Goal: Obtain resource: Download file/media

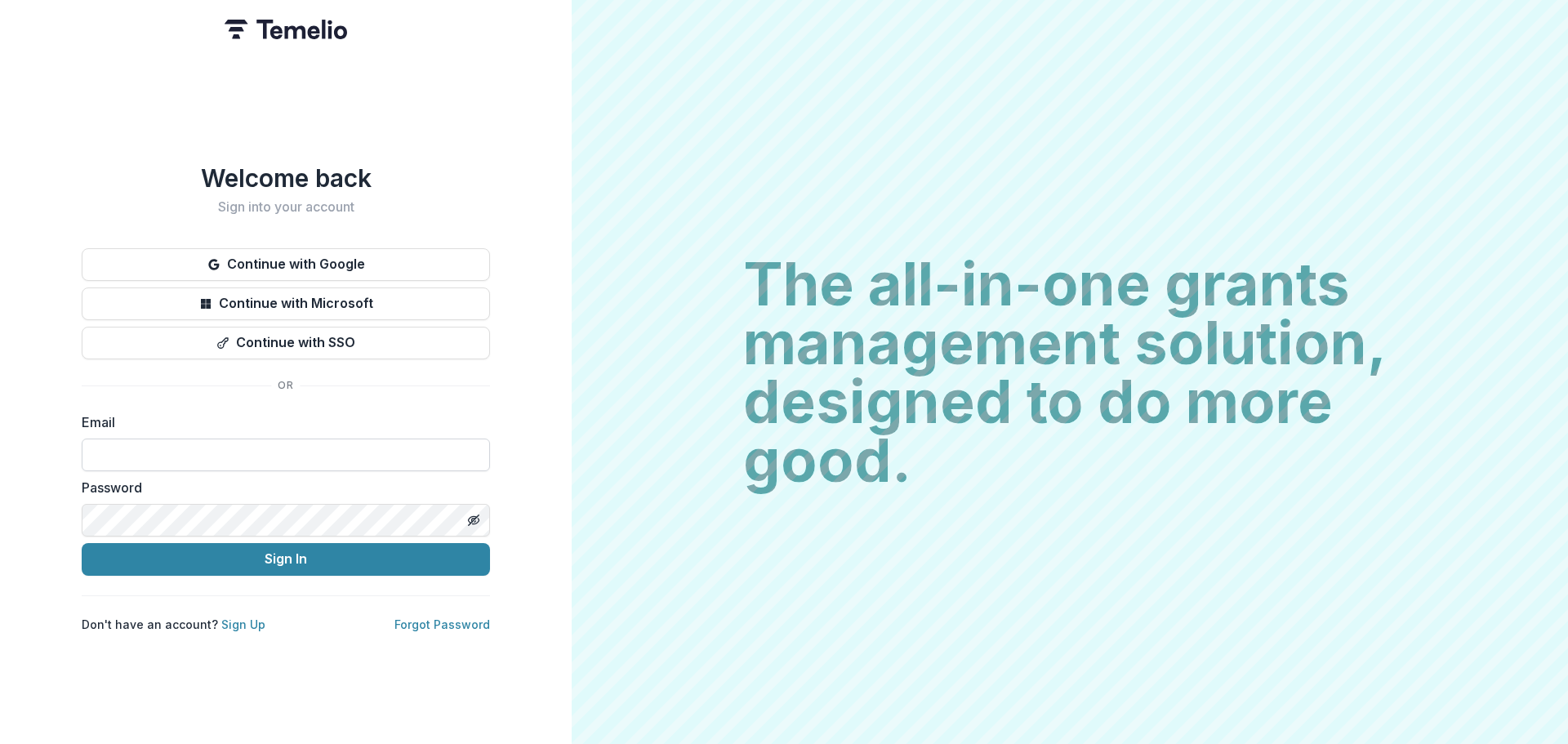
click at [408, 453] on input at bounding box center [286, 456] width 409 height 33
type input "**********"
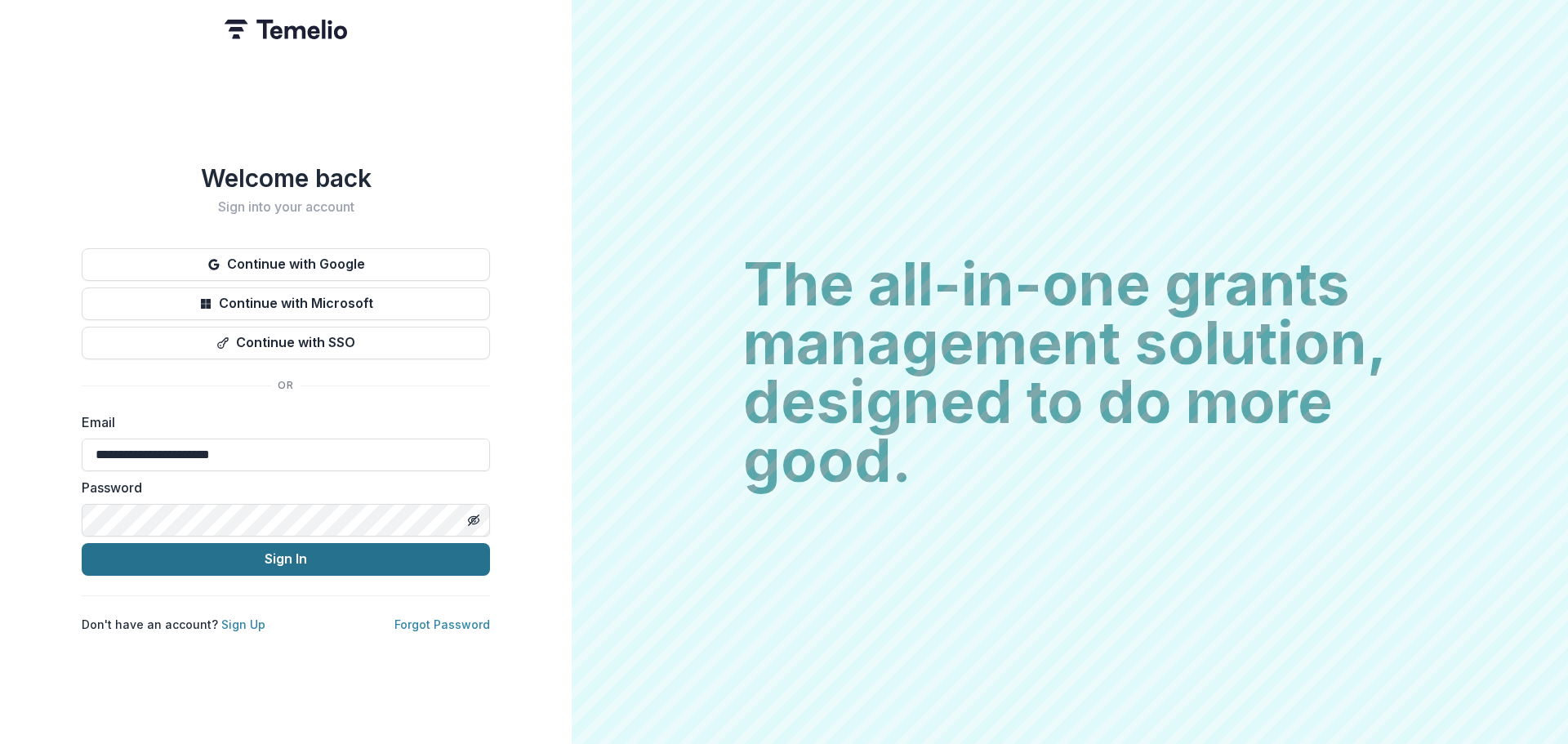
click at [240, 550] on button "Sign In" at bounding box center [286, 560] width 409 height 33
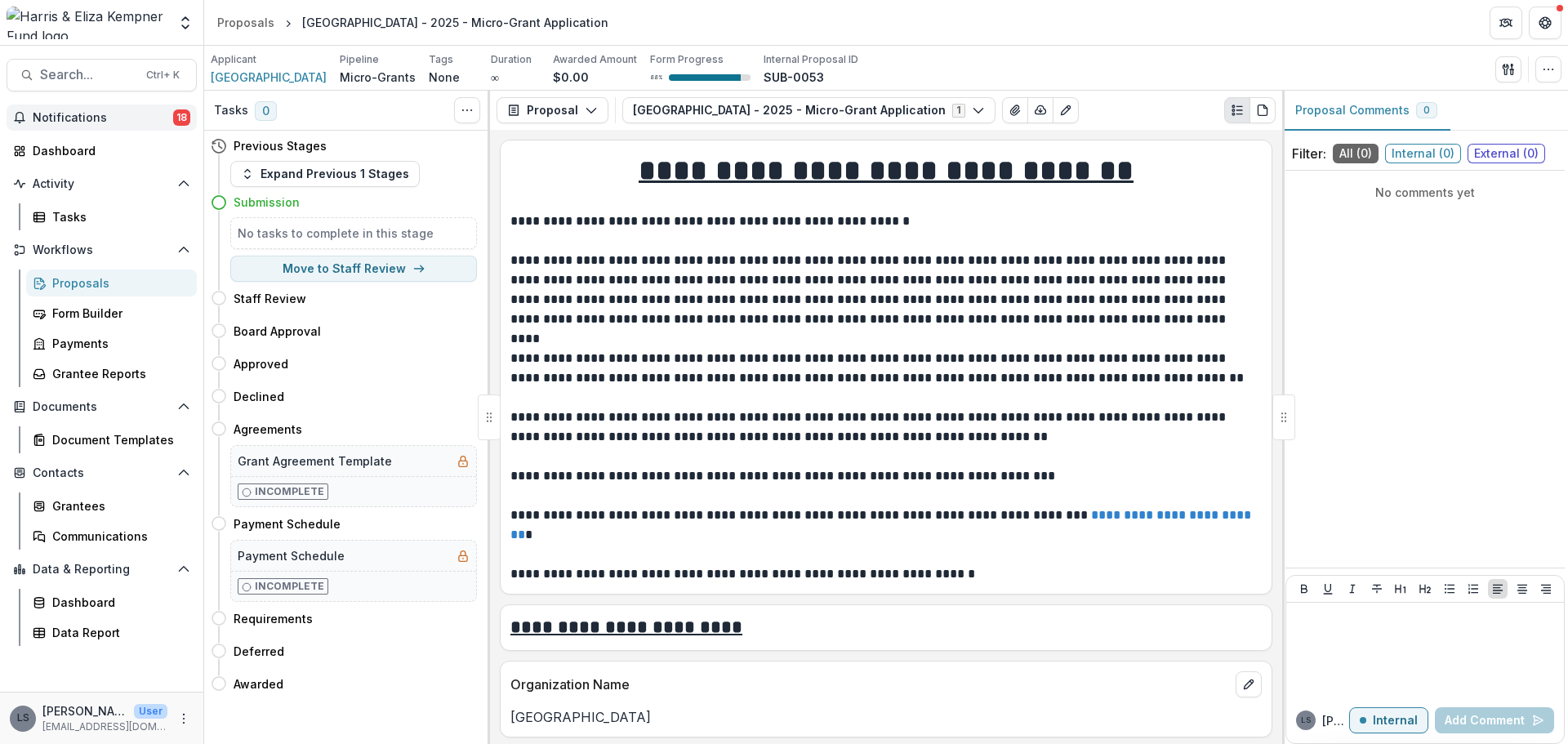
click at [110, 113] on span "Notifications" at bounding box center [103, 118] width 140 height 14
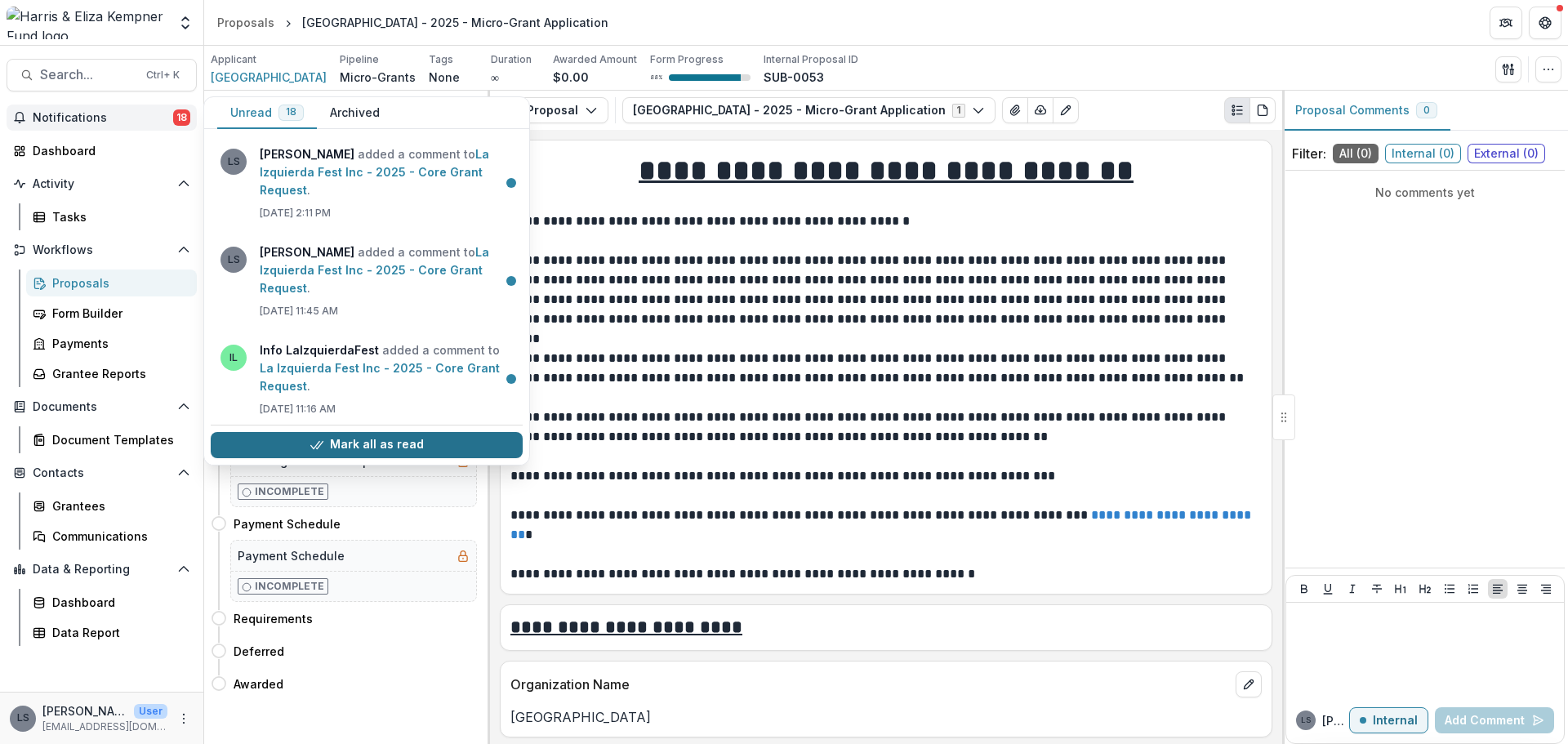
click at [357, 449] on button "Mark all as read" at bounding box center [367, 445] width 312 height 26
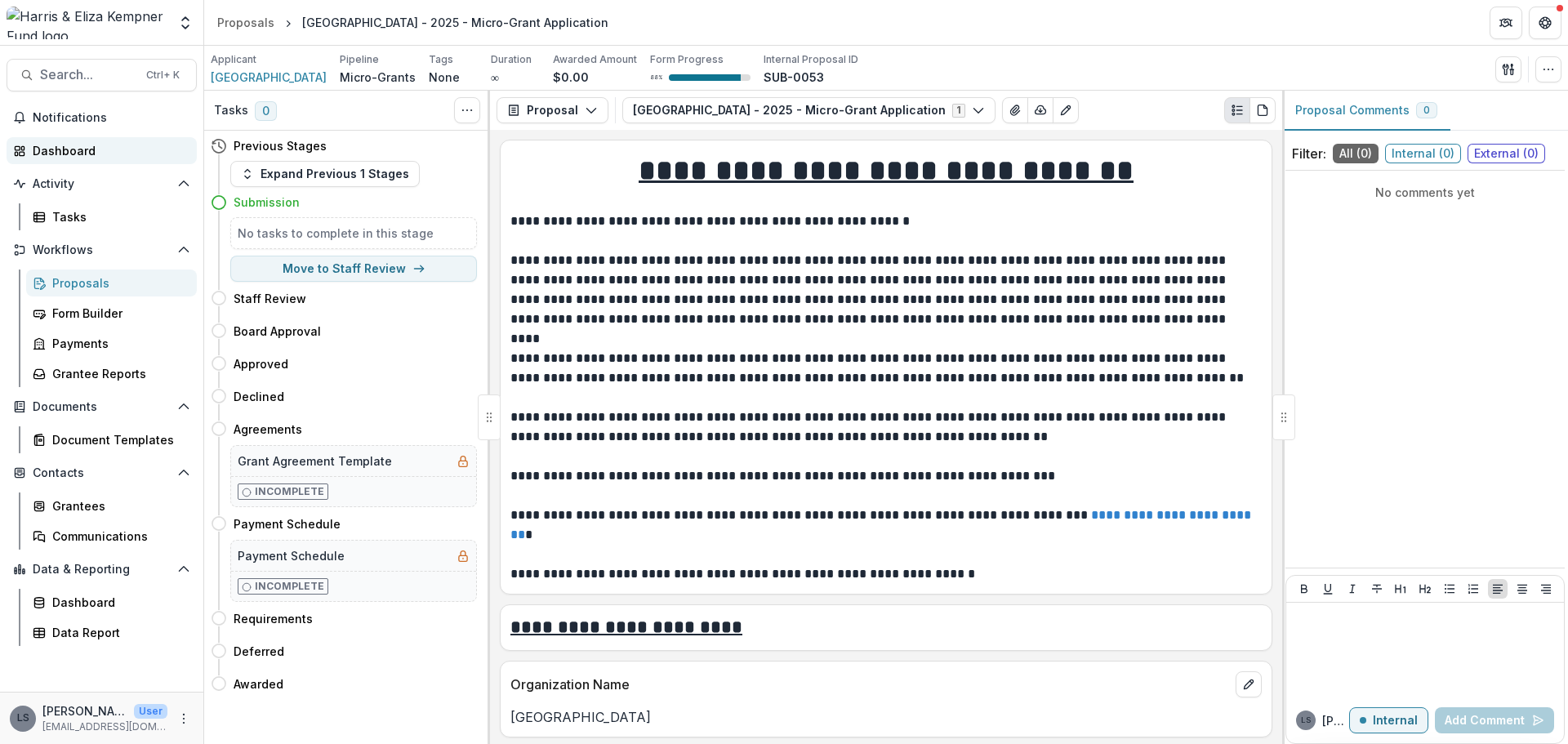
click at [84, 153] on div "Dashboard" at bounding box center [108, 151] width 151 height 17
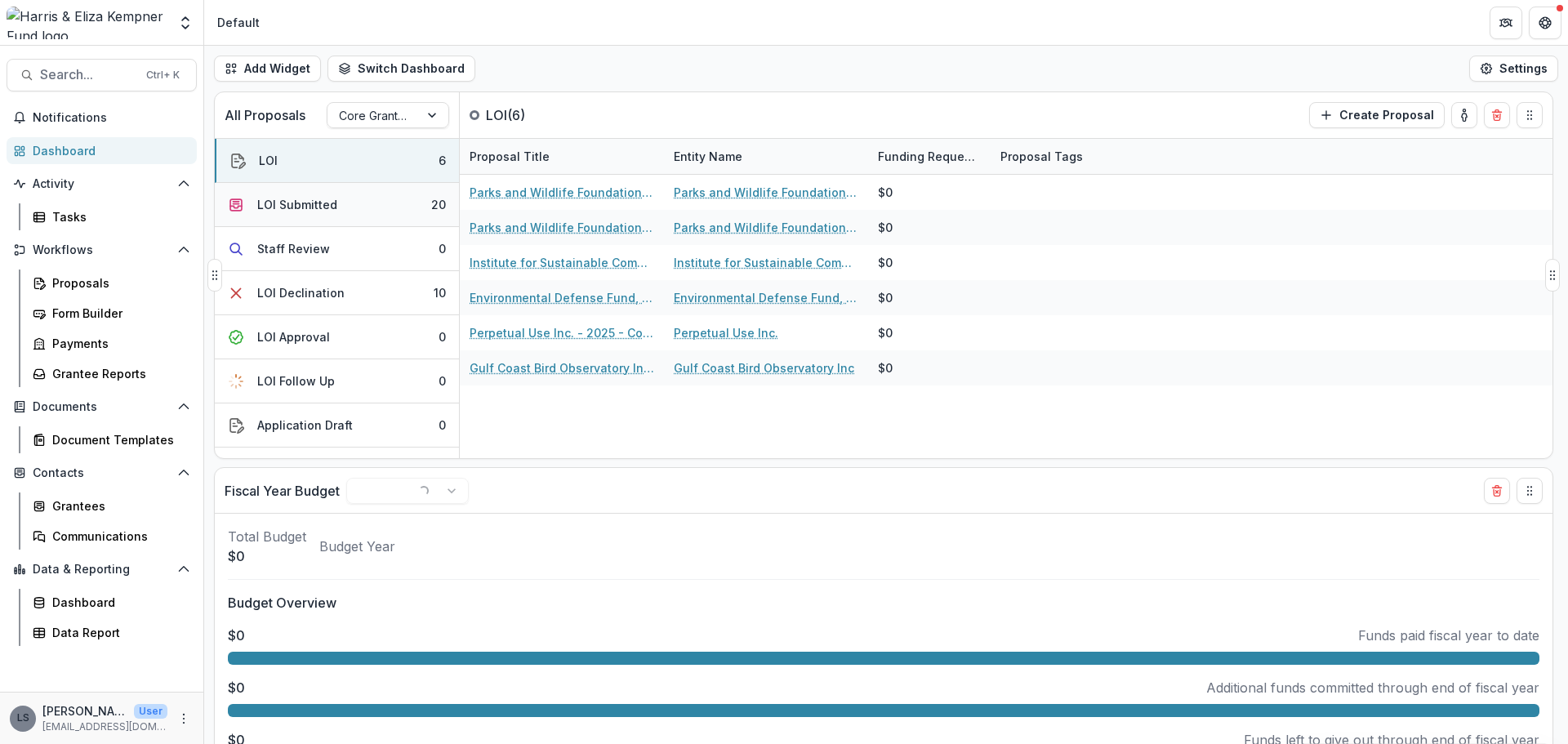
click at [320, 199] on div "LOI Submitted" at bounding box center [297, 204] width 80 height 17
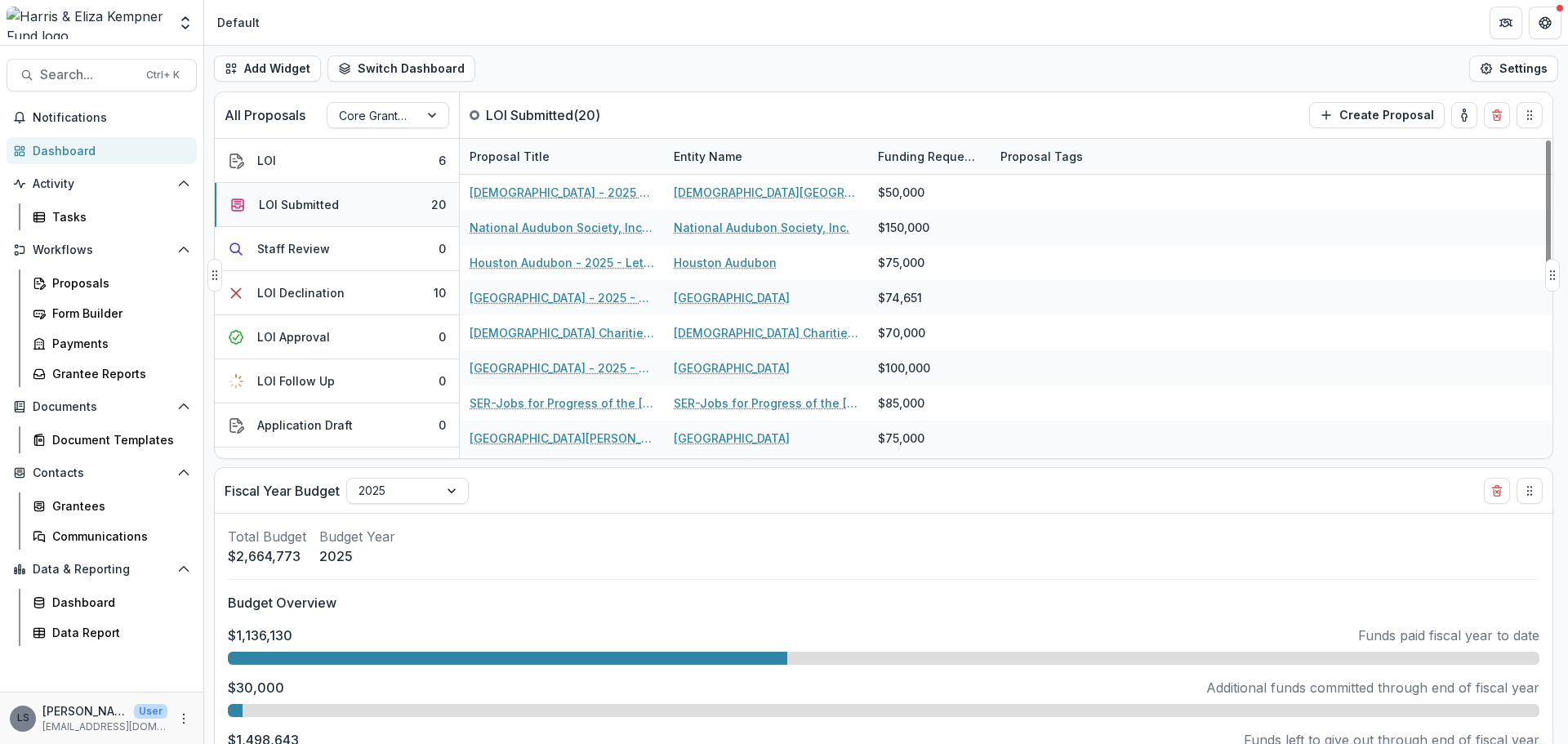
click at [317, 206] on div "LOI Submitted" at bounding box center [298, 204] width 80 height 17
click at [1518, 62] on button "Settings" at bounding box center [1513, 68] width 89 height 26
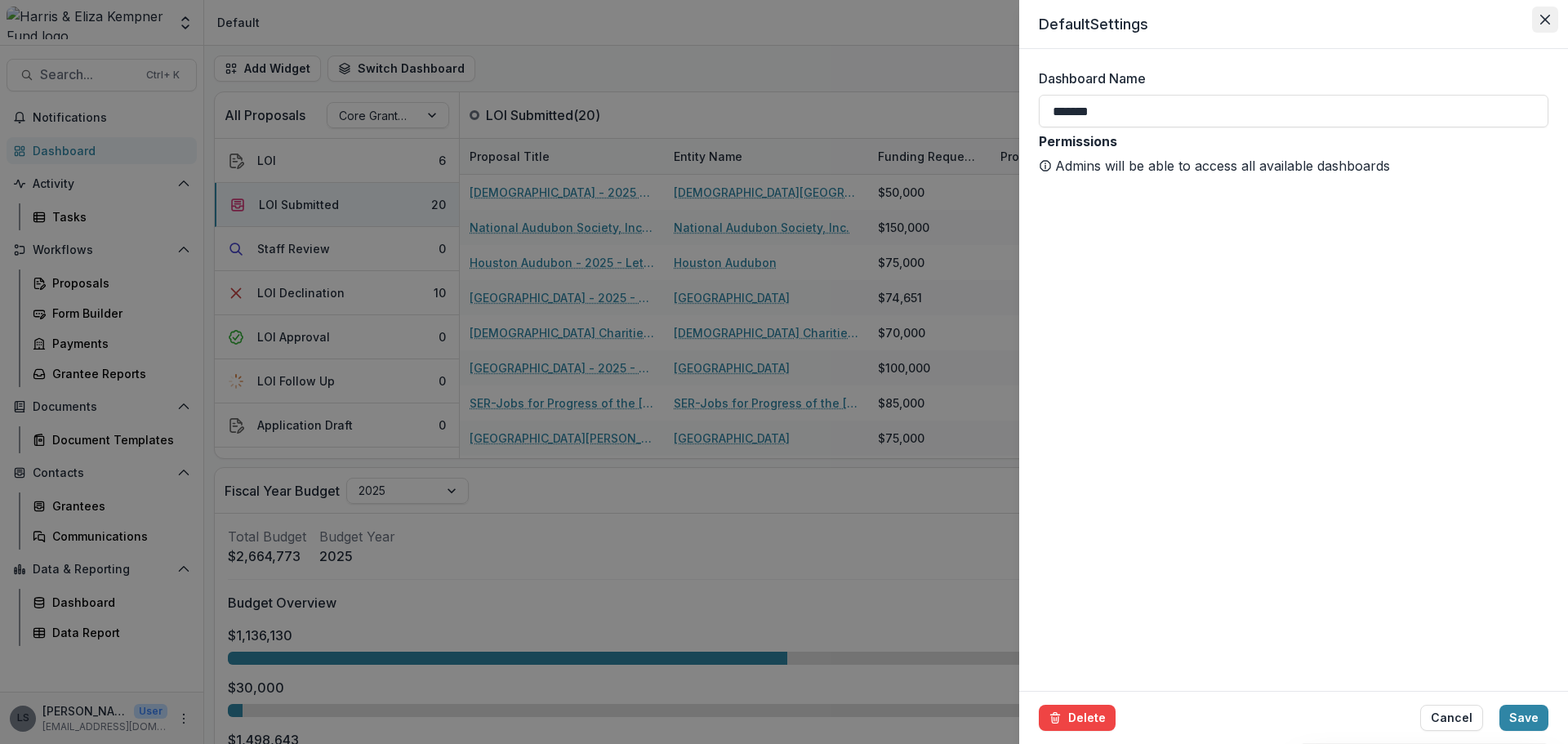
click at [1551, 18] on button "Close" at bounding box center [1545, 19] width 26 height 26
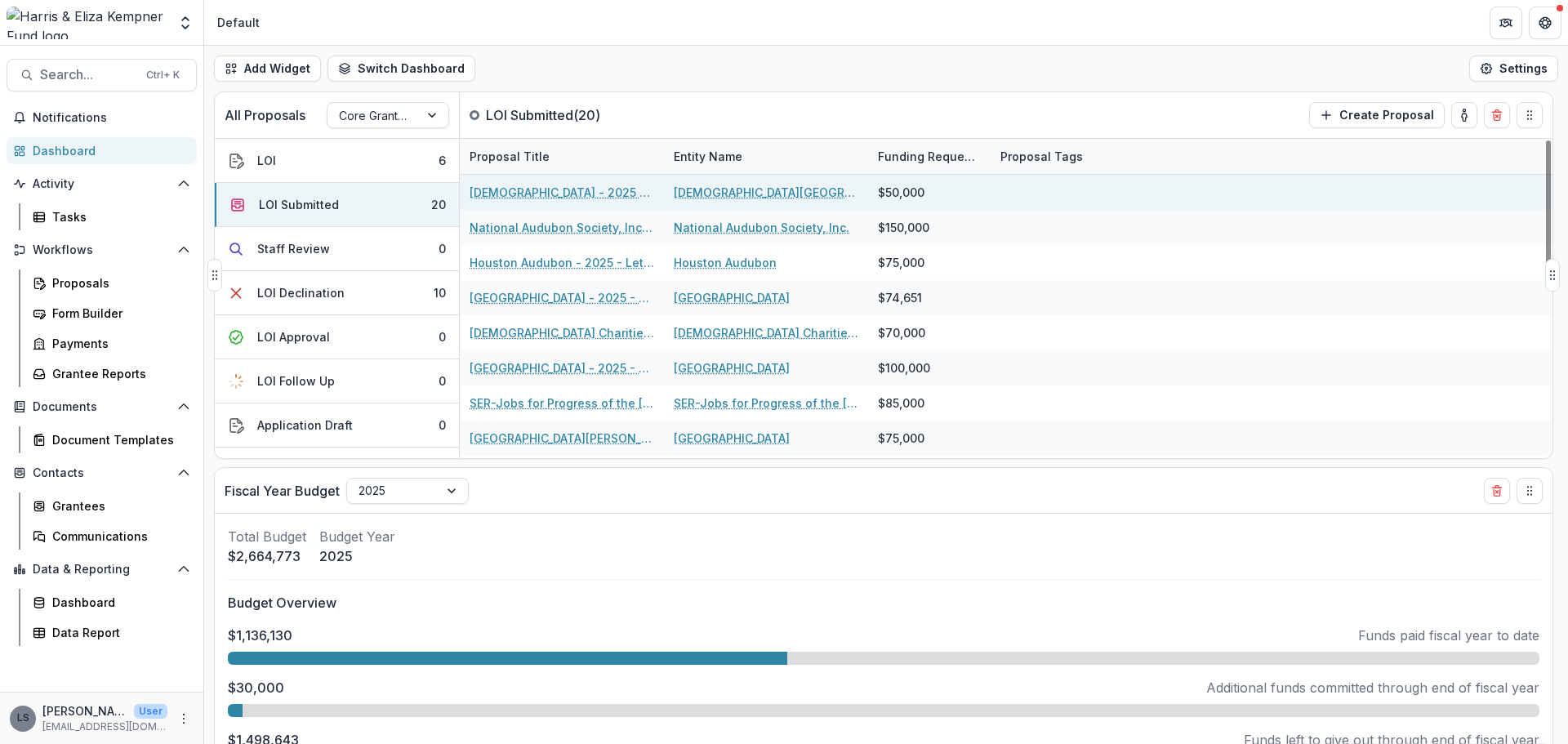
click at [573, 196] on link "St. Augustine of Hippo Episcopal Church - 2025 - Letter of Interest 2025" at bounding box center [561, 192] width 185 height 17
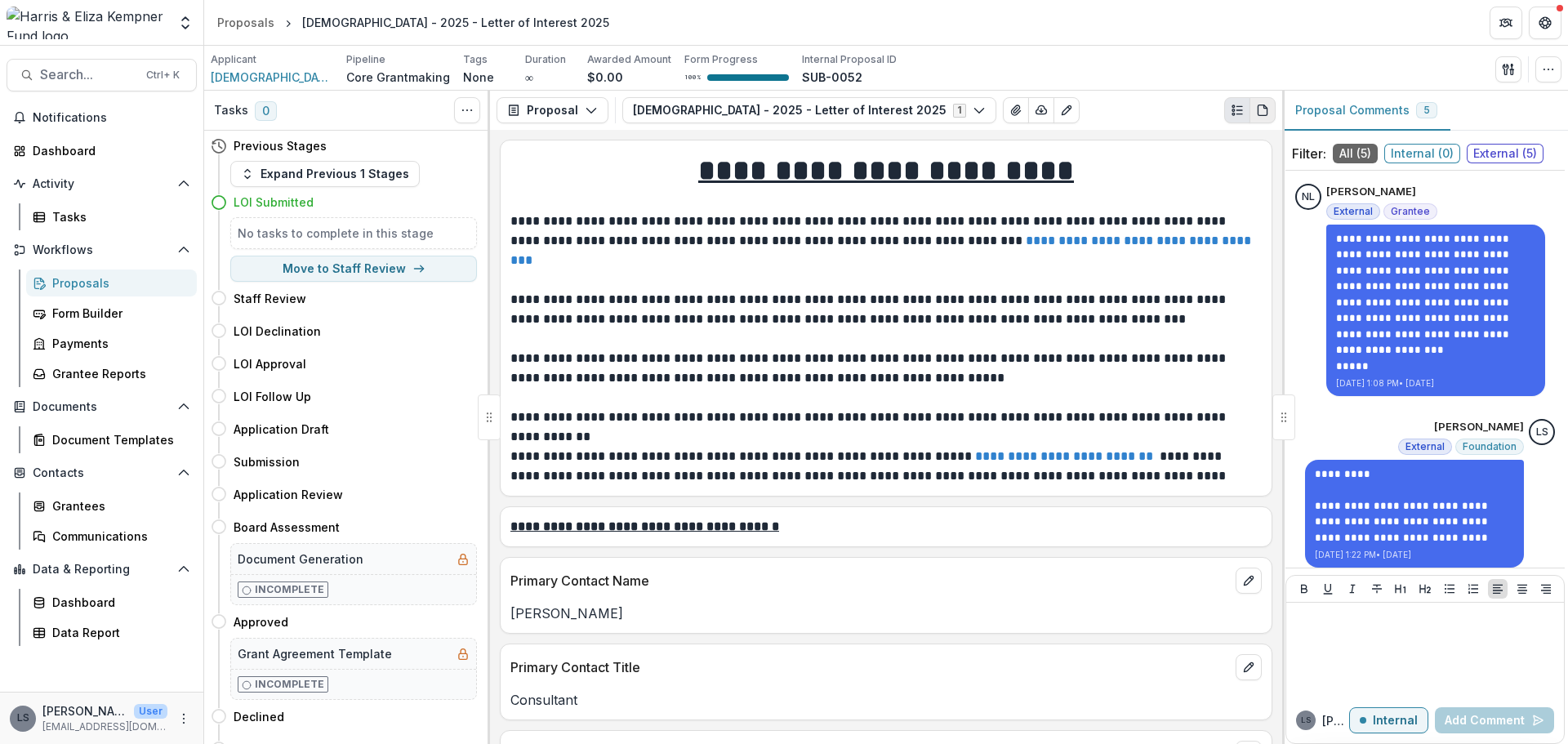
click at [1264, 112] on icon "PDF view" at bounding box center [1262, 110] width 13 height 13
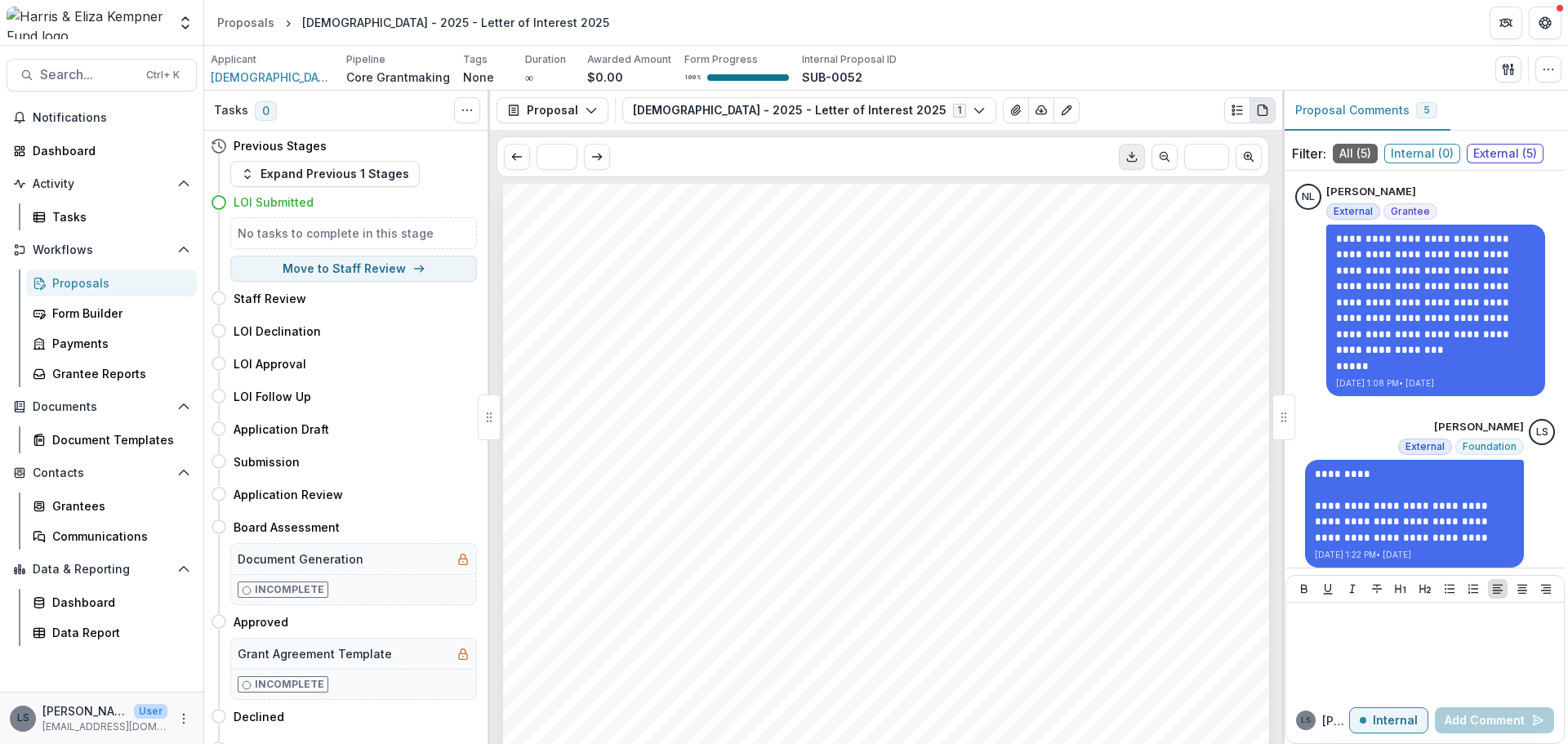
click at [1135, 163] on icon "Download PDF" at bounding box center [1132, 157] width 13 height 13
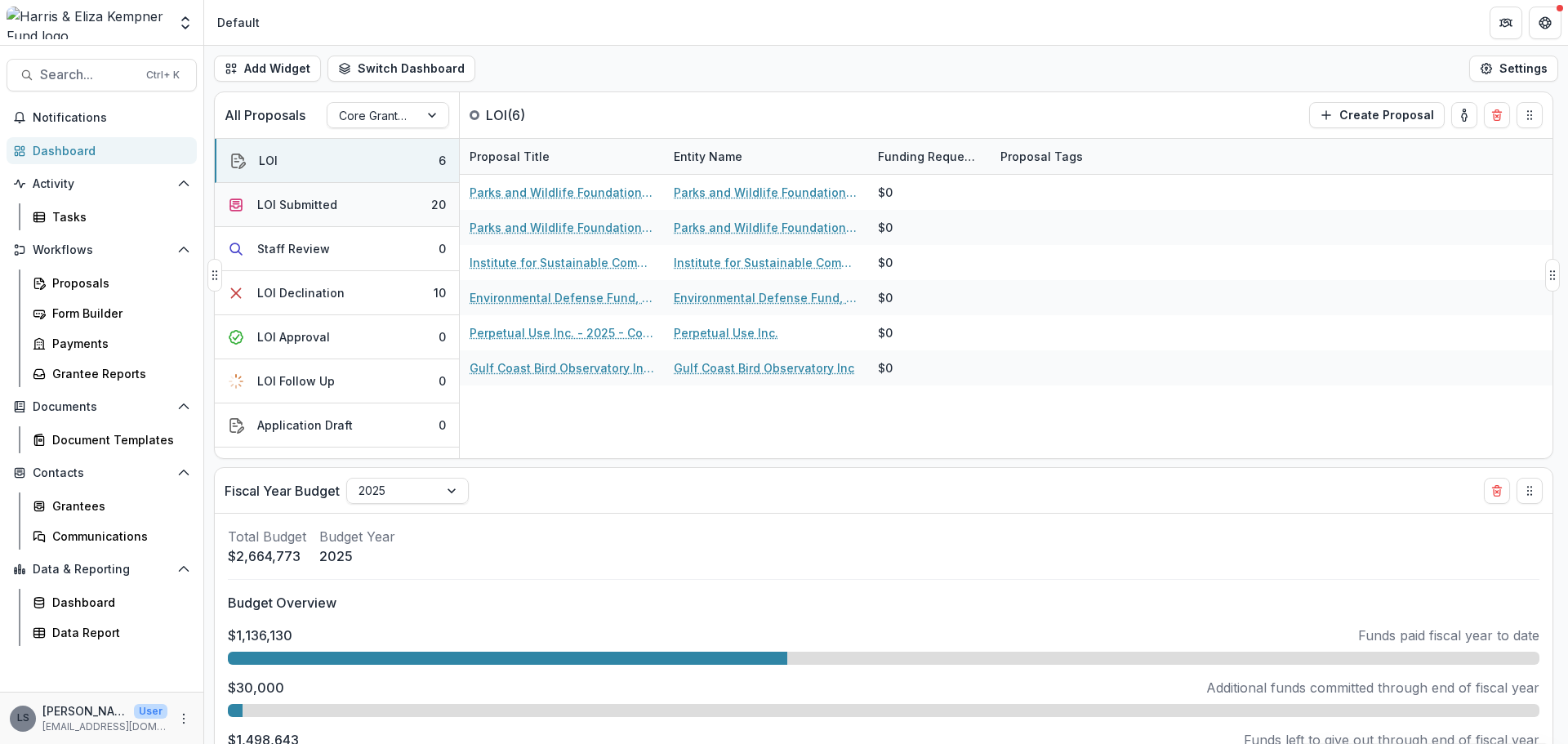
click at [344, 209] on button "LOI Submitted 20" at bounding box center [337, 205] width 244 height 44
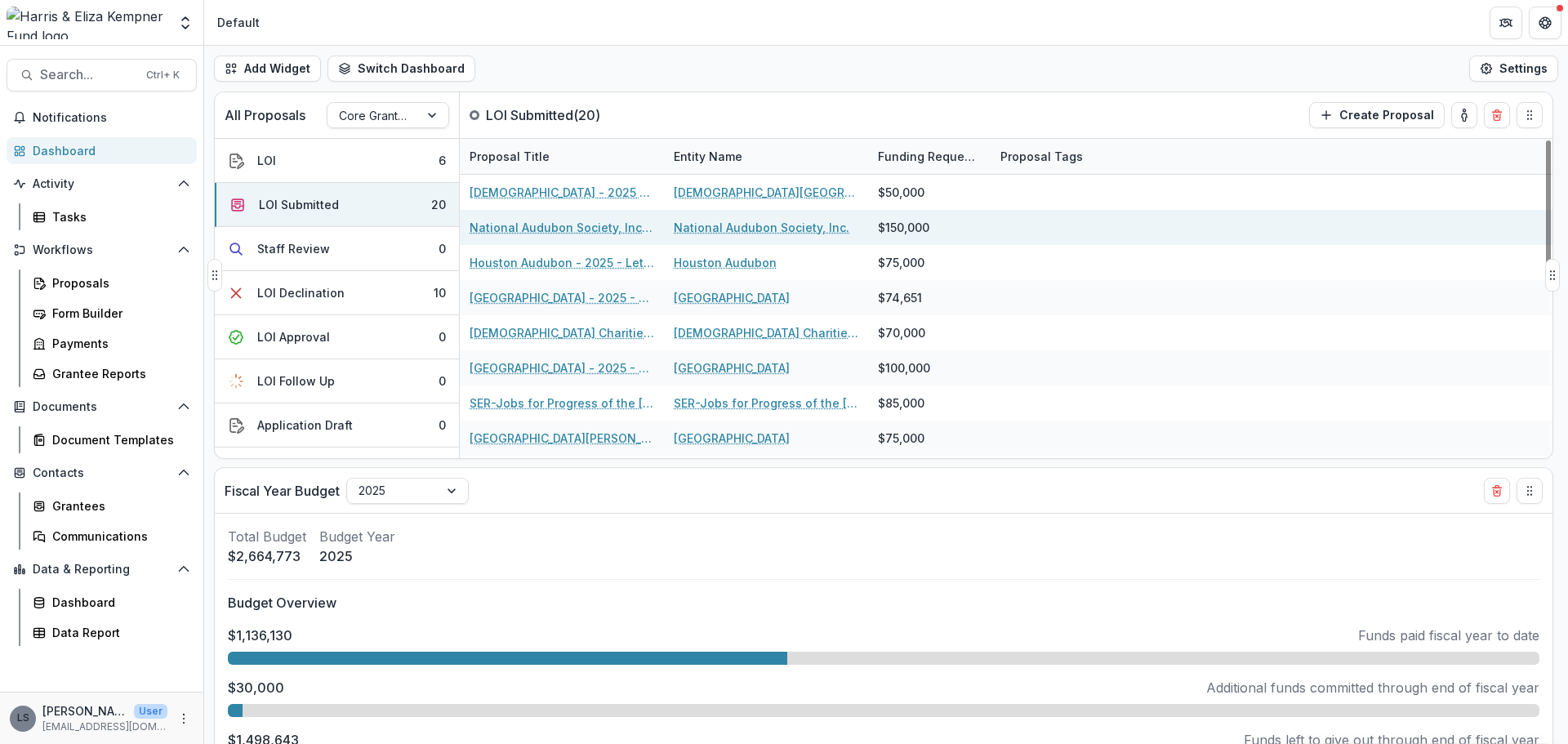
click at [494, 220] on link "National Audubon Society, Inc. - 2025 - Letter of Interest 2025" at bounding box center [561, 227] width 185 height 17
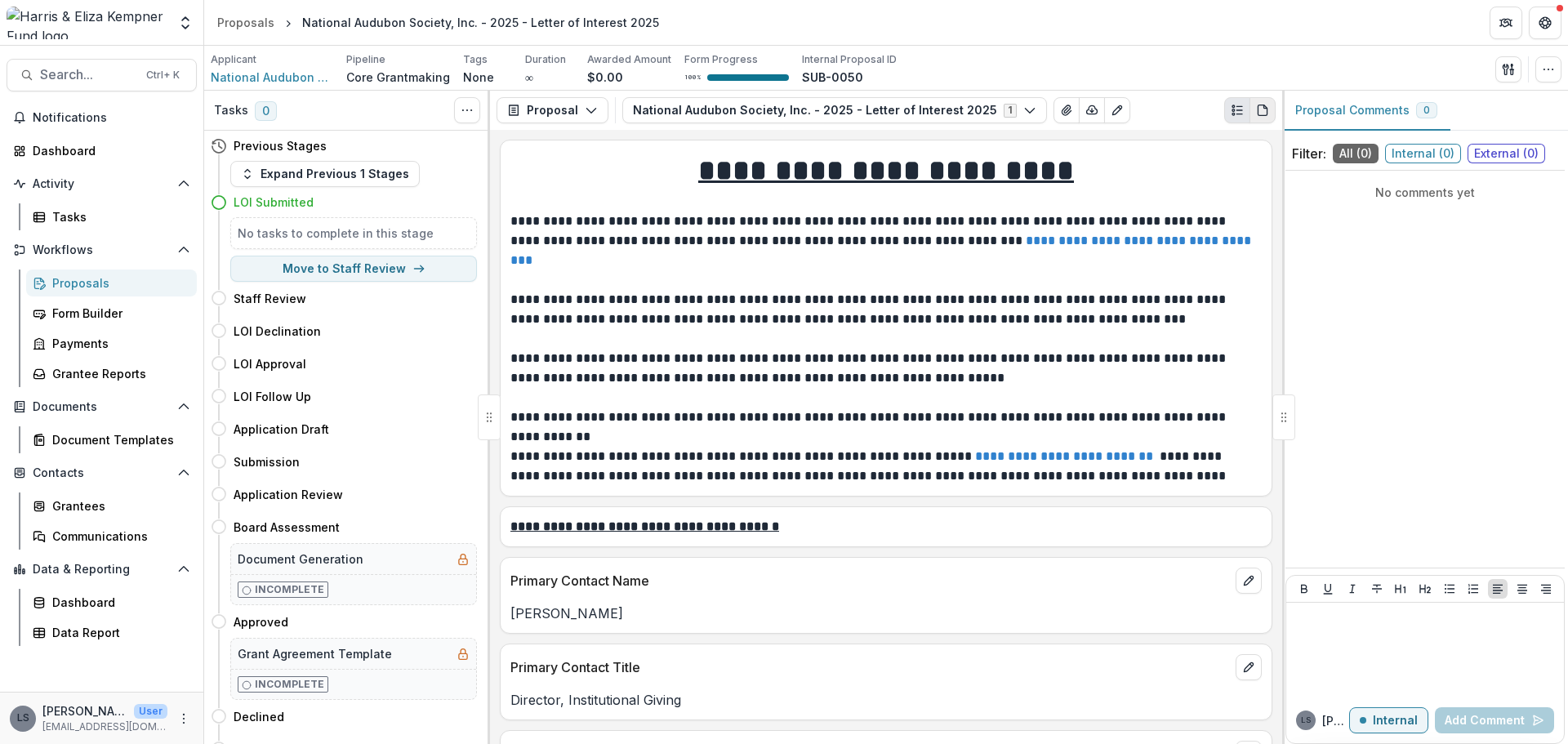
click at [1268, 117] on icon "PDF view" at bounding box center [1262, 110] width 13 height 13
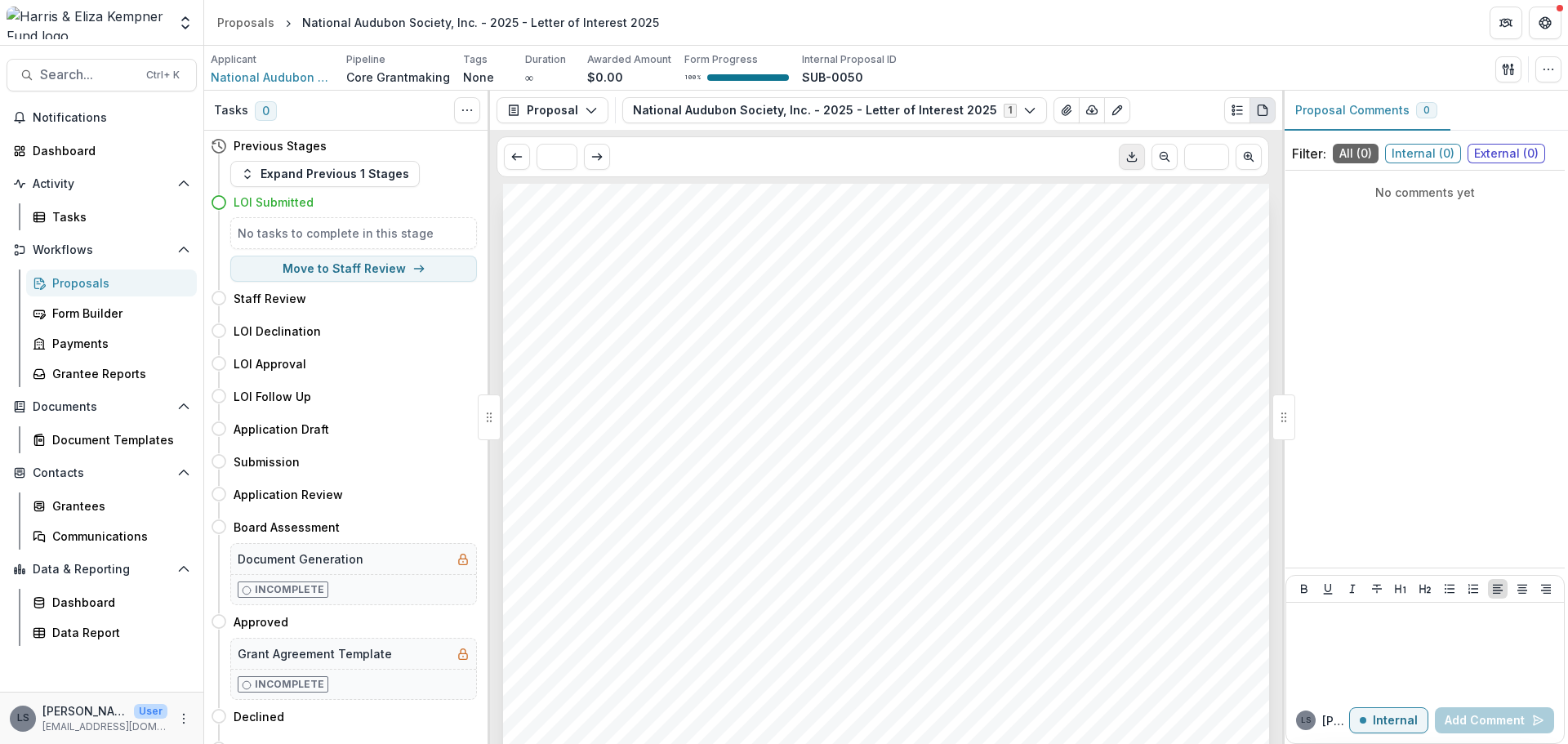
click at [1130, 166] on button "Download PDF" at bounding box center [1132, 157] width 26 height 26
click at [62, 160] on link "Dashboard" at bounding box center [101, 150] width 190 height 27
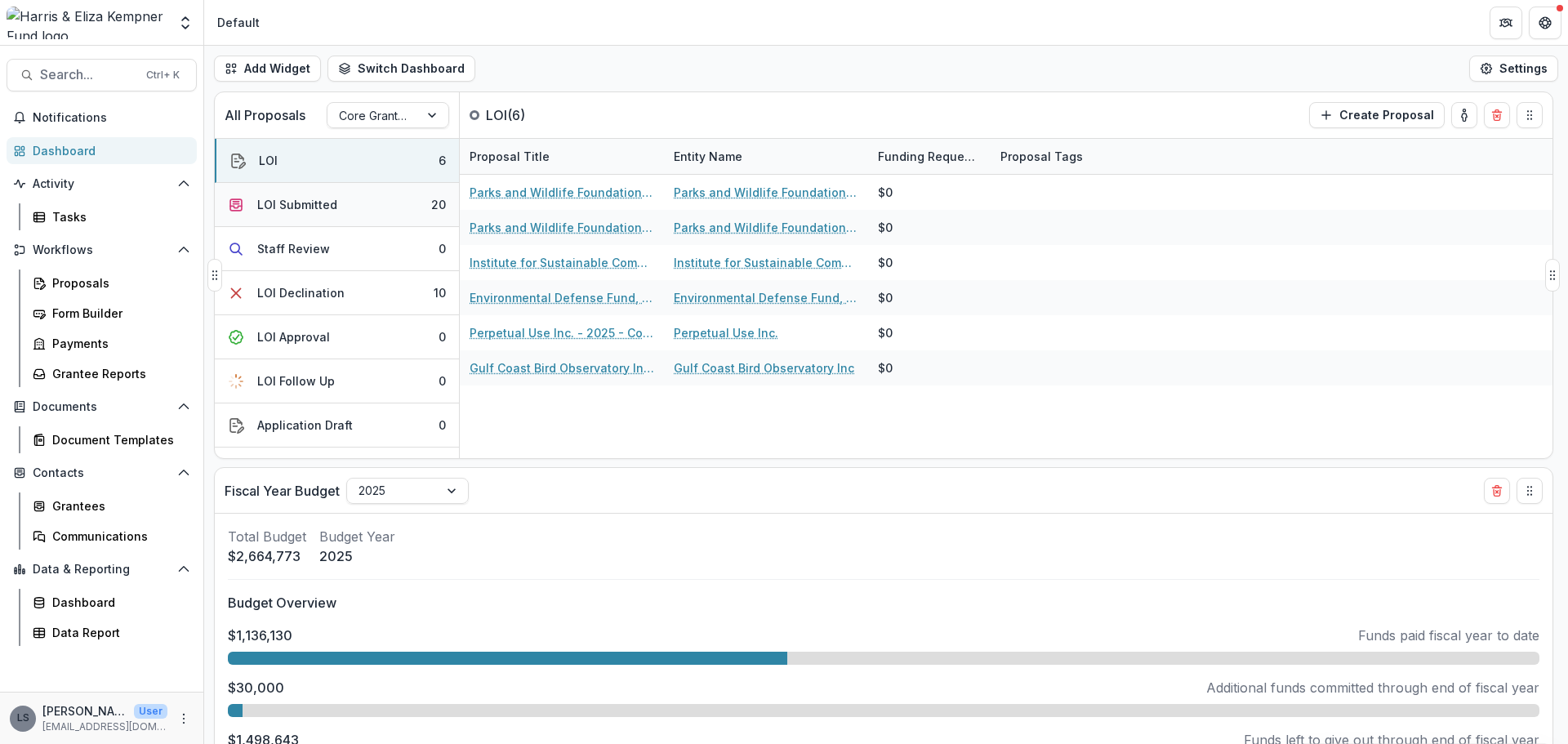
click at [342, 204] on button "LOI Submitted 20" at bounding box center [337, 205] width 244 height 44
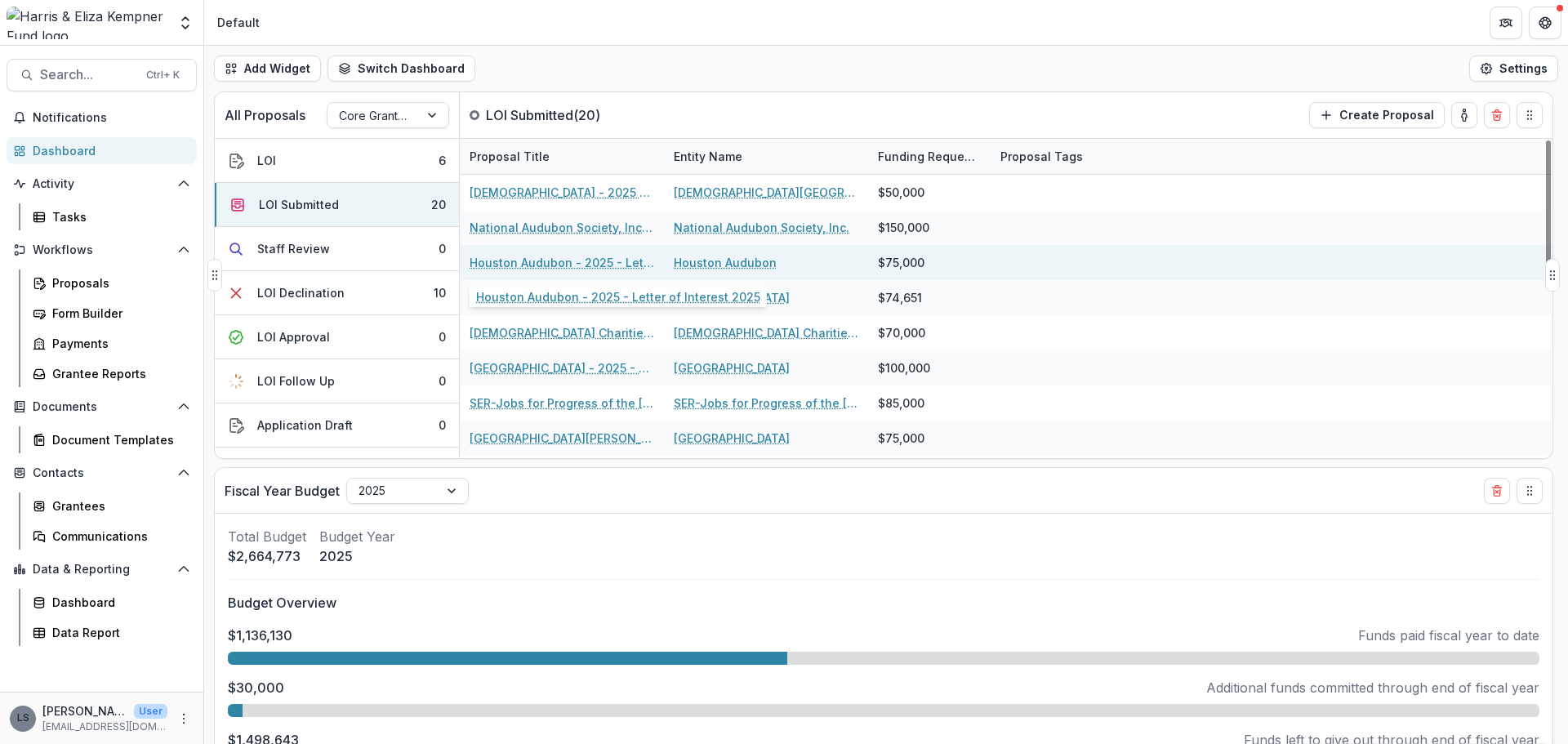
click at [510, 262] on link "Houston Audubon - 2025 - Letter of Interest 2025" at bounding box center [561, 263] width 185 height 17
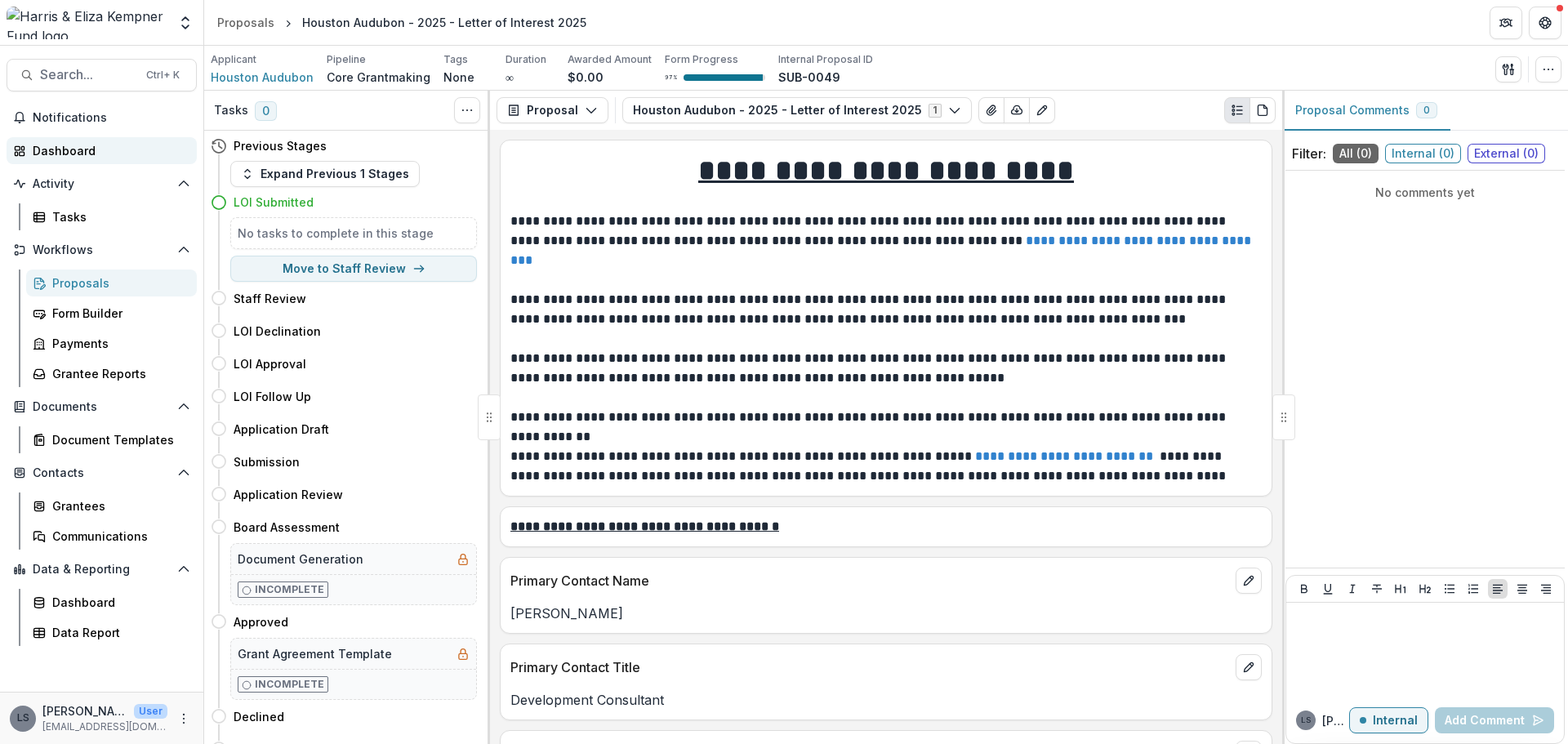
click at [77, 152] on div "Dashboard" at bounding box center [108, 151] width 151 height 17
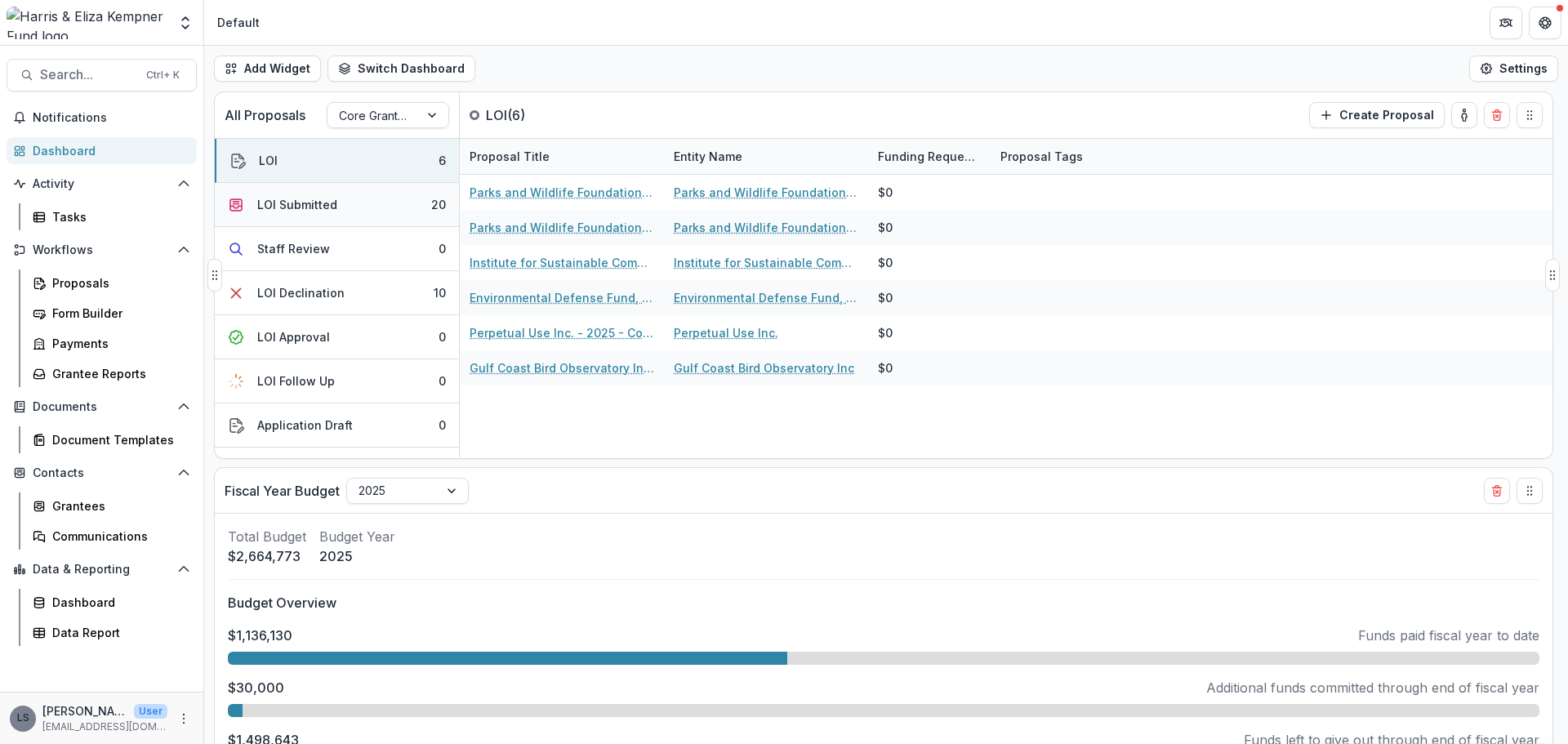
click at [330, 210] on div "LOI Submitted" at bounding box center [297, 204] width 80 height 17
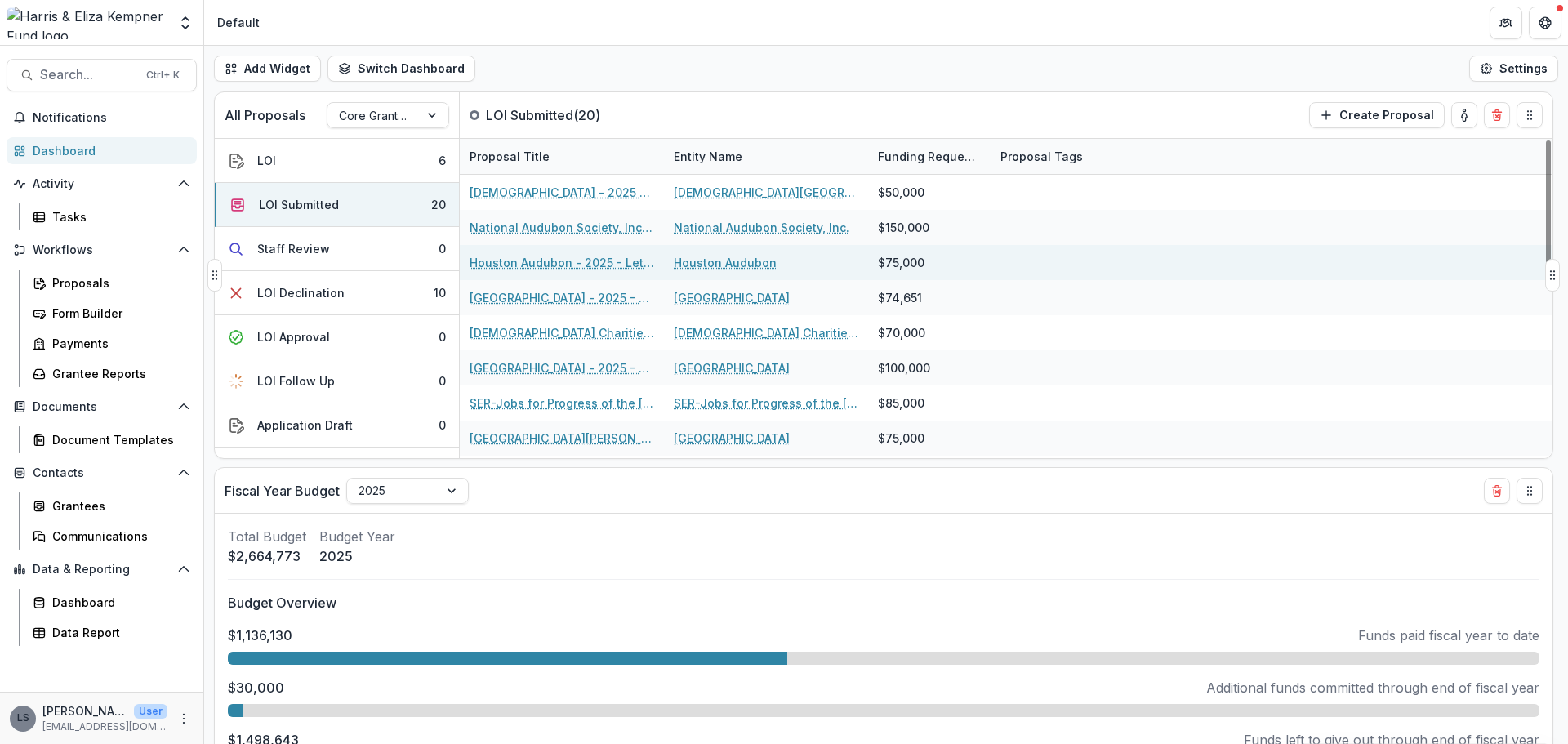
click at [486, 257] on link "Houston Audubon - 2025 - Letter of Interest 2025" at bounding box center [561, 263] width 185 height 17
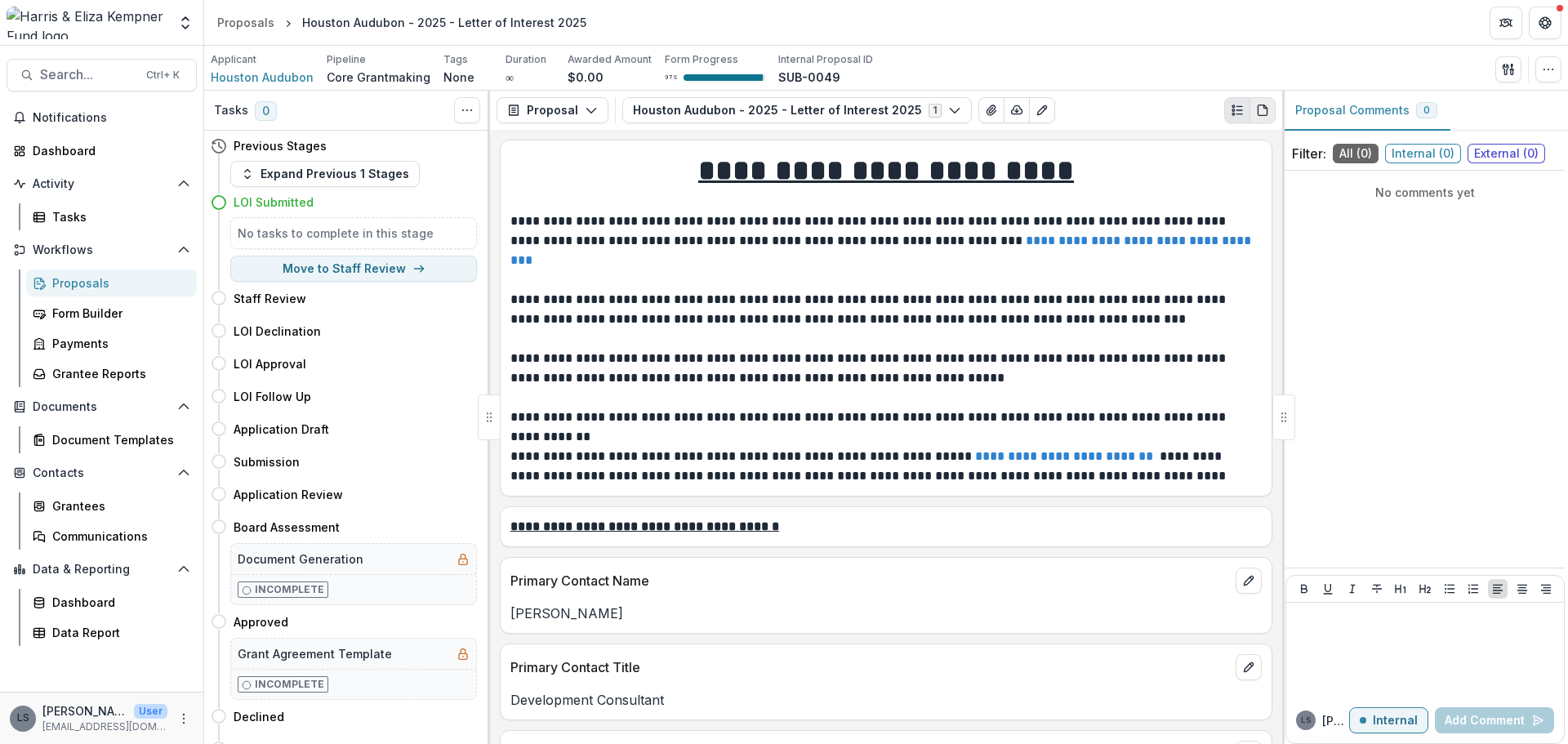
click at [1259, 108] on icon "PDF view" at bounding box center [1262, 111] width 9 height 11
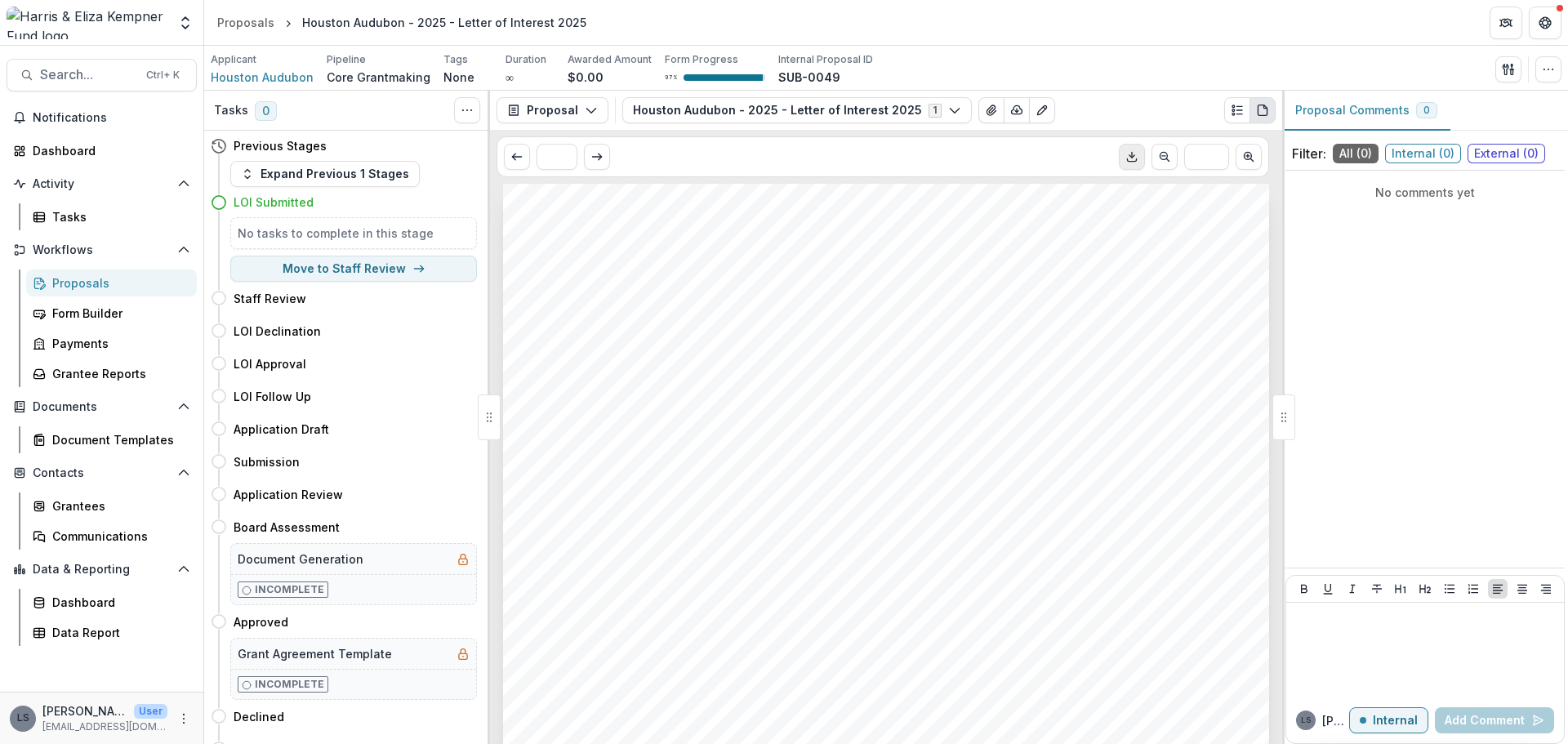
click at [1128, 163] on icon "Download PDF" at bounding box center [1132, 157] width 13 height 13
click at [64, 152] on div "Dashboard" at bounding box center [108, 151] width 151 height 17
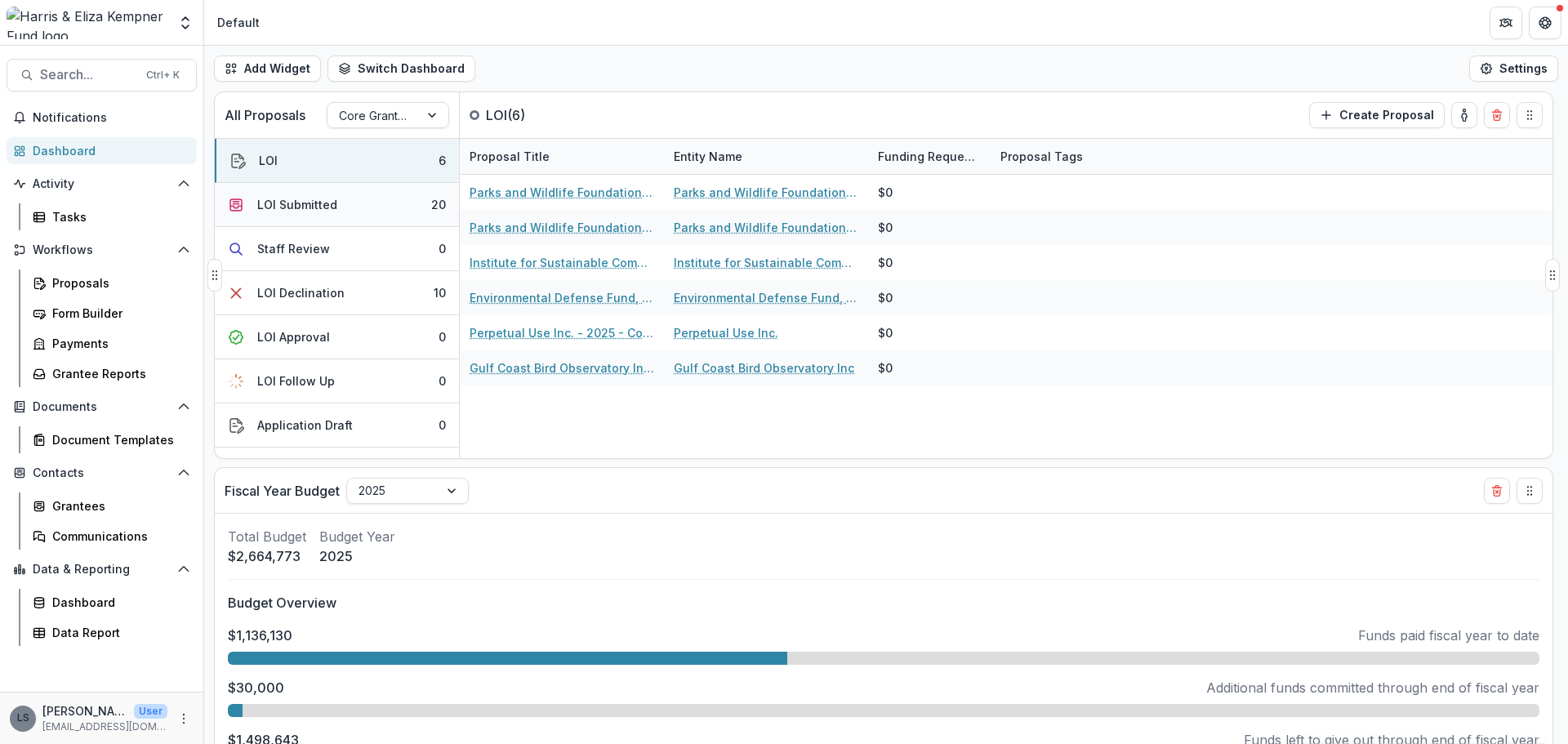
click at [310, 201] on div "LOI Submitted" at bounding box center [297, 204] width 80 height 17
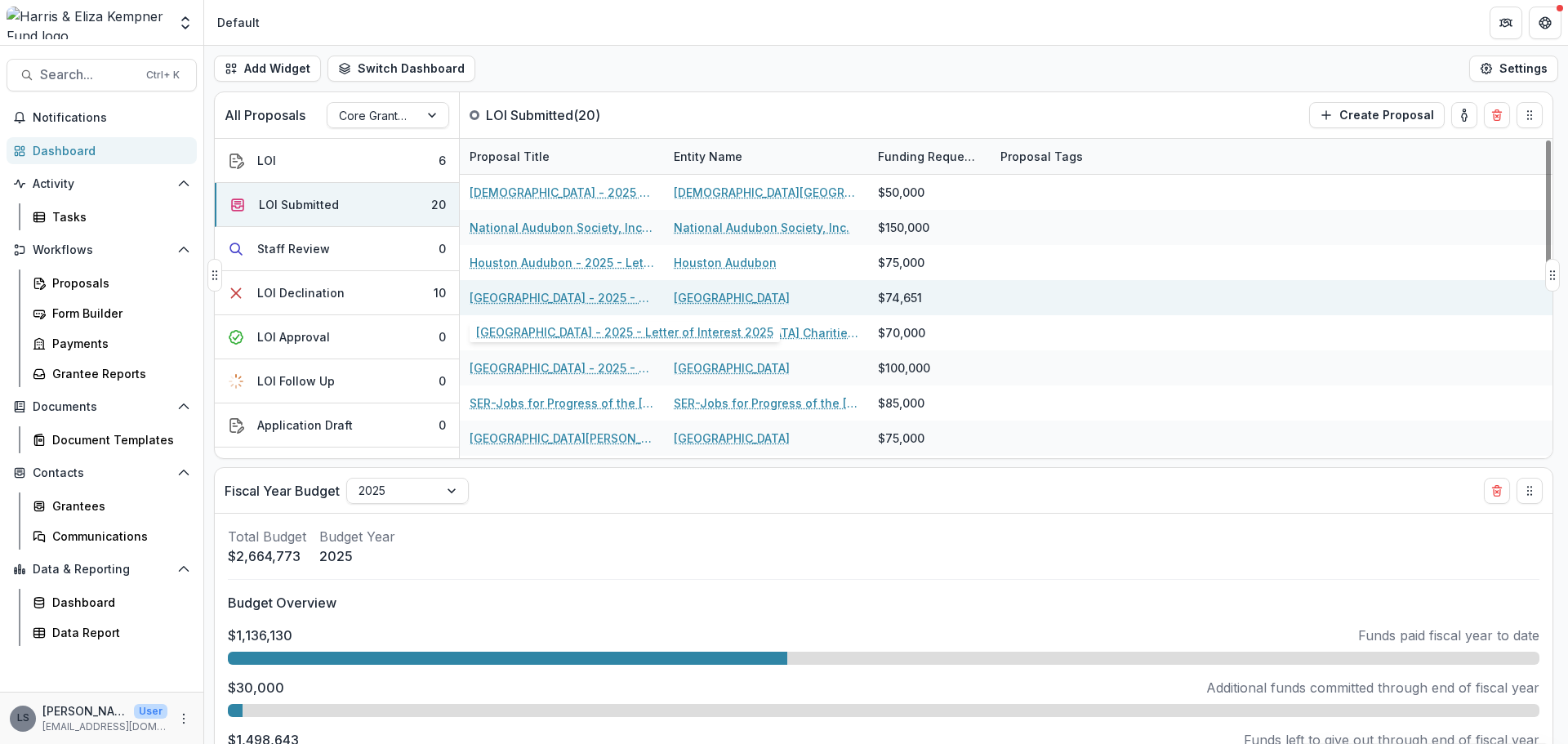
click at [600, 296] on link "Houston Advanced Research Center - 2025 - Letter of Interest 2025" at bounding box center [561, 298] width 185 height 17
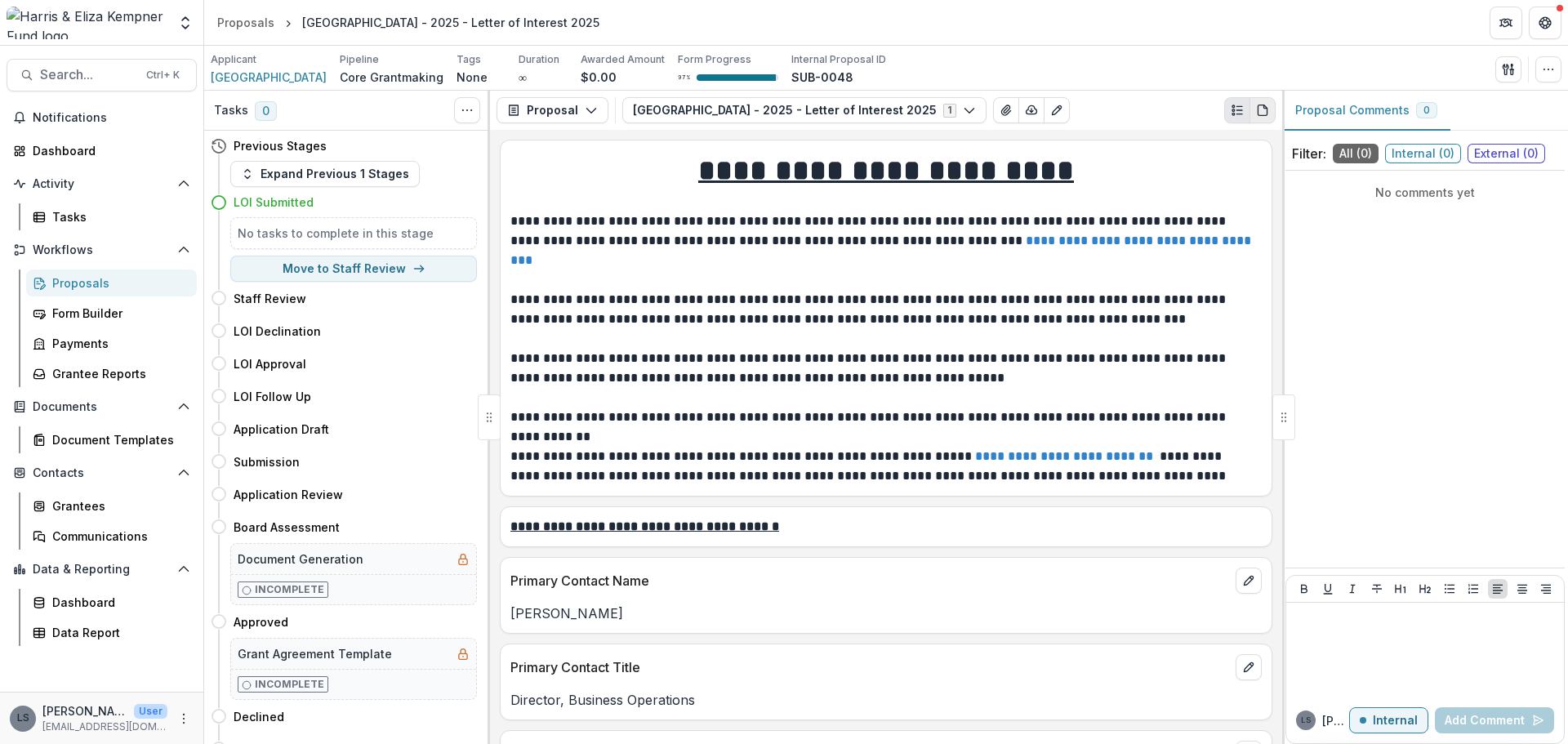
click at [1260, 109] on icon "PDF view" at bounding box center [1262, 110] width 13 height 13
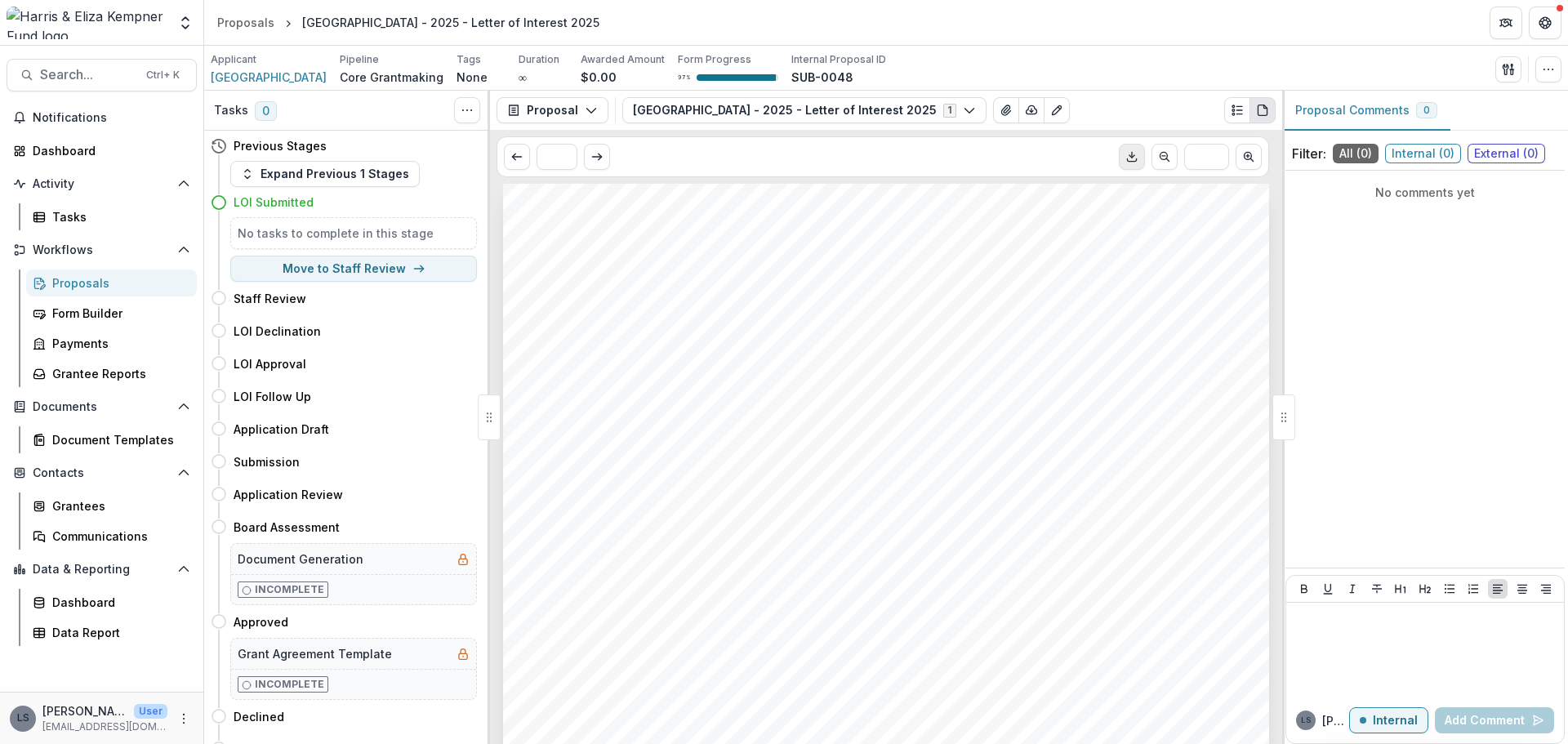
click at [1127, 154] on icon "Download PDF" at bounding box center [1132, 157] width 13 height 13
click at [73, 156] on div "Dashboard" at bounding box center [108, 151] width 151 height 17
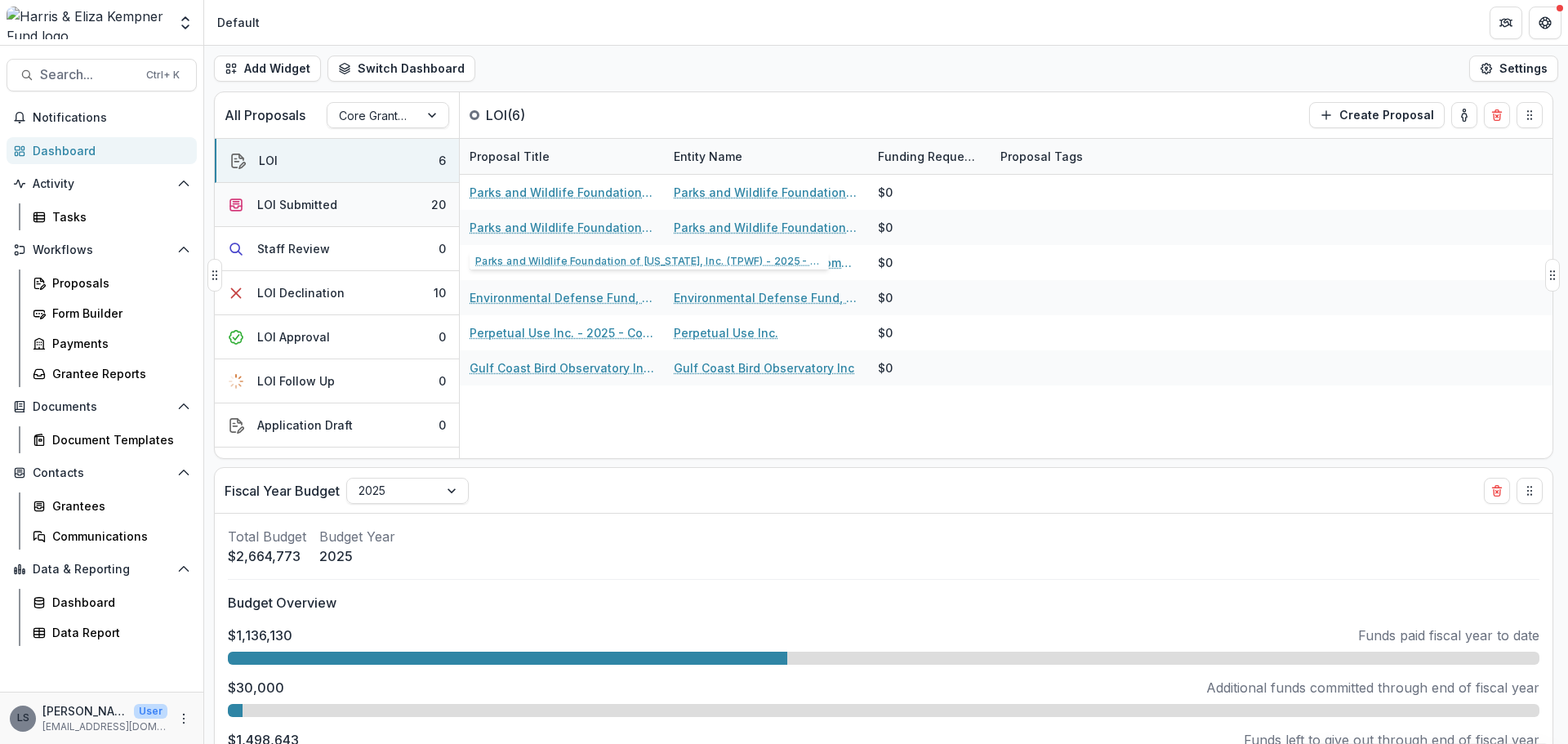
click at [279, 211] on div "LOI Submitted" at bounding box center [297, 204] width 80 height 17
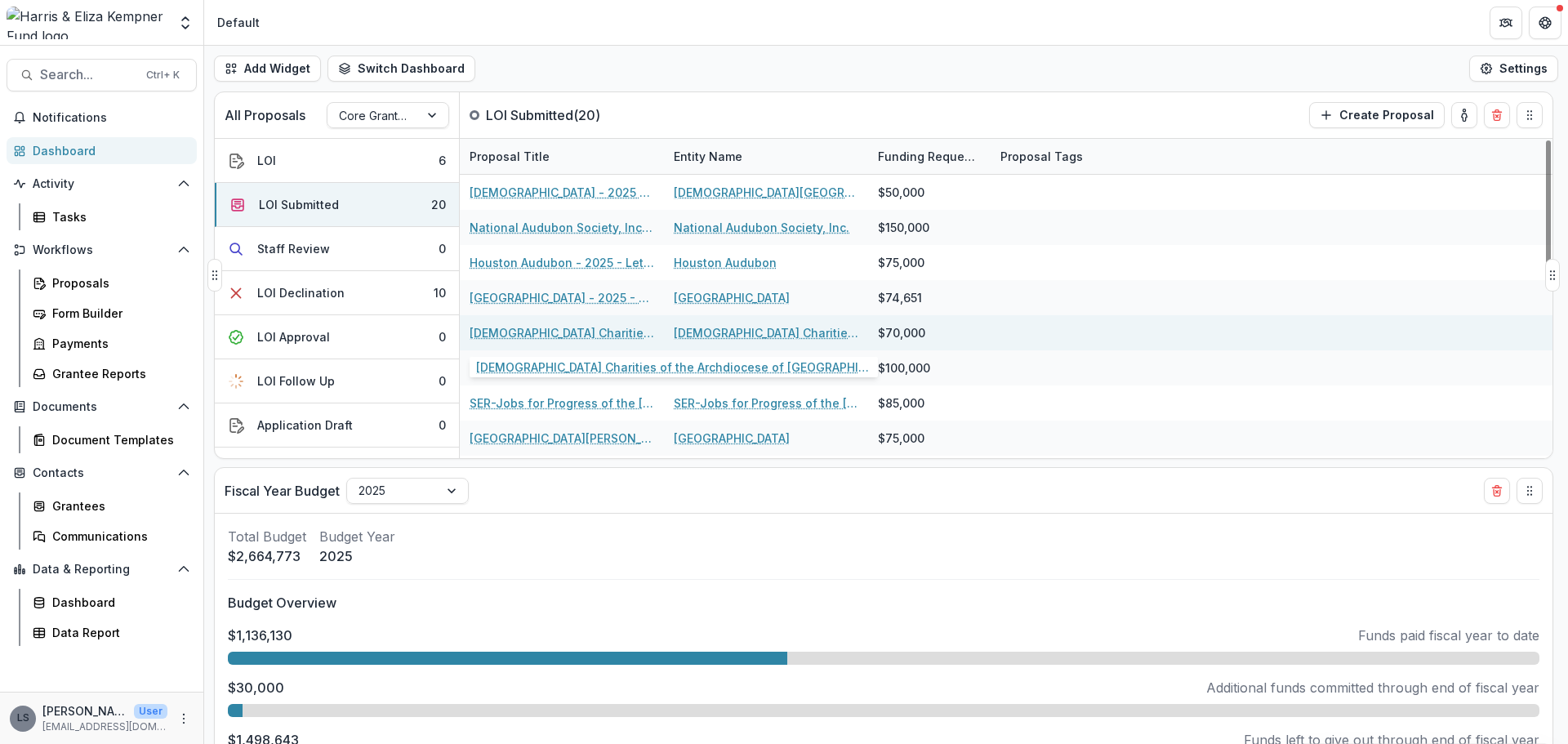
click at [545, 334] on link "Catholic Charities of the Archdiocese of Galveston-Houston - 2025 - Letter of I…" at bounding box center [561, 333] width 185 height 17
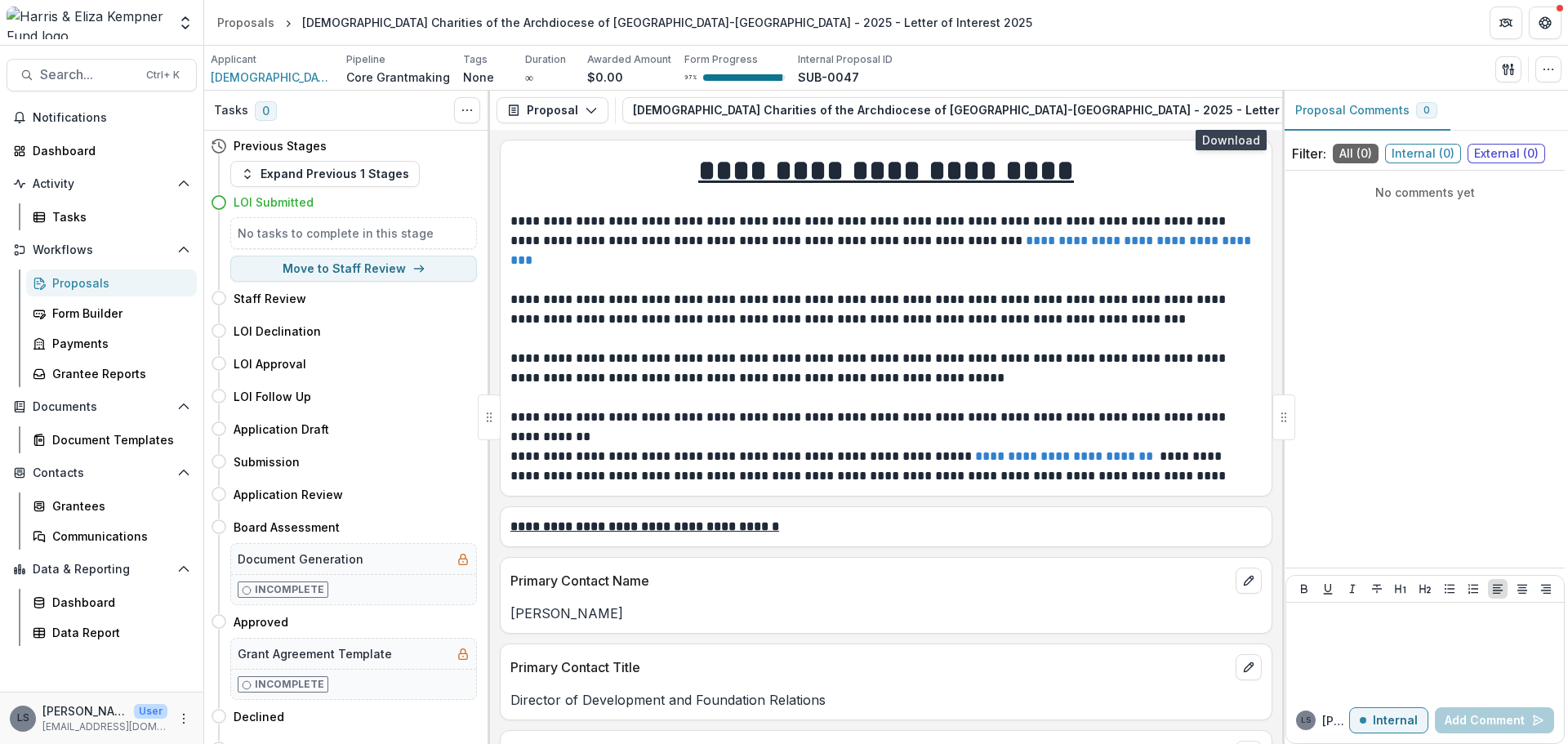
click at [1465, 116] on icon "button" at bounding box center [1472, 110] width 13 height 13
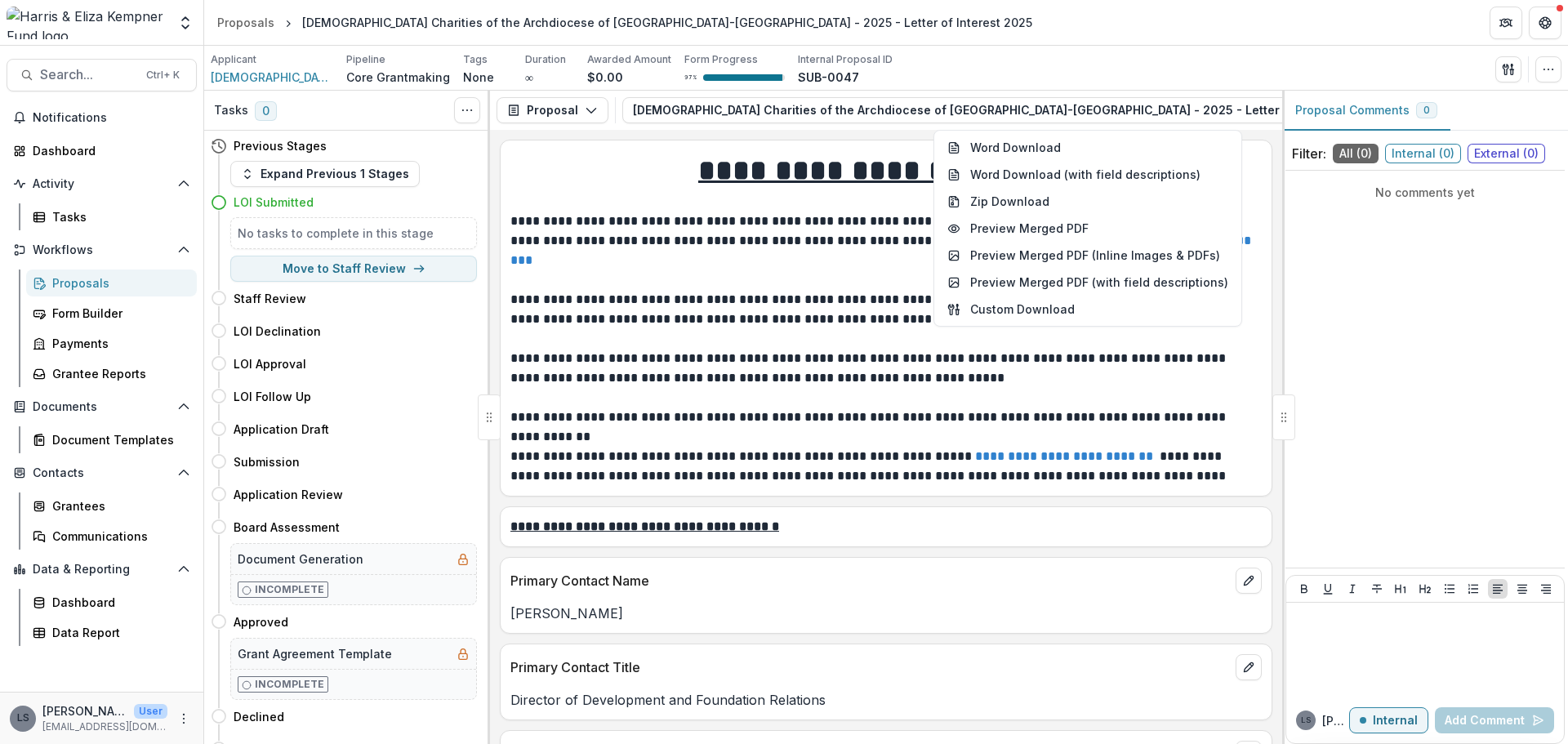
click at [1204, 402] on p at bounding box center [886, 398] width 751 height 19
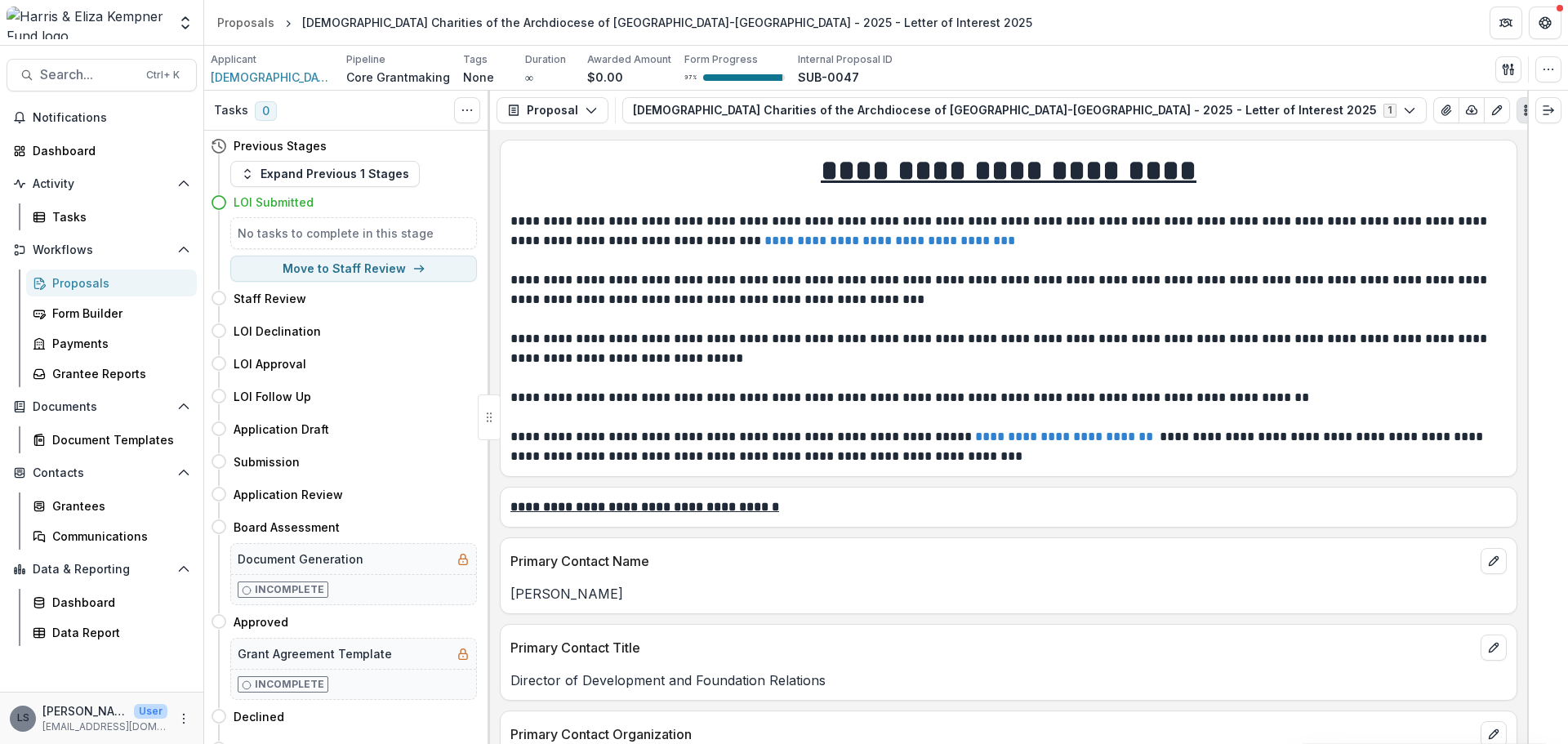
click at [1550, 107] on icon "PDF view" at bounding box center [1554, 111] width 9 height 11
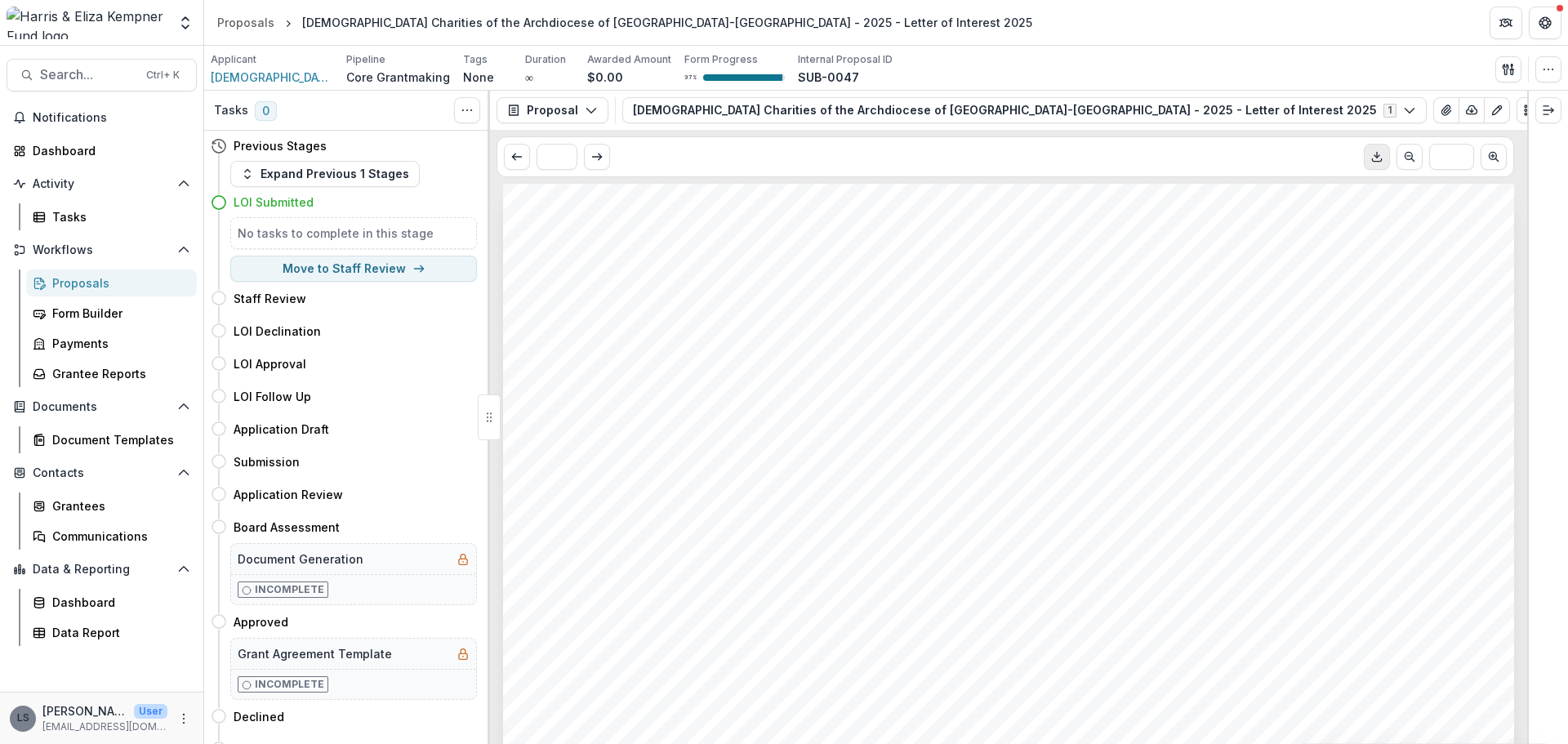
click at [1372, 162] on icon "Download PDF" at bounding box center [1376, 160] width 9 height 3
click at [73, 163] on link "Dashboard" at bounding box center [101, 150] width 190 height 27
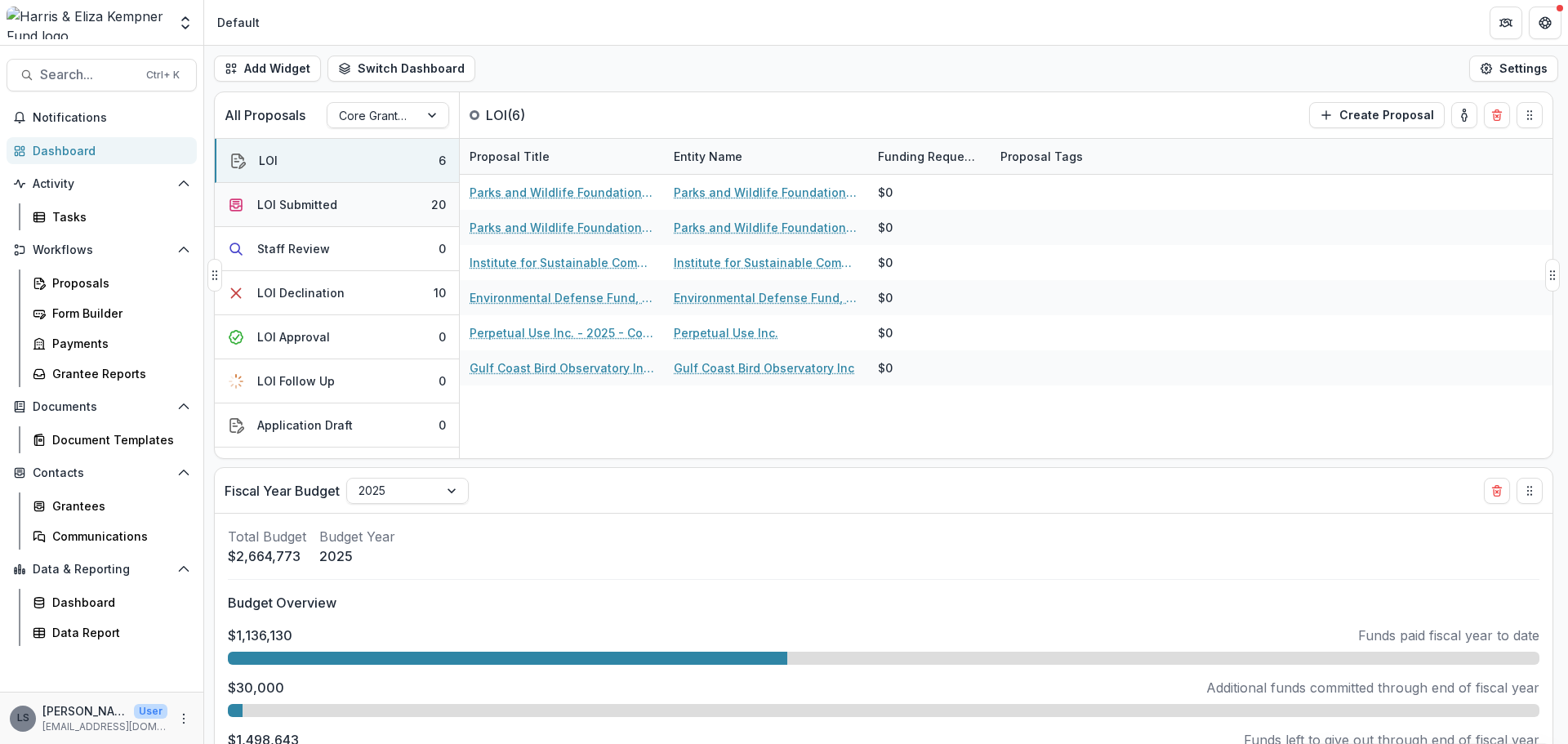
click at [281, 208] on div "LOI Submitted" at bounding box center [297, 204] width 80 height 17
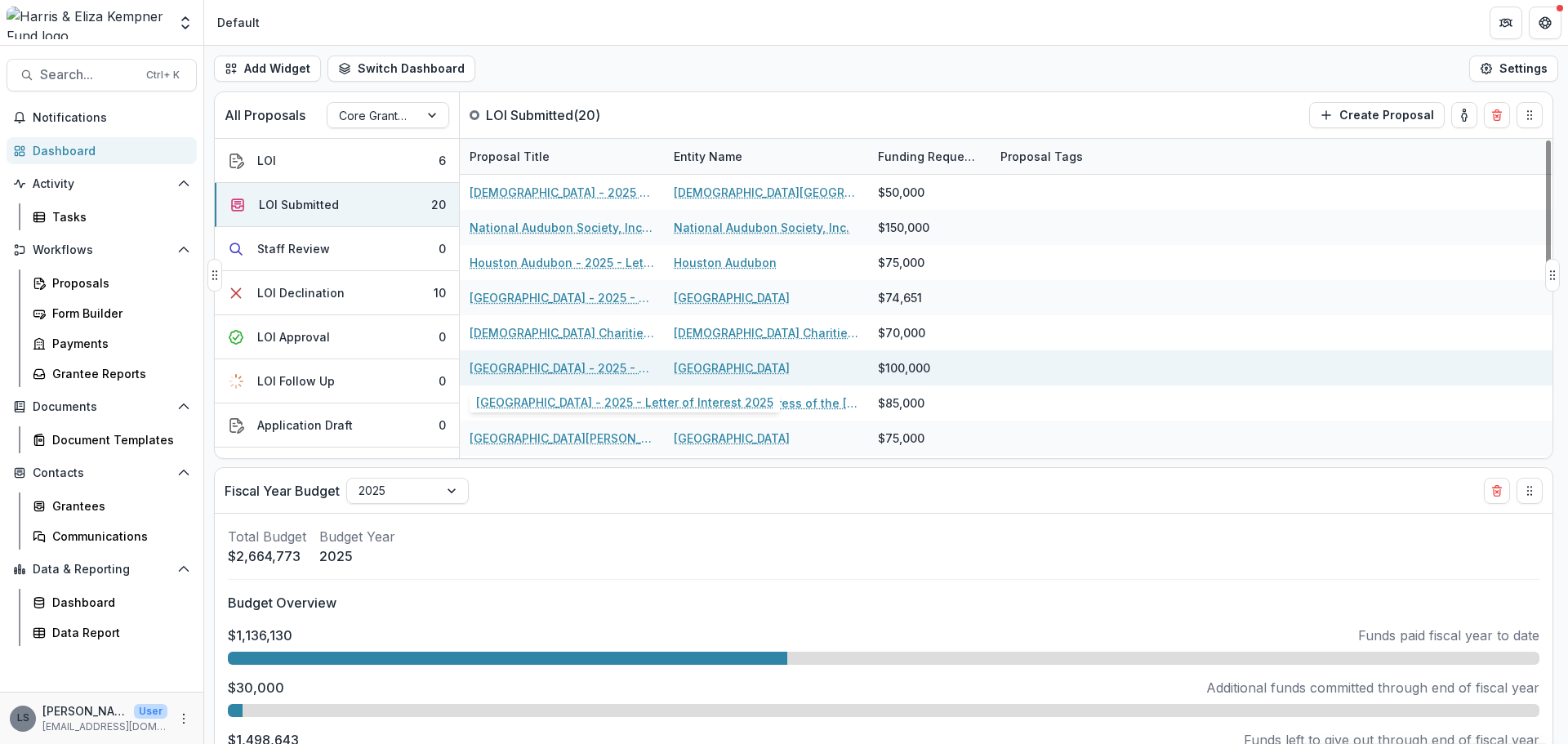
click at [576, 369] on link "University of Houston - 2025 - Letter of Interest 2025" at bounding box center [561, 367] width 185 height 17
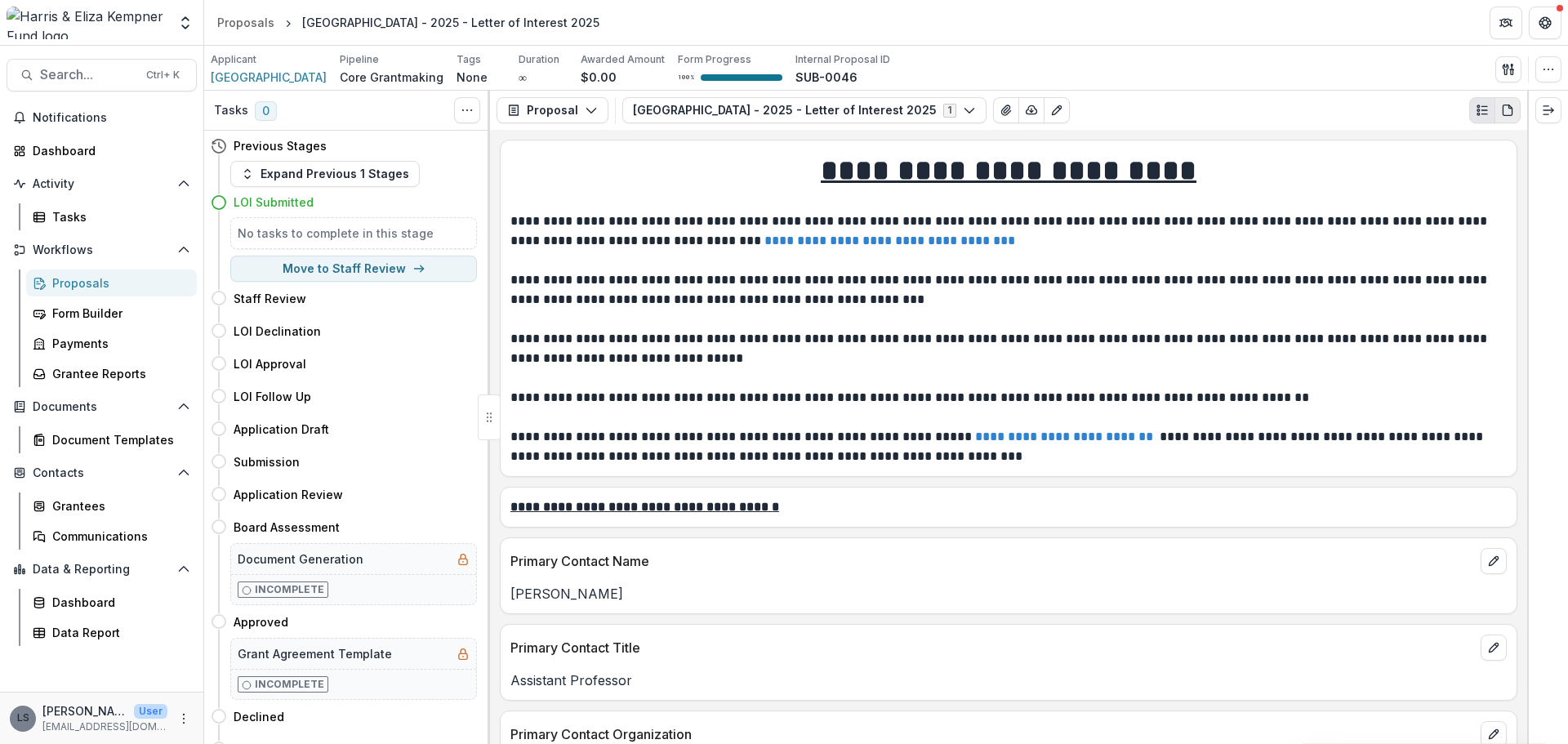
click at [1514, 121] on button "PDF view" at bounding box center [1507, 110] width 26 height 26
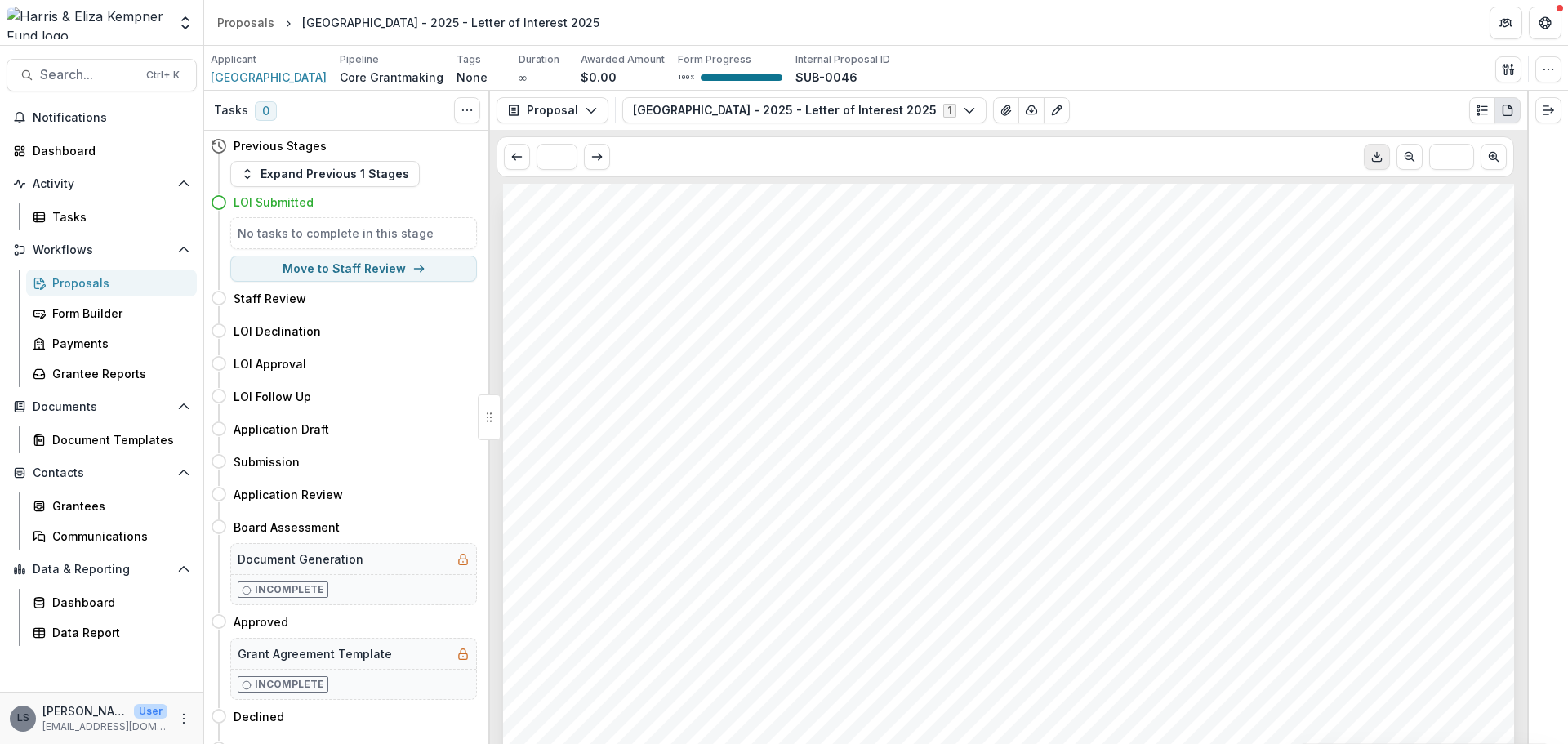
click at [1374, 155] on icon "Download PDF" at bounding box center [1377, 157] width 13 height 13
click at [95, 158] on div "Dashboard" at bounding box center [108, 151] width 151 height 17
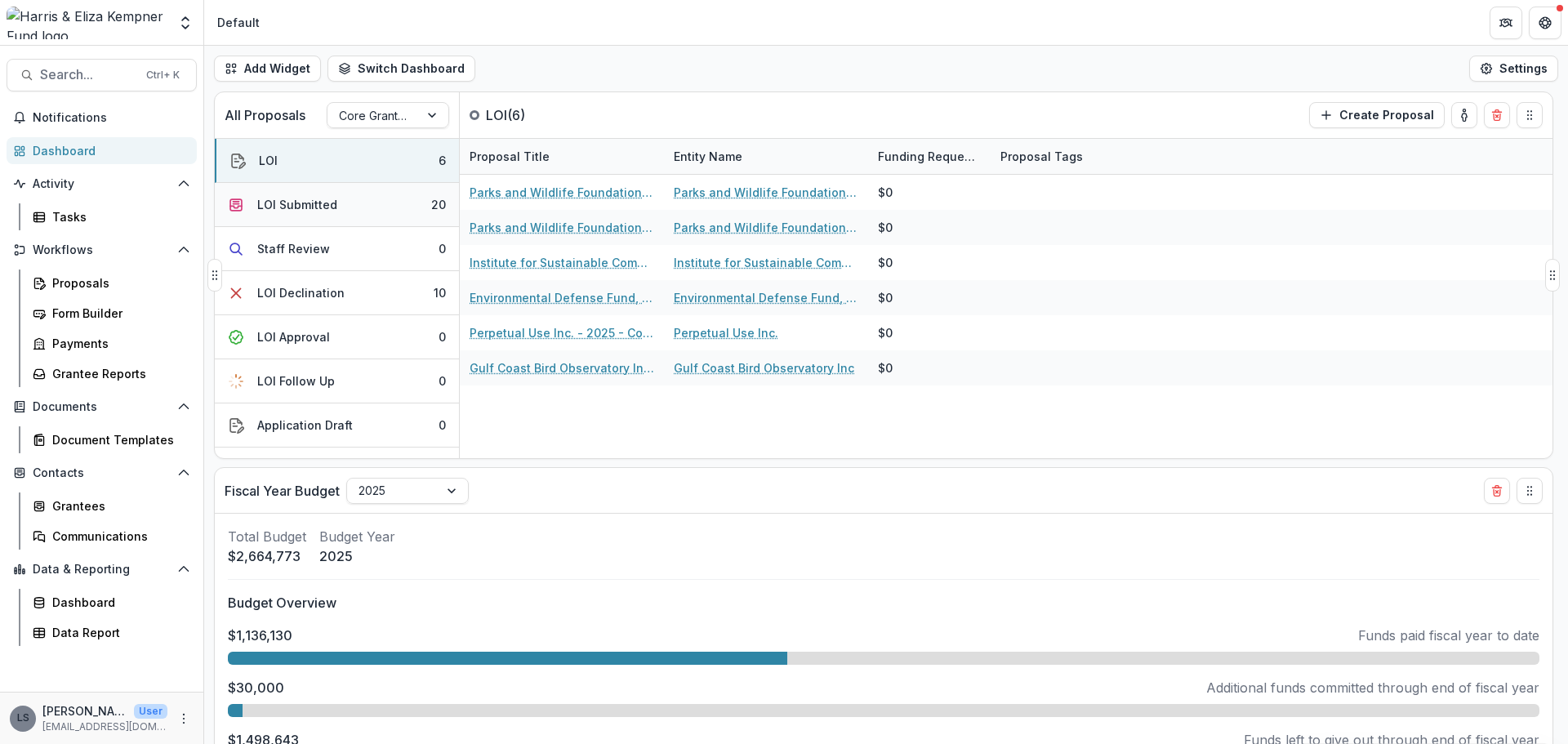
click at [295, 208] on div "LOI Submitted" at bounding box center [297, 204] width 80 height 17
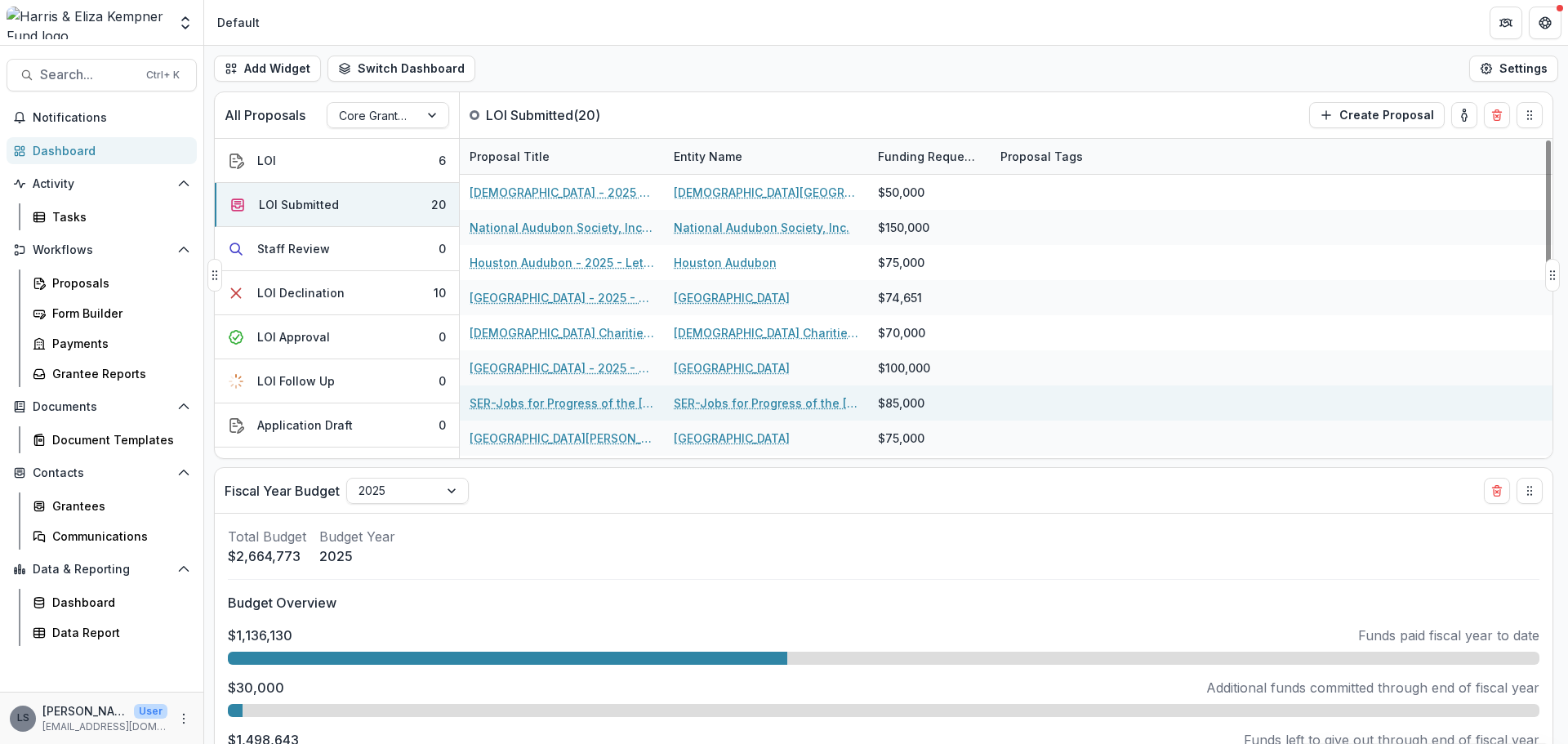
click at [567, 403] on link "SER-Jobs for Progress of the Texas Gulf Coast, Inc. - 2025 - Letter of Interest…" at bounding box center [561, 403] width 185 height 17
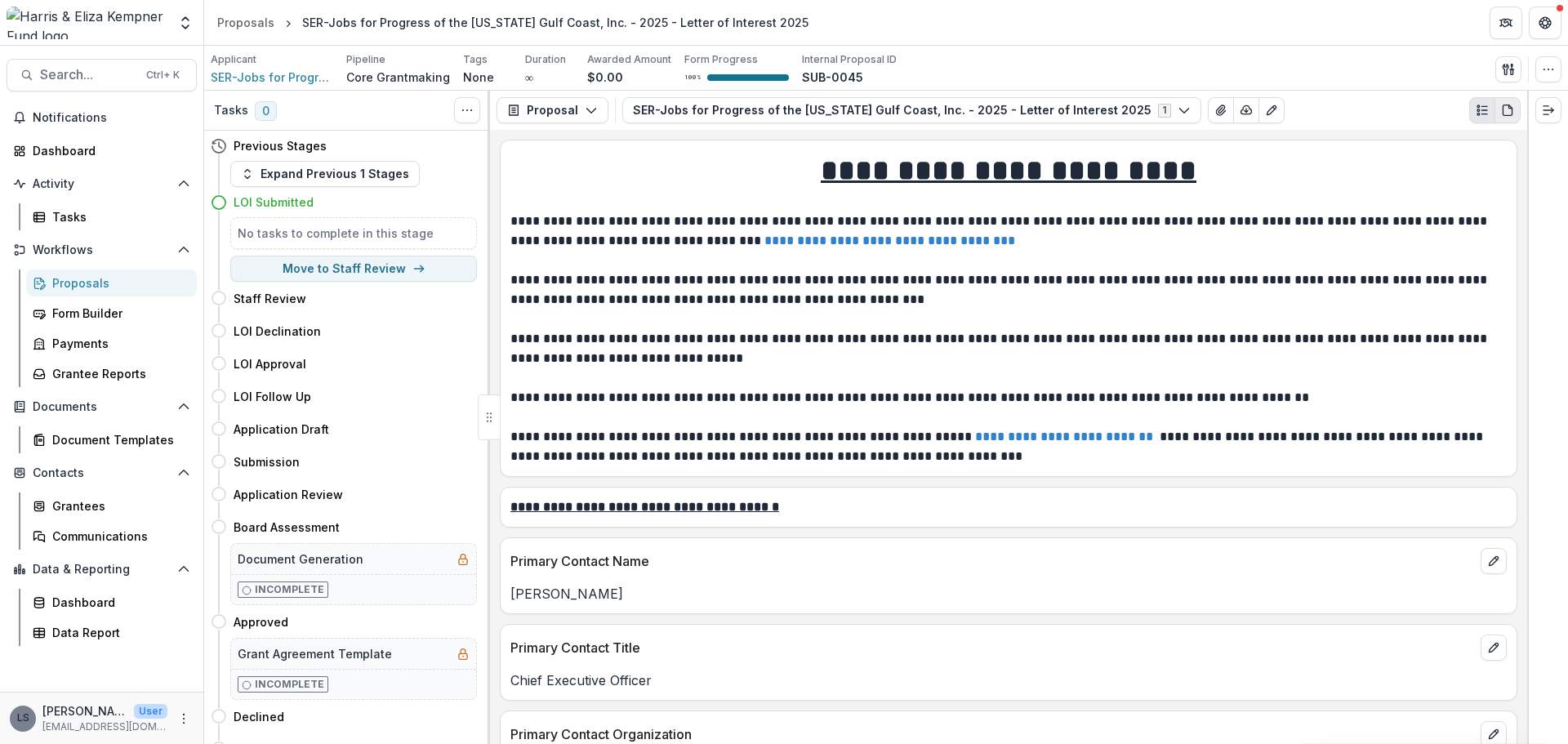
click at [1510, 108] on icon "PDF view" at bounding box center [1511, 107] width 4 height 4
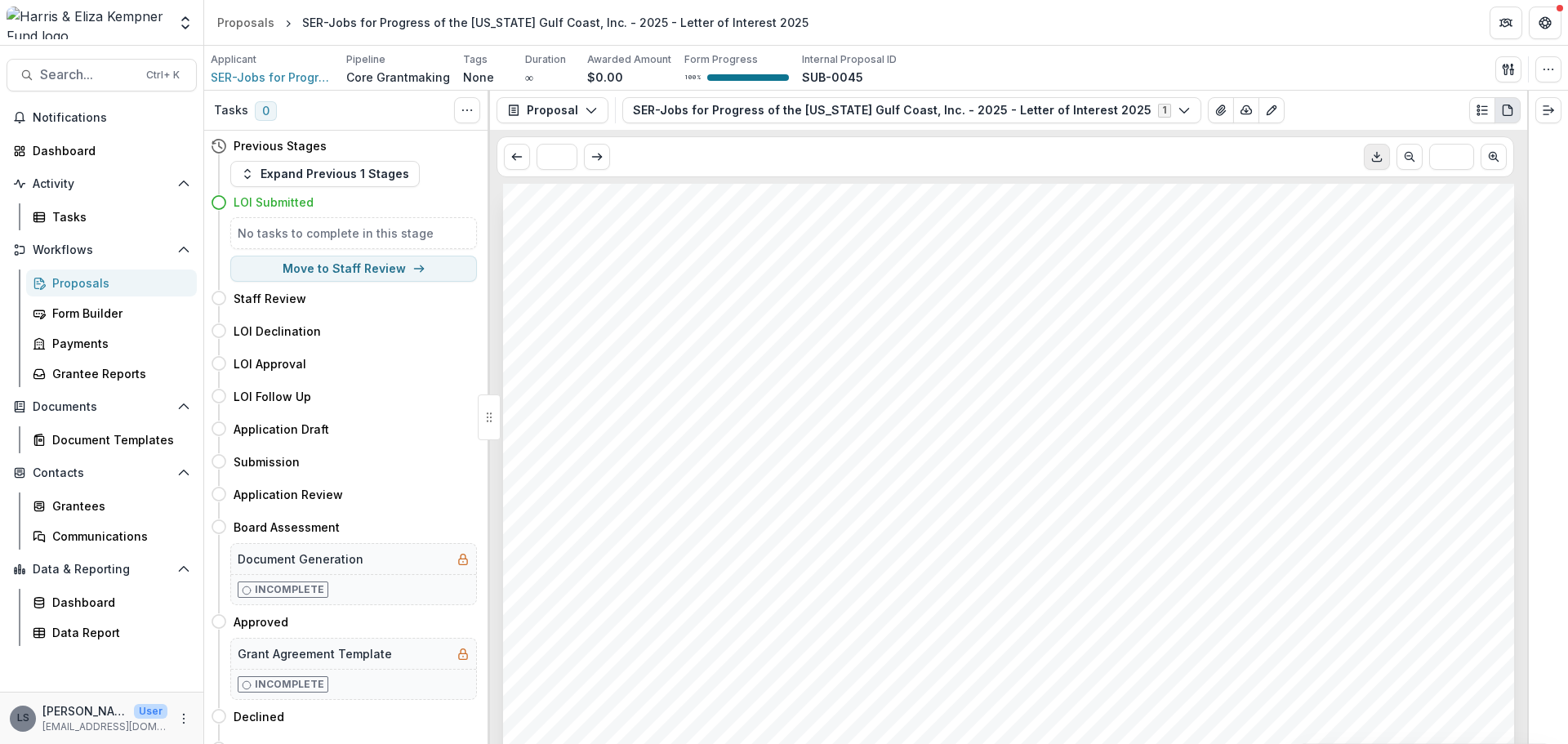
click at [1372, 159] on icon "Download PDF" at bounding box center [1377, 157] width 13 height 13
click at [90, 151] on div "Dashboard" at bounding box center [108, 151] width 151 height 17
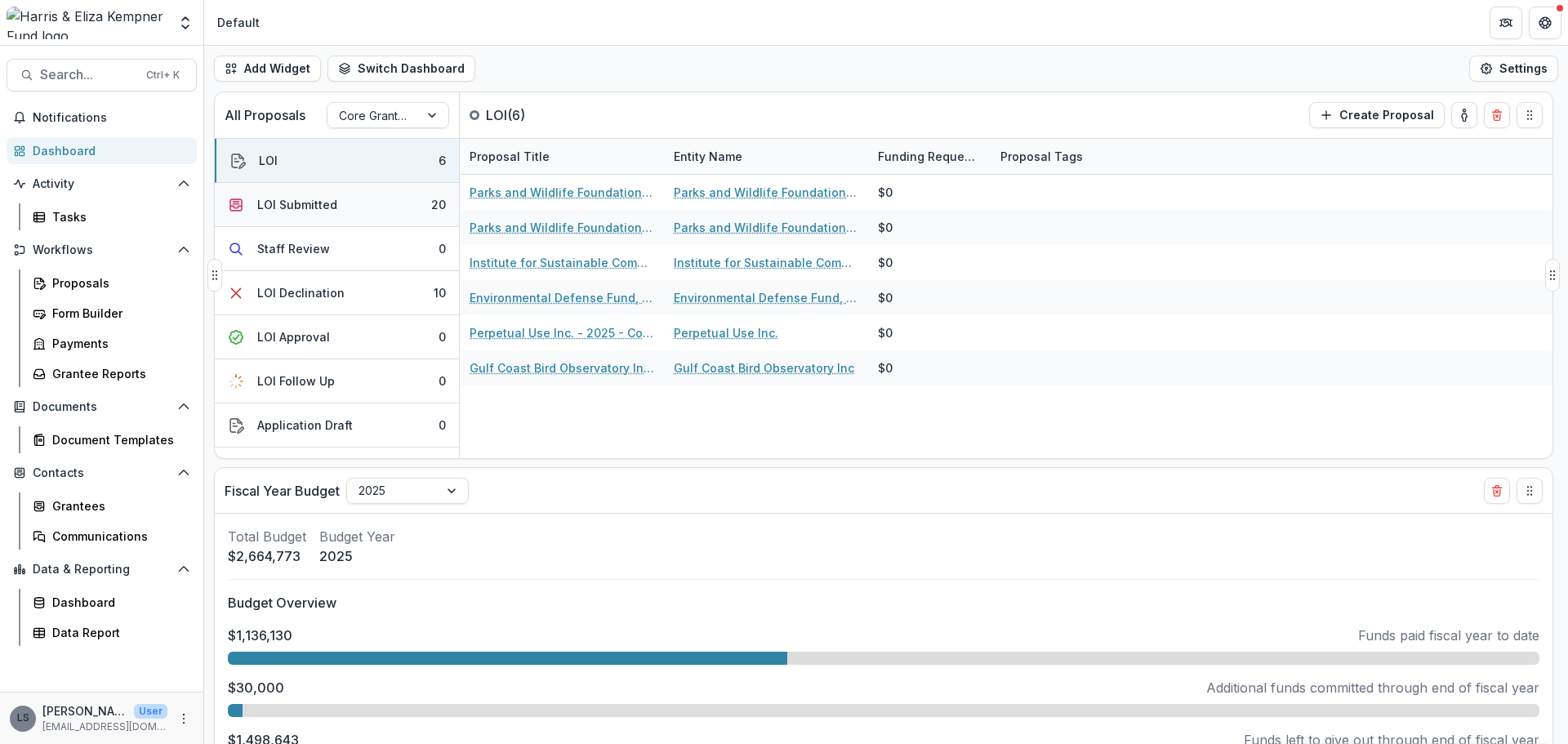
click at [309, 200] on div "LOI Submitted" at bounding box center [297, 204] width 80 height 17
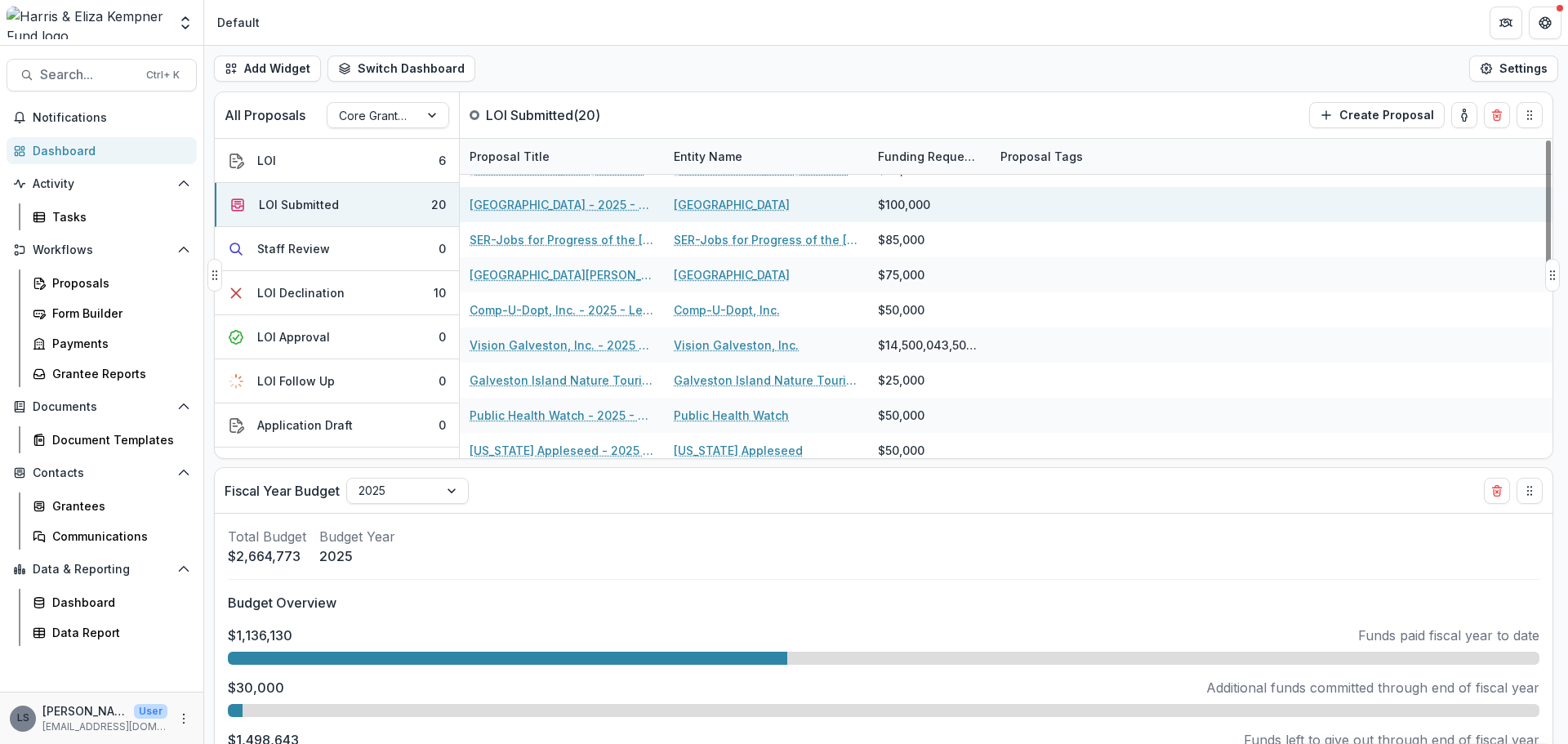
scroll to position [245, 0]
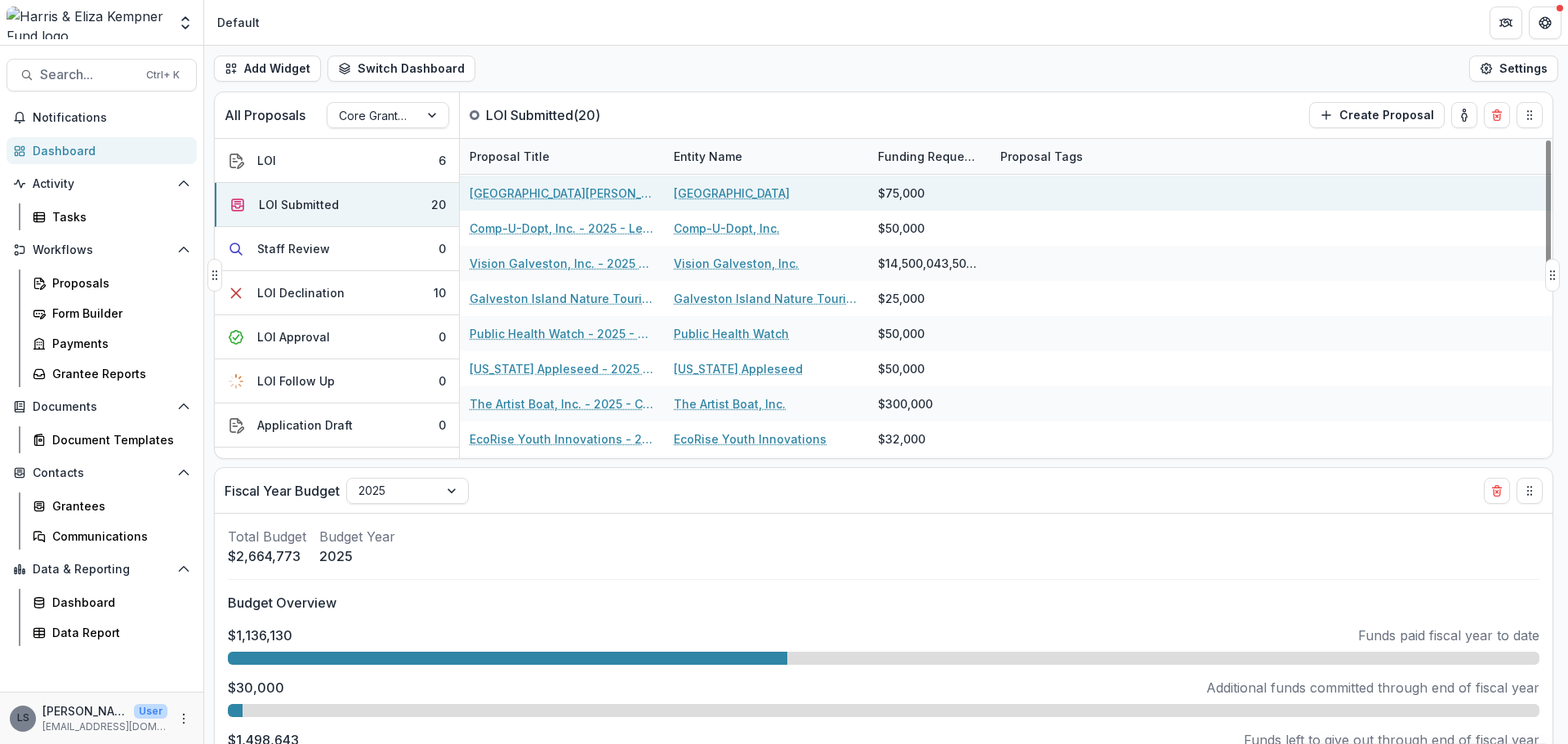
click at [536, 200] on link "St. Vincent's House - 2025 - Letter of Interest 2025" at bounding box center [561, 193] width 185 height 17
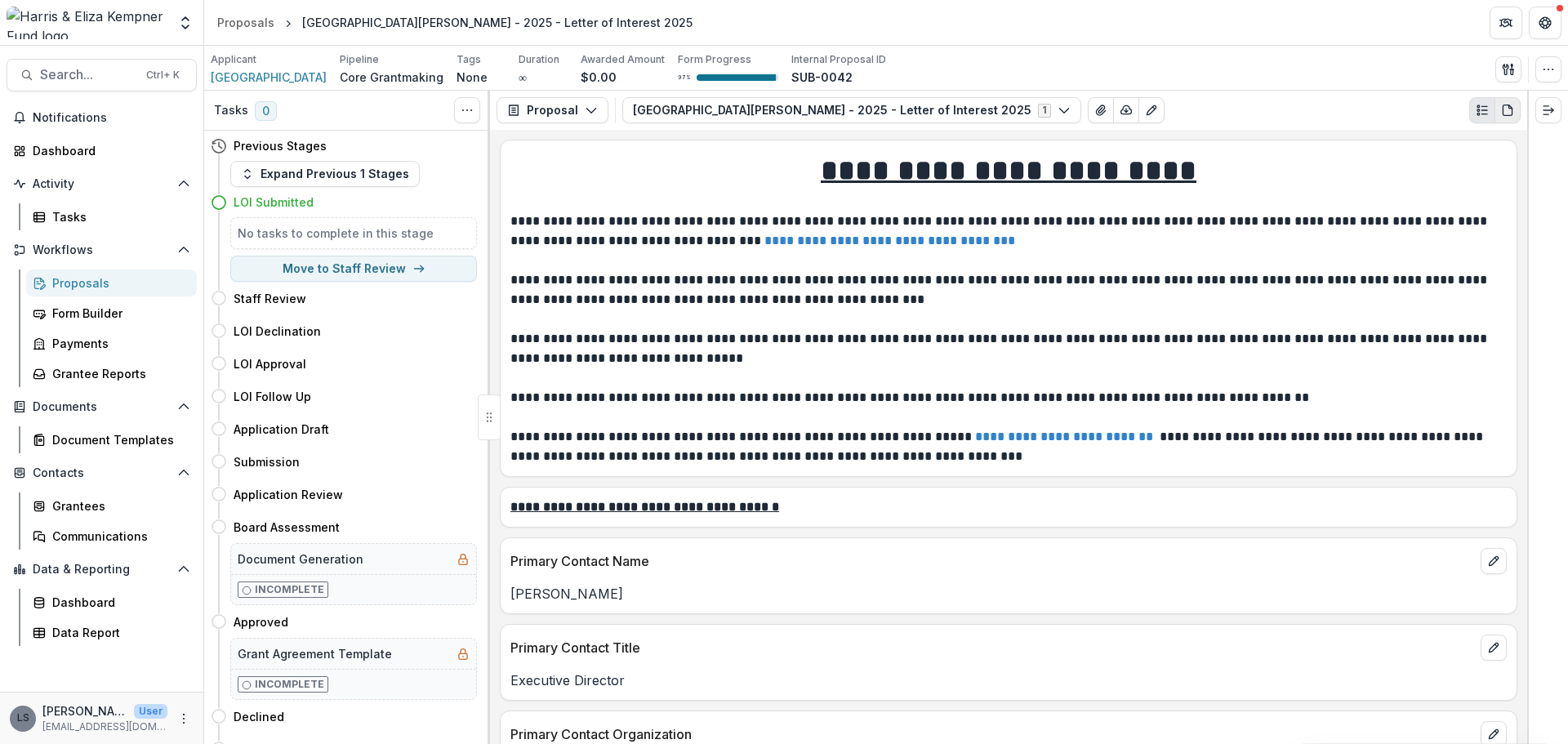
click at [1507, 111] on icon "PDF view" at bounding box center [1507, 110] width 13 height 13
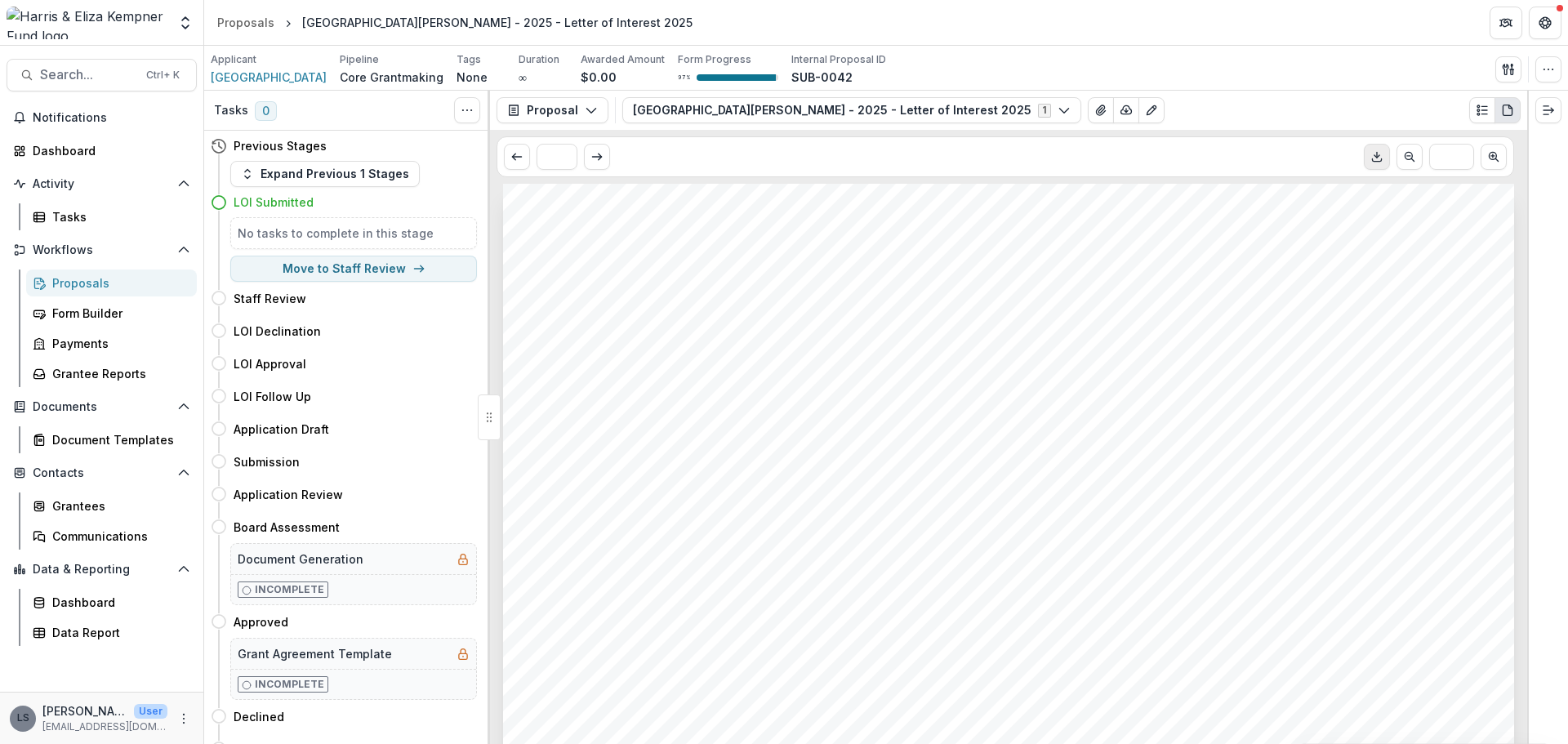
click at [1381, 158] on icon "Download PDF" at bounding box center [1377, 157] width 13 height 13
click at [69, 288] on div "Proposals" at bounding box center [118, 283] width 131 height 17
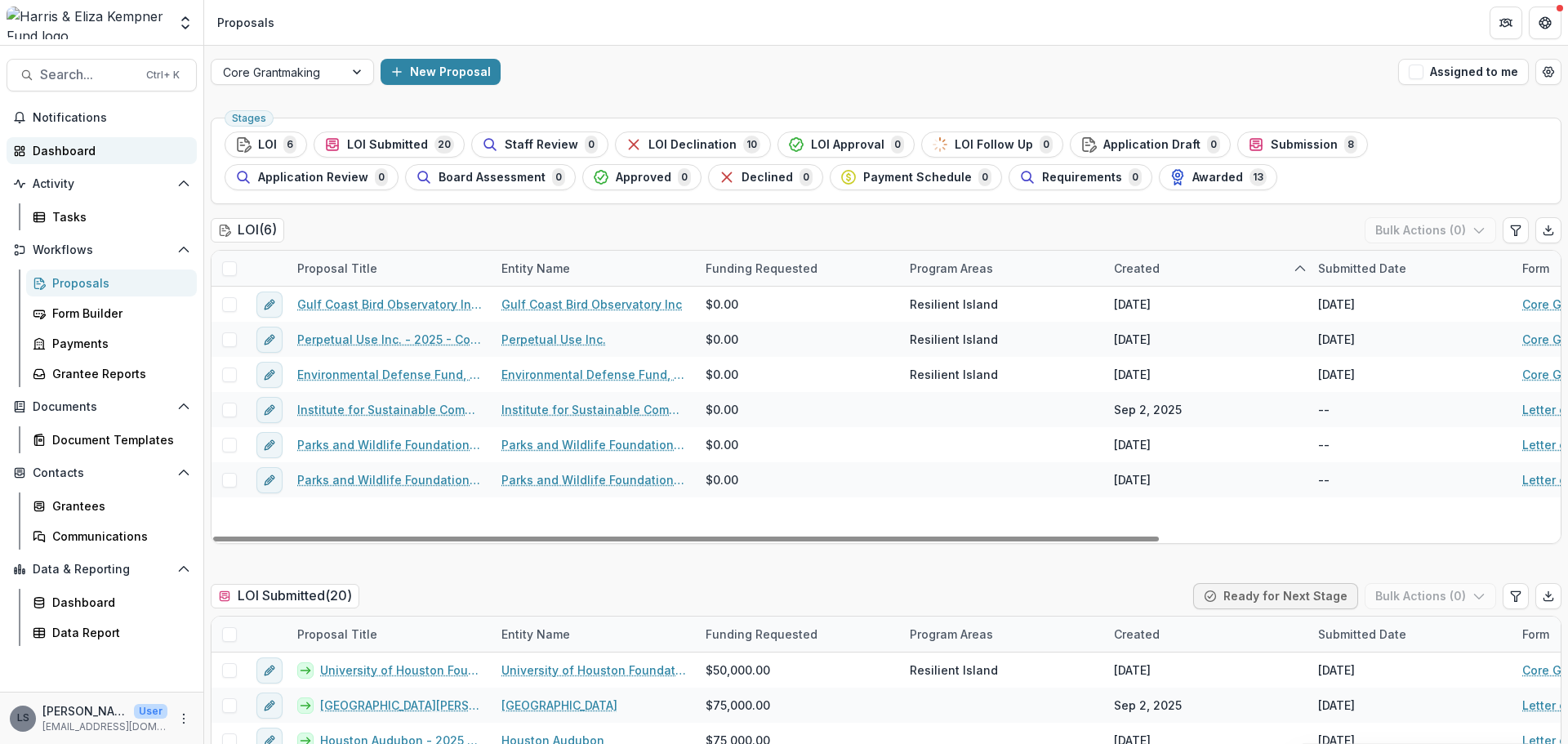
click at [69, 153] on div "Dashboard" at bounding box center [108, 151] width 151 height 17
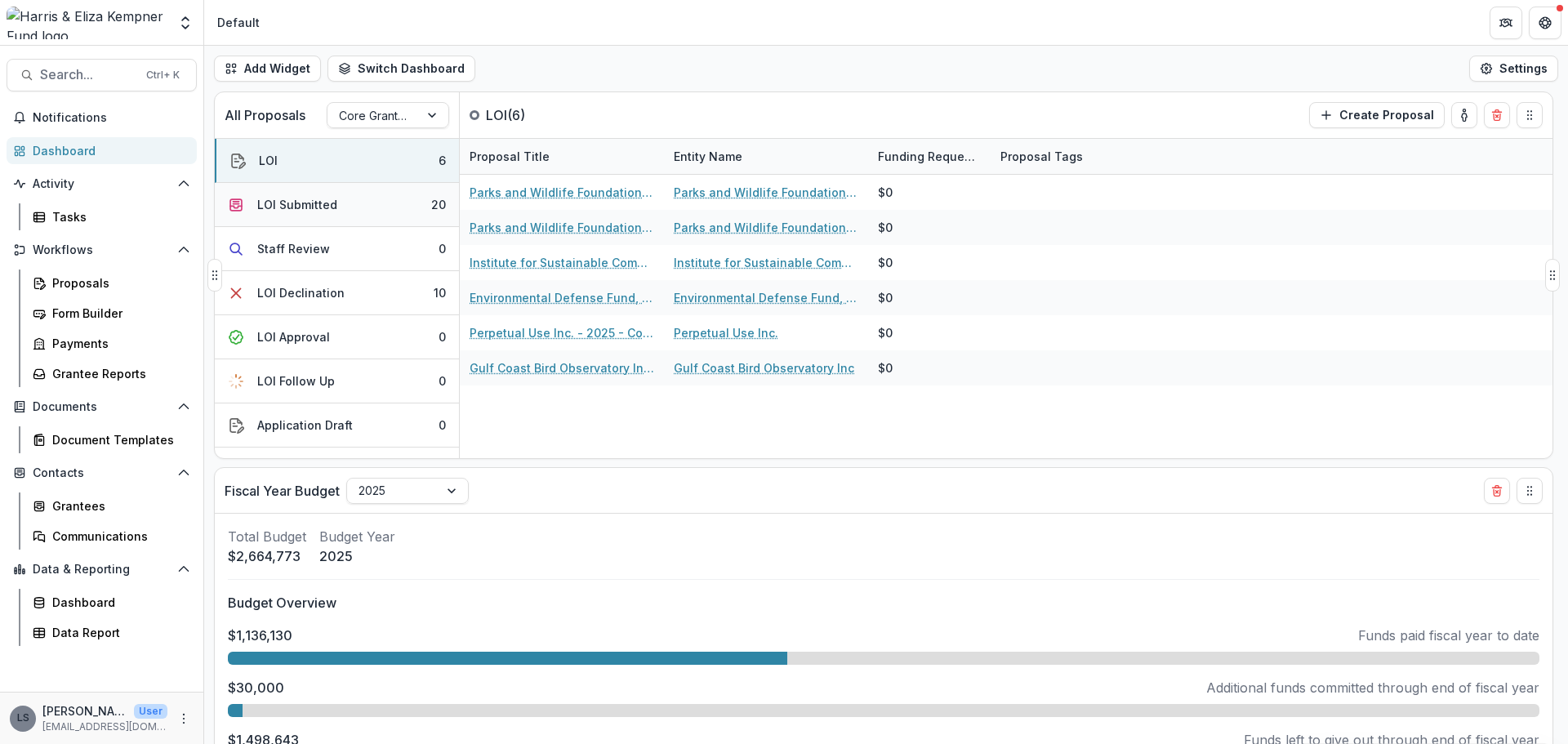
click at [294, 212] on div "LOI Submitted" at bounding box center [297, 204] width 80 height 17
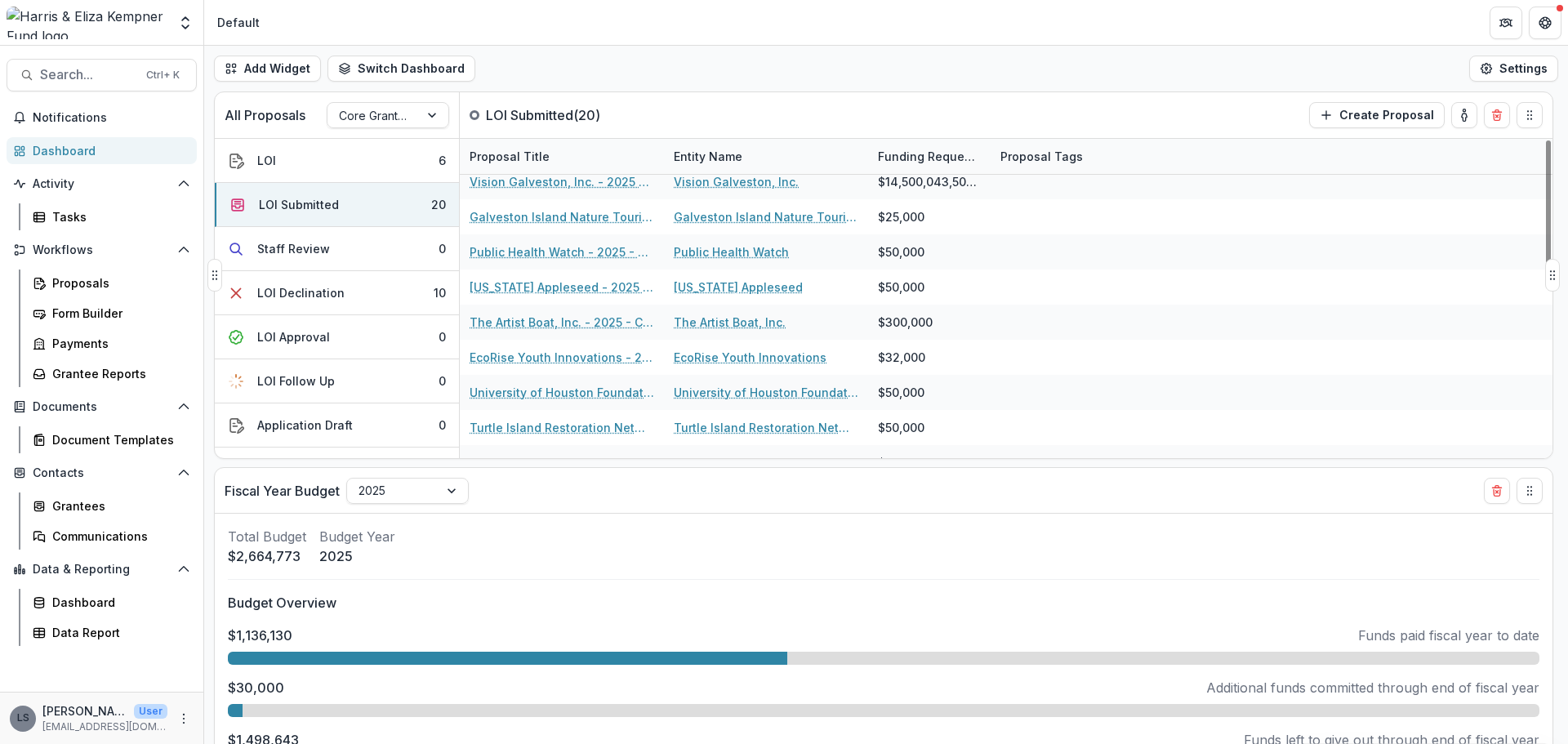
scroll to position [245, 0]
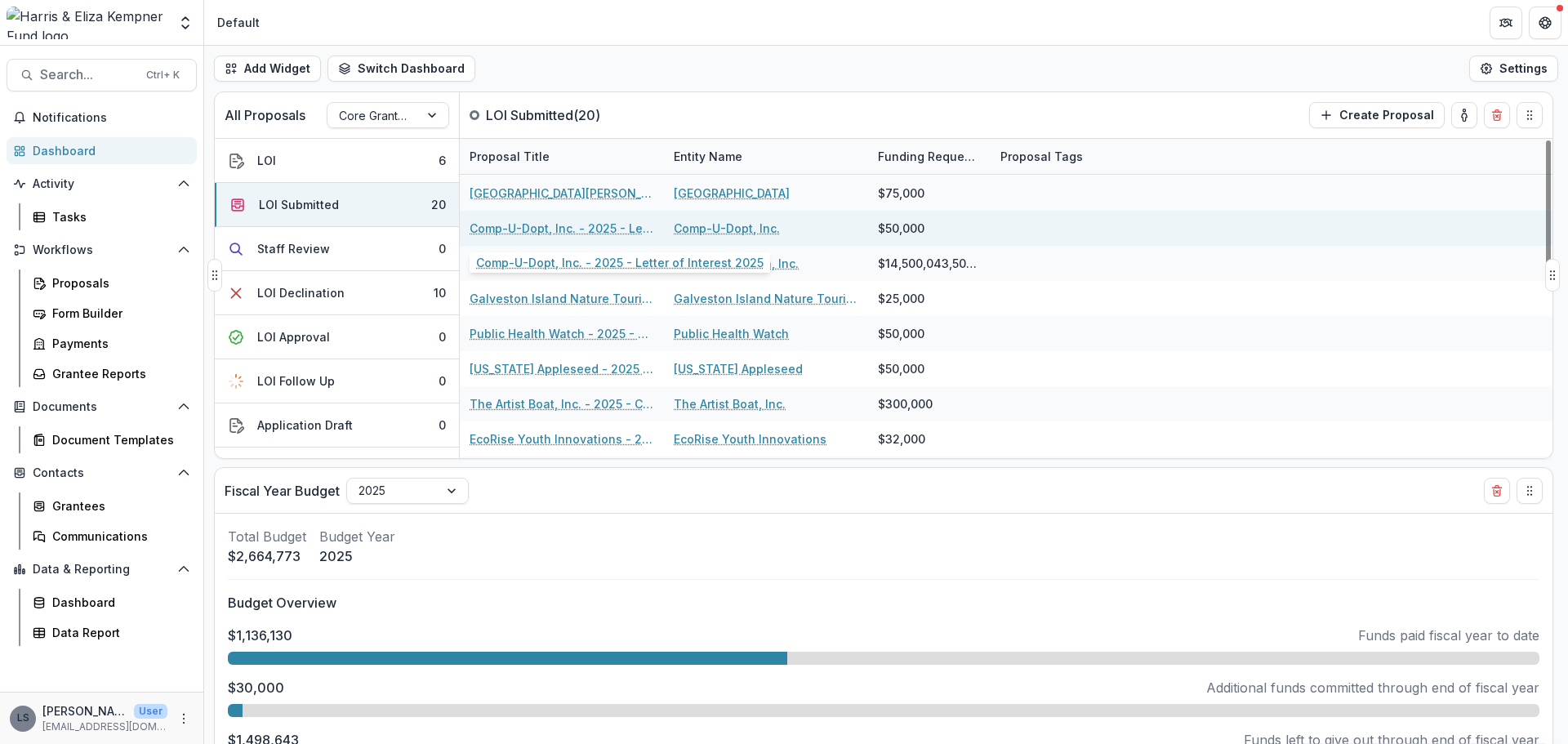
click at [521, 221] on link "Comp-U-Dopt, Inc. - 2025 - Letter of Interest 2025" at bounding box center [561, 228] width 185 height 17
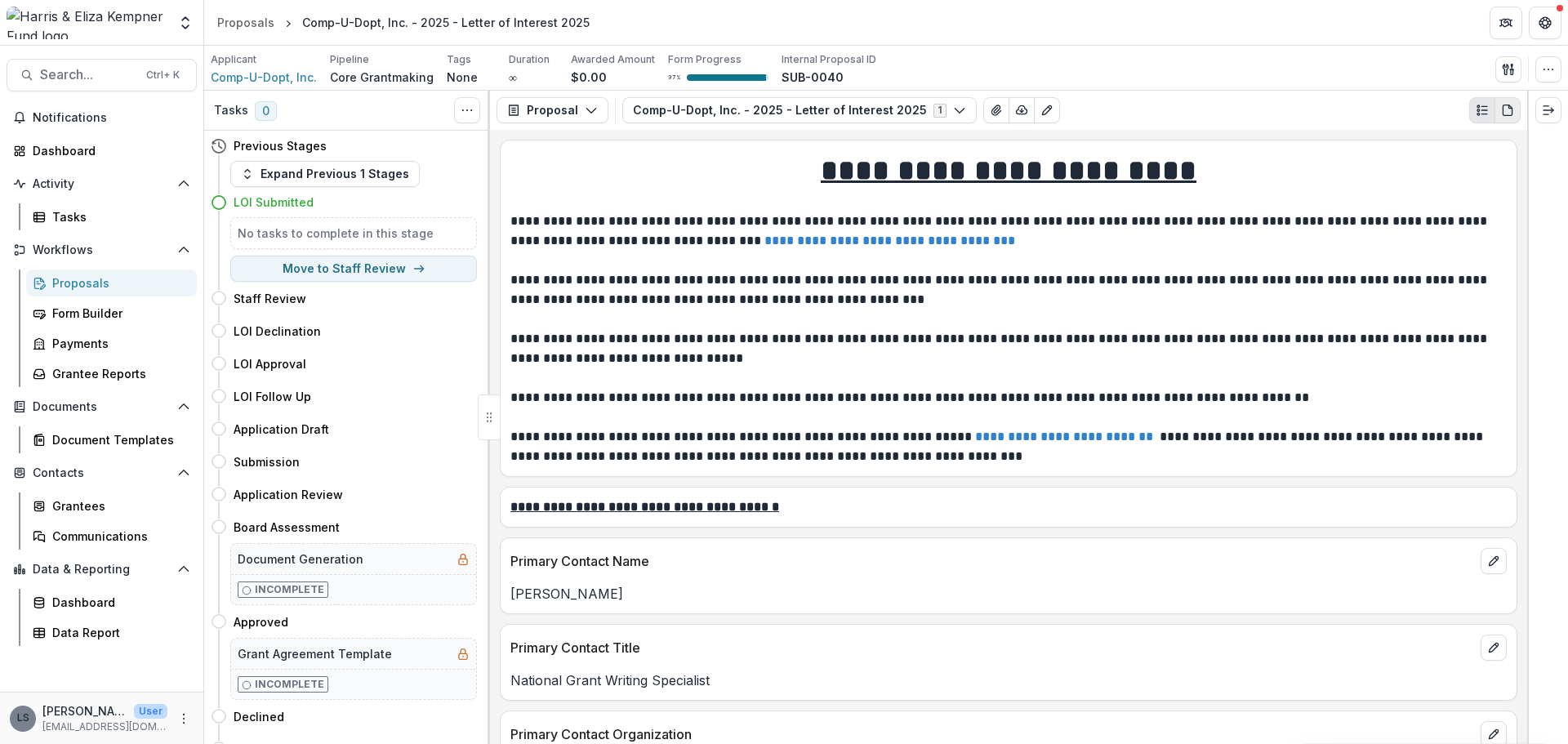
click at [1509, 112] on icon "PDF view" at bounding box center [1507, 110] width 13 height 13
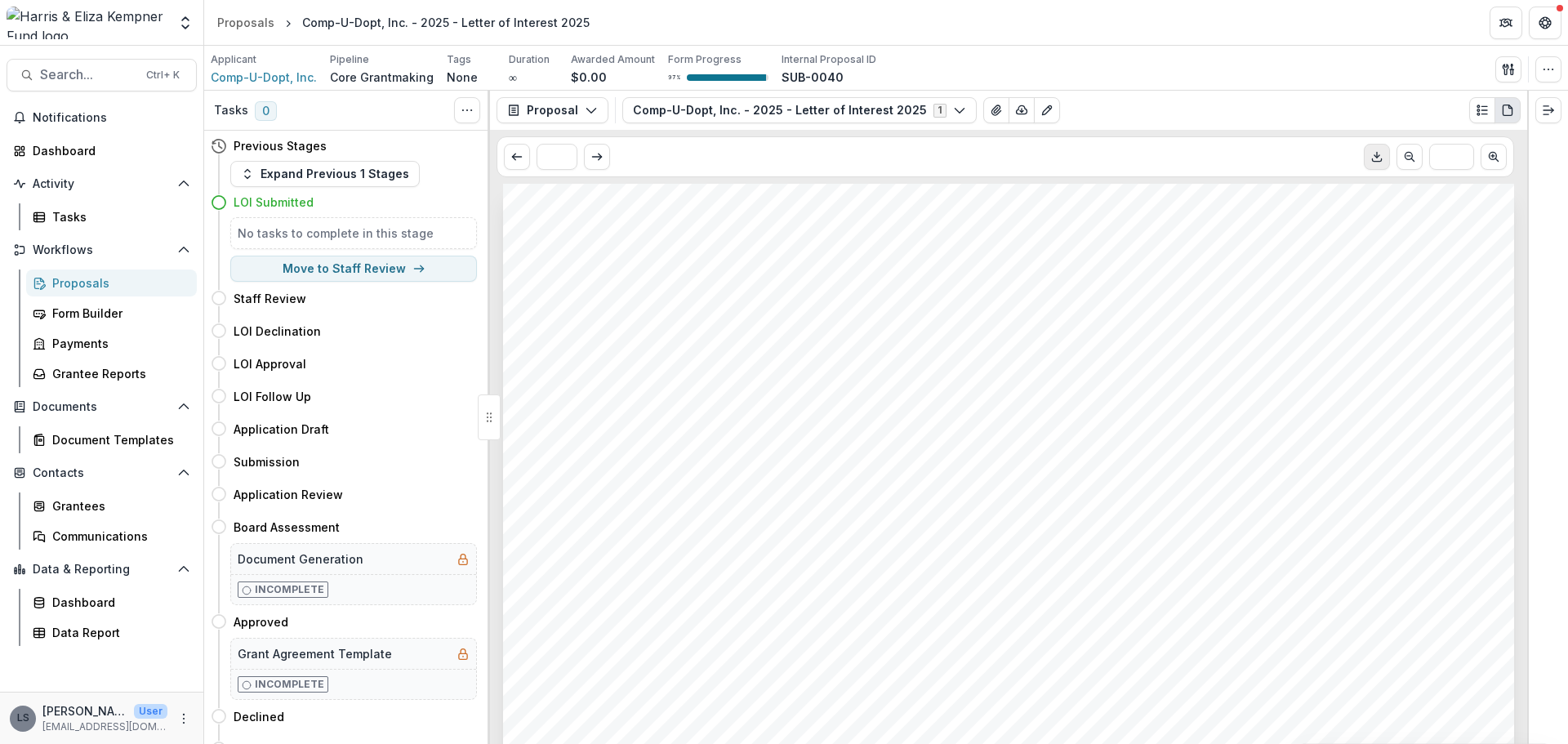
click at [1377, 159] on line "Download PDF" at bounding box center [1377, 155] width 0 height 6
drag, startPoint x: 47, startPoint y: 146, endPoint x: 55, endPoint y: 146, distance: 8.0
click at [47, 146] on div "Dashboard" at bounding box center [108, 151] width 151 height 17
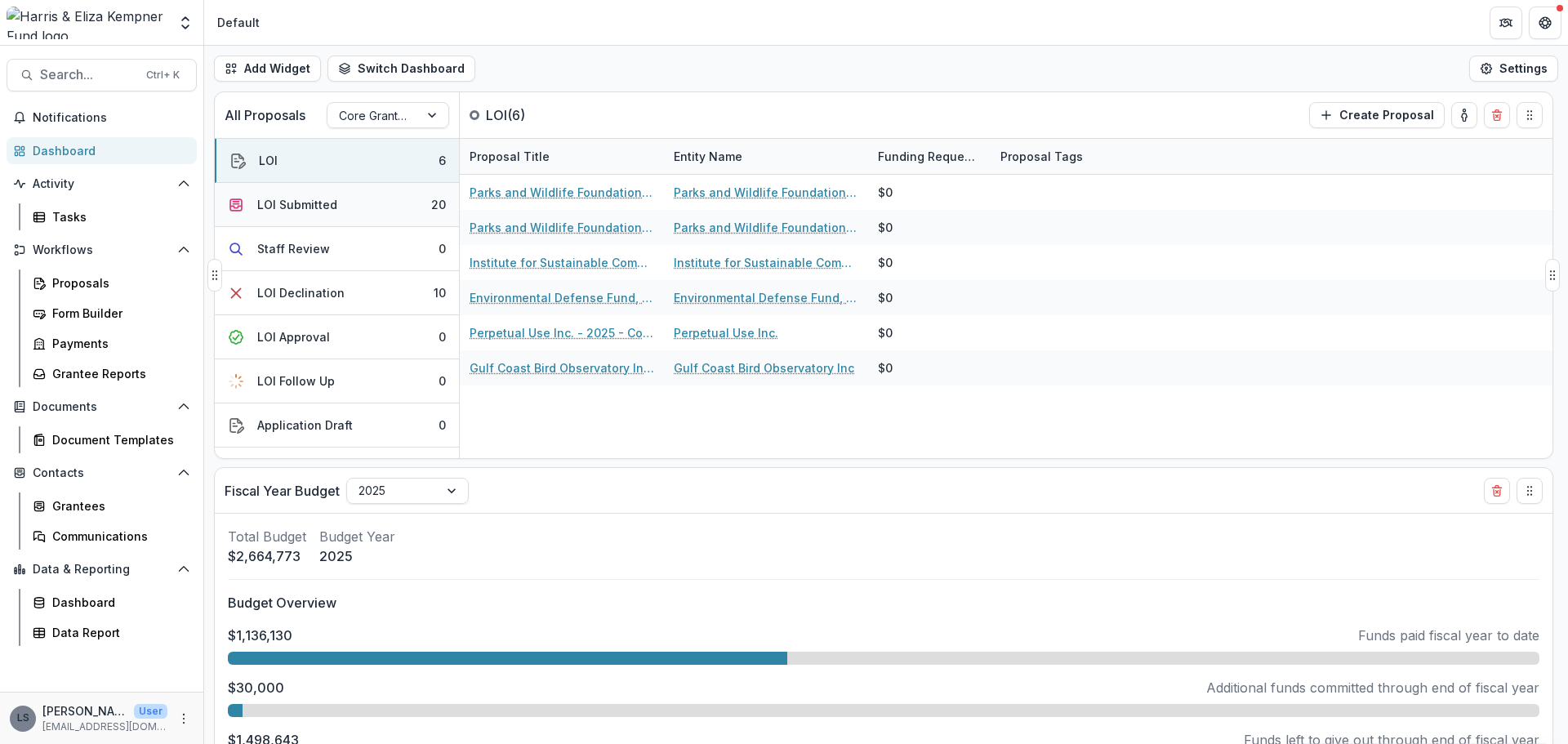
click at [288, 205] on div "LOI Submitted" at bounding box center [297, 204] width 80 height 17
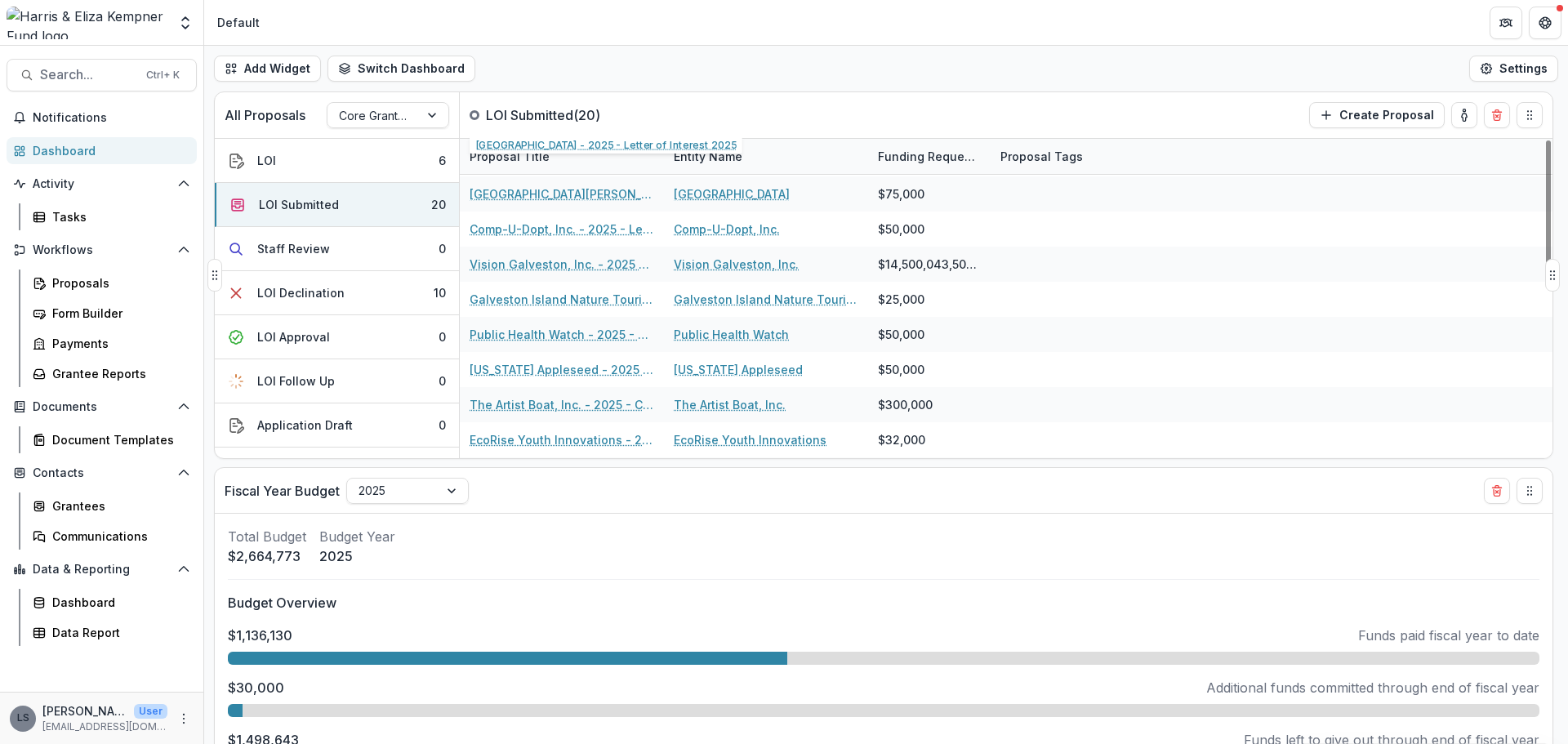
scroll to position [327, 0]
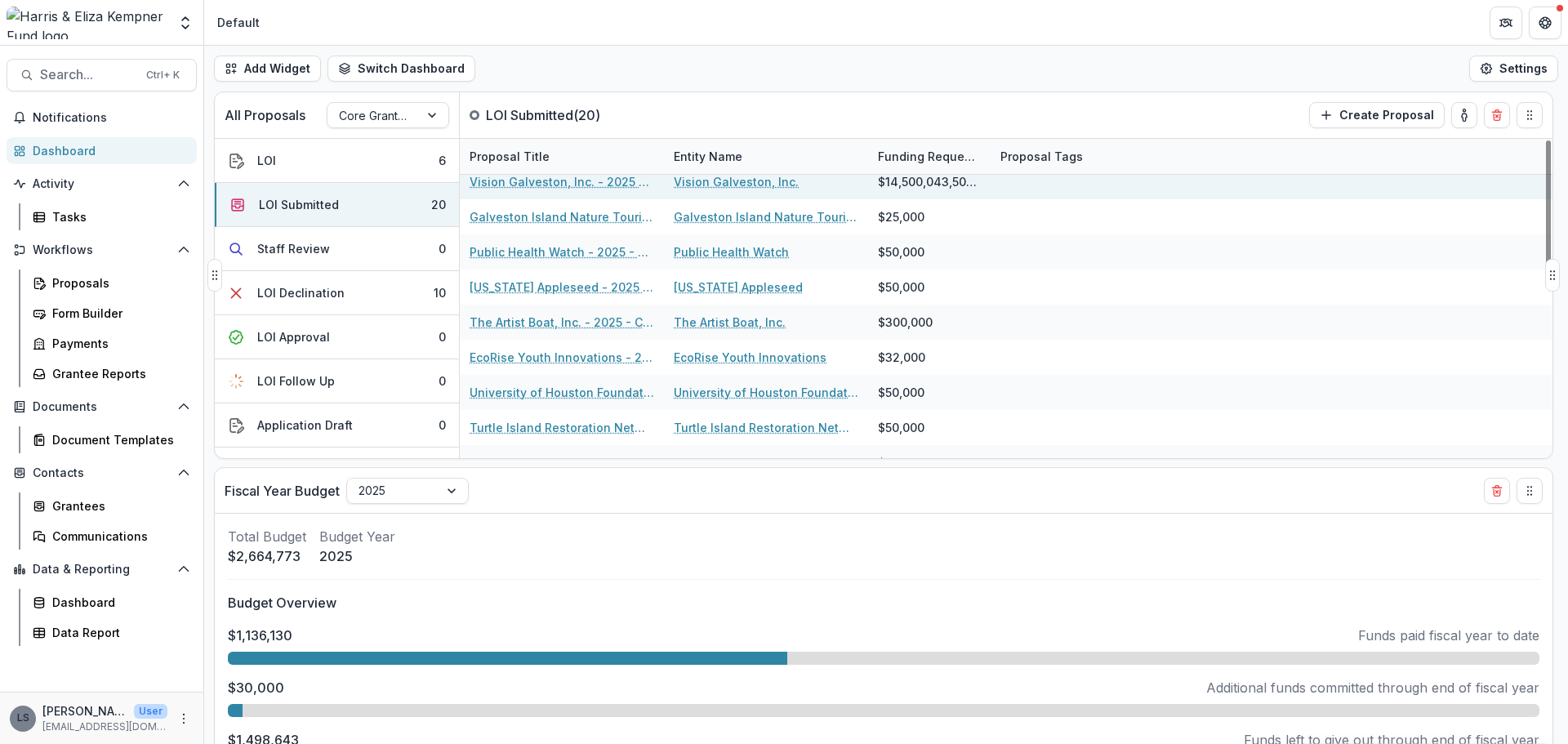
click at [516, 186] on link "Vision Galveston, Inc. - 2025 - Letter of Interest 2025" at bounding box center [561, 182] width 185 height 17
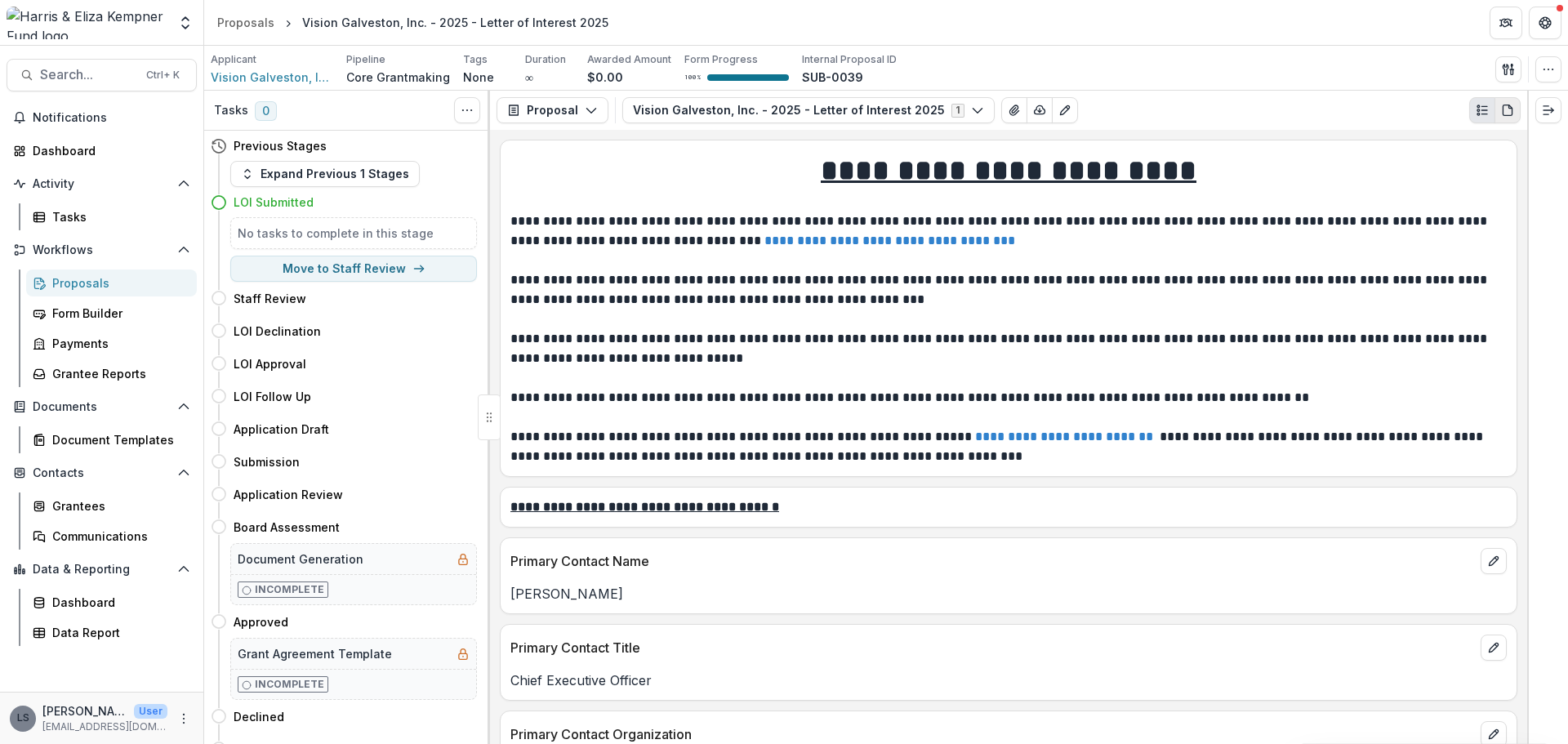
click at [1512, 111] on icon "PDF view" at bounding box center [1507, 111] width 9 height 11
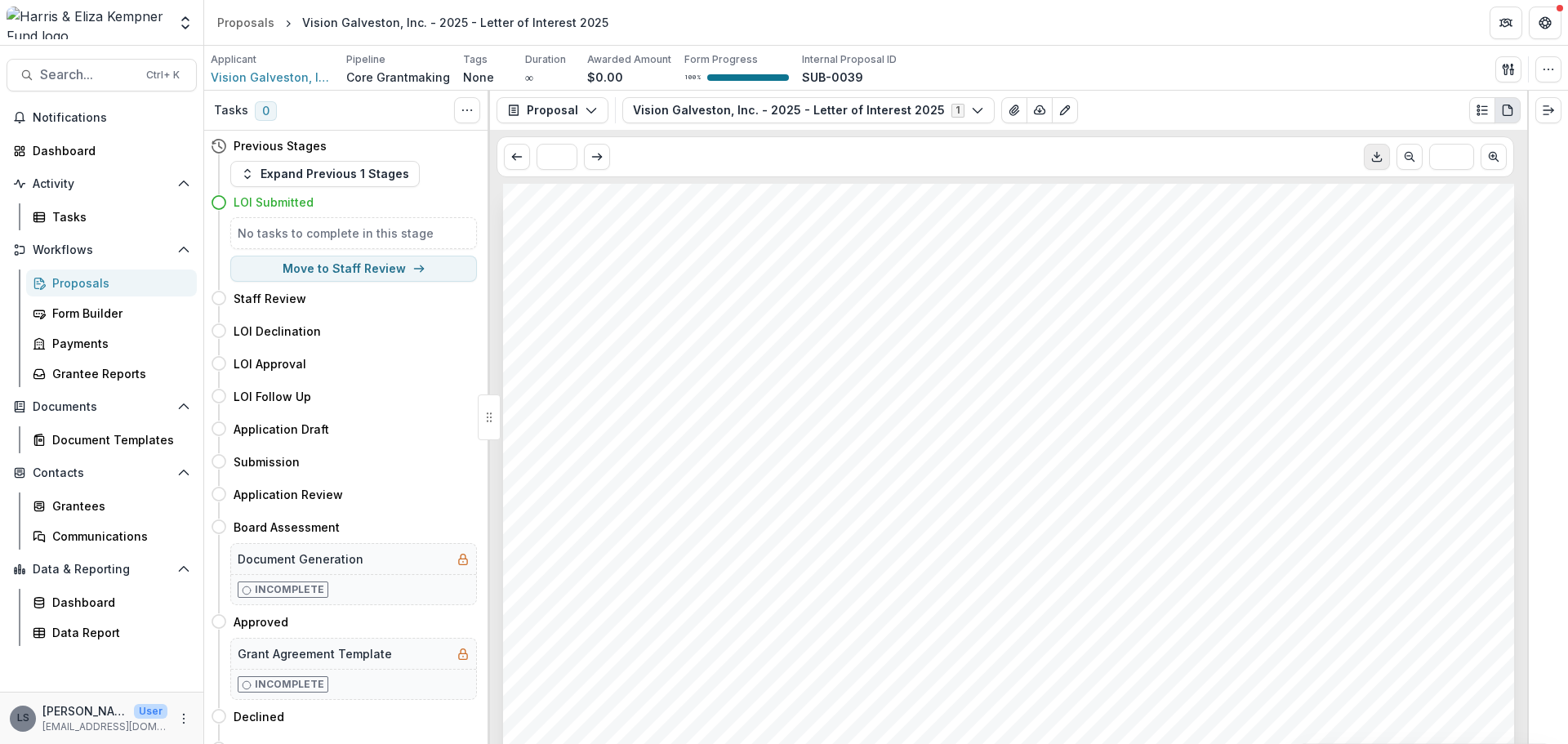
click at [1378, 156] on icon "Download PDF" at bounding box center [1377, 157] width 13 height 13
click at [50, 155] on div "Dashboard" at bounding box center [108, 151] width 151 height 17
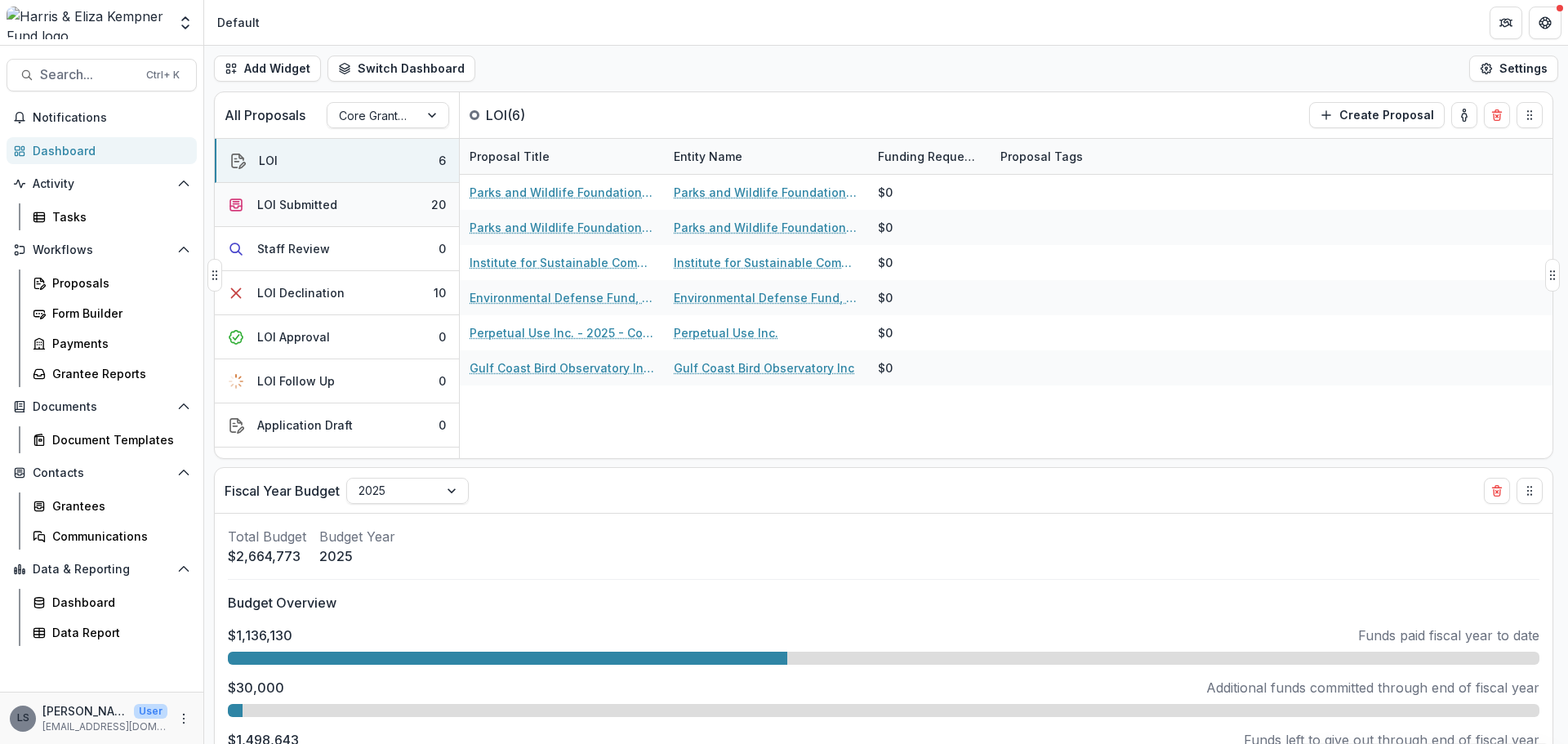
click at [321, 218] on button "LOI Submitted 20" at bounding box center [337, 205] width 244 height 44
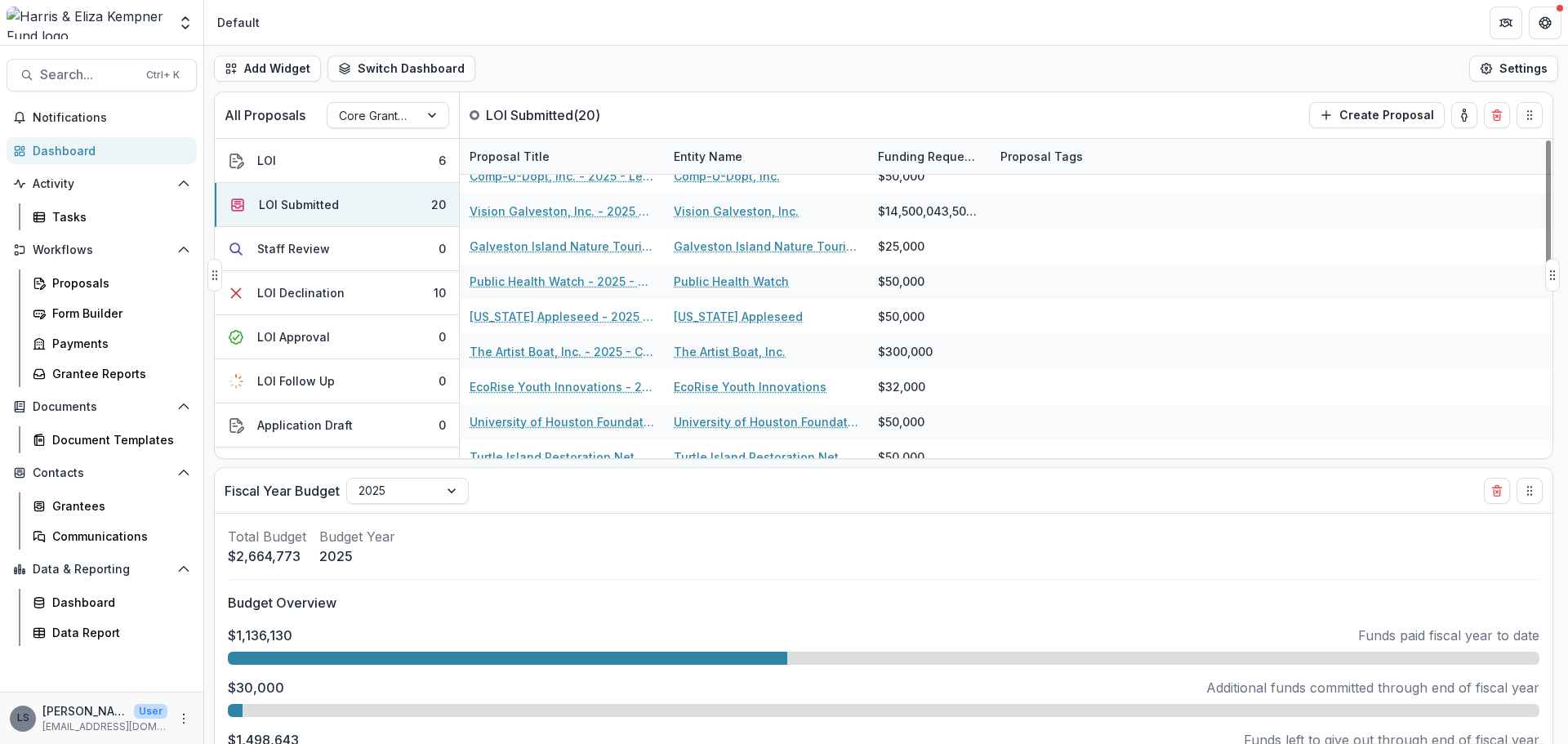
scroll to position [327, 0]
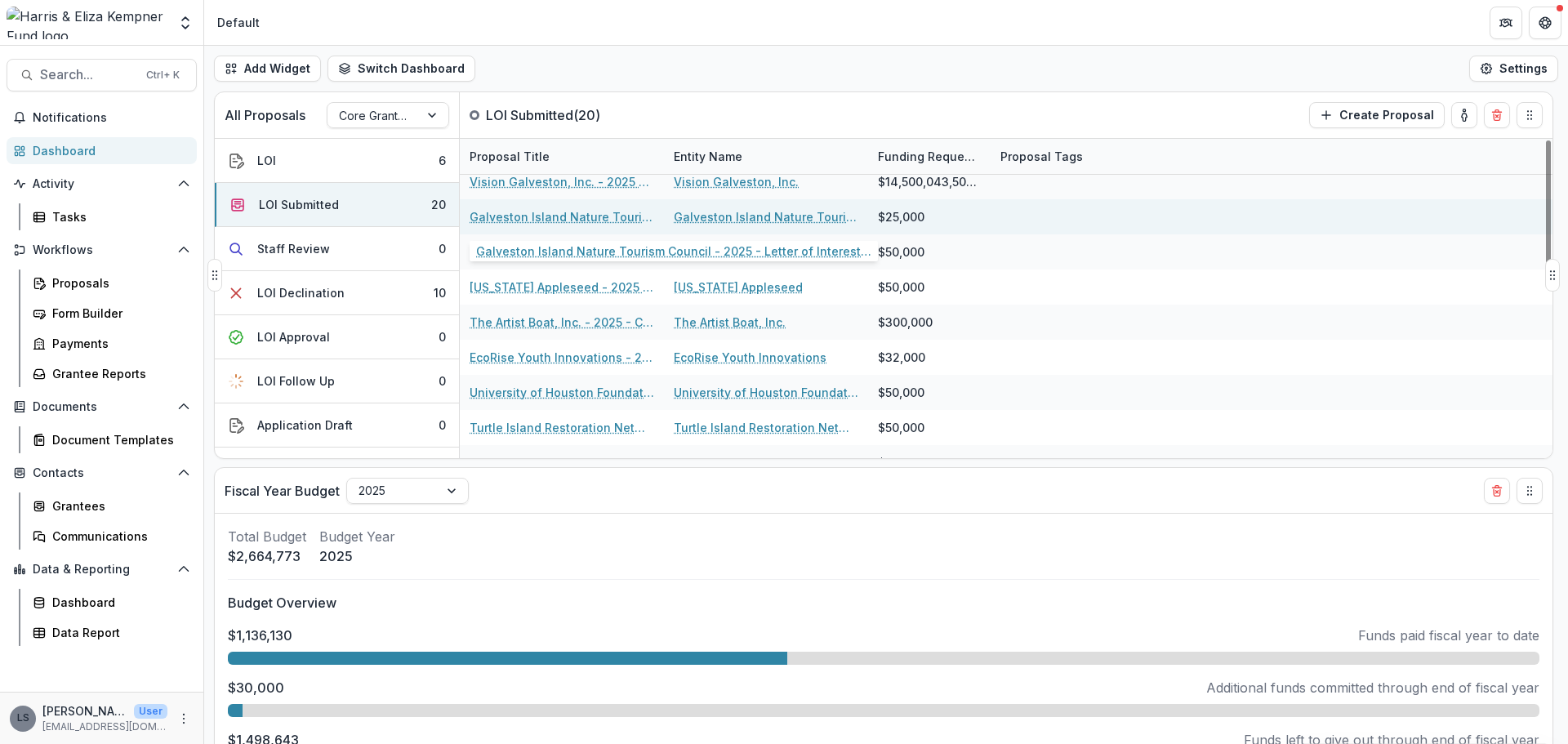
click at [603, 219] on link "Galveston Island Nature Tourism Council - 2025 - Letter of Interest 2025" at bounding box center [561, 217] width 185 height 17
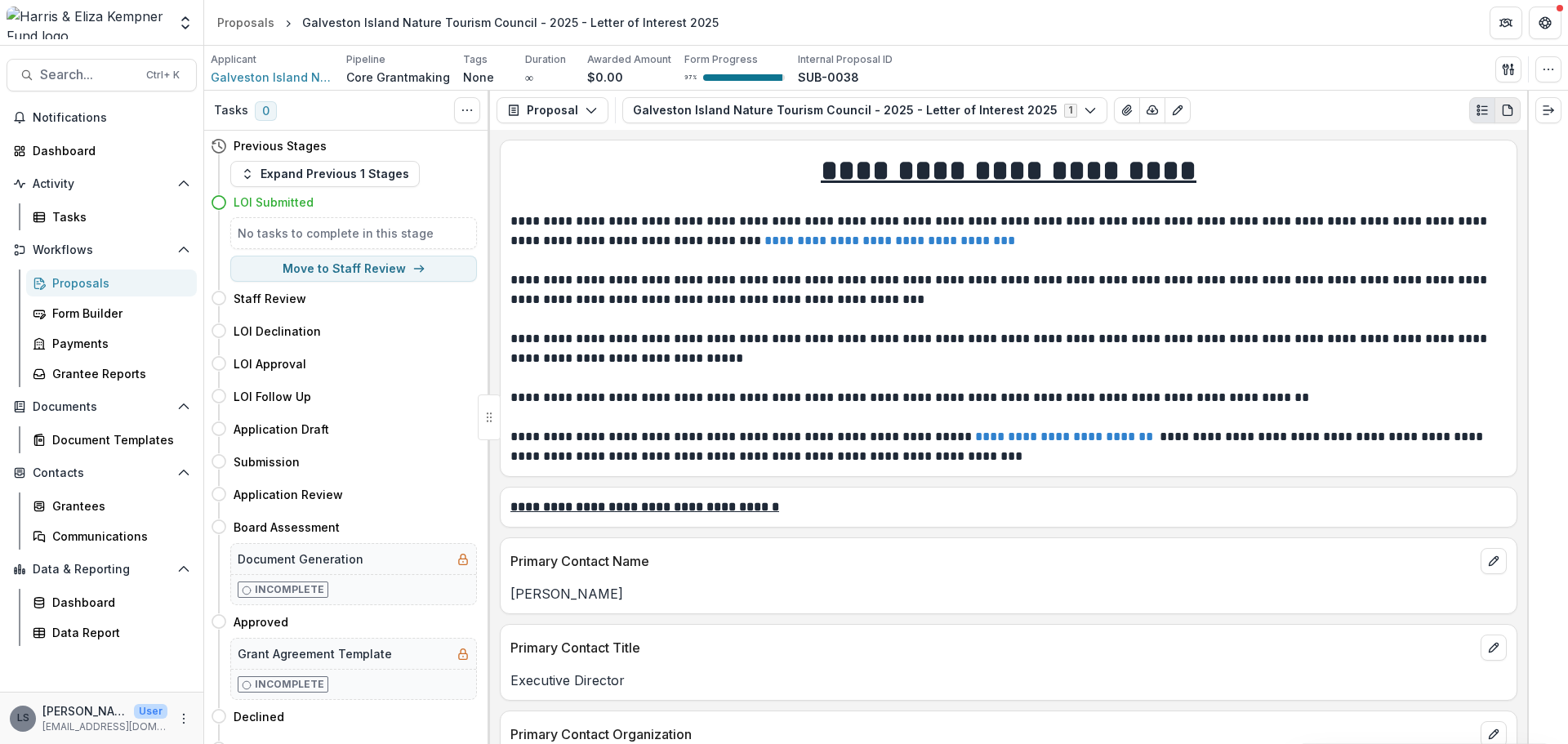
click at [1507, 113] on icon "PDF view" at bounding box center [1507, 110] width 13 height 13
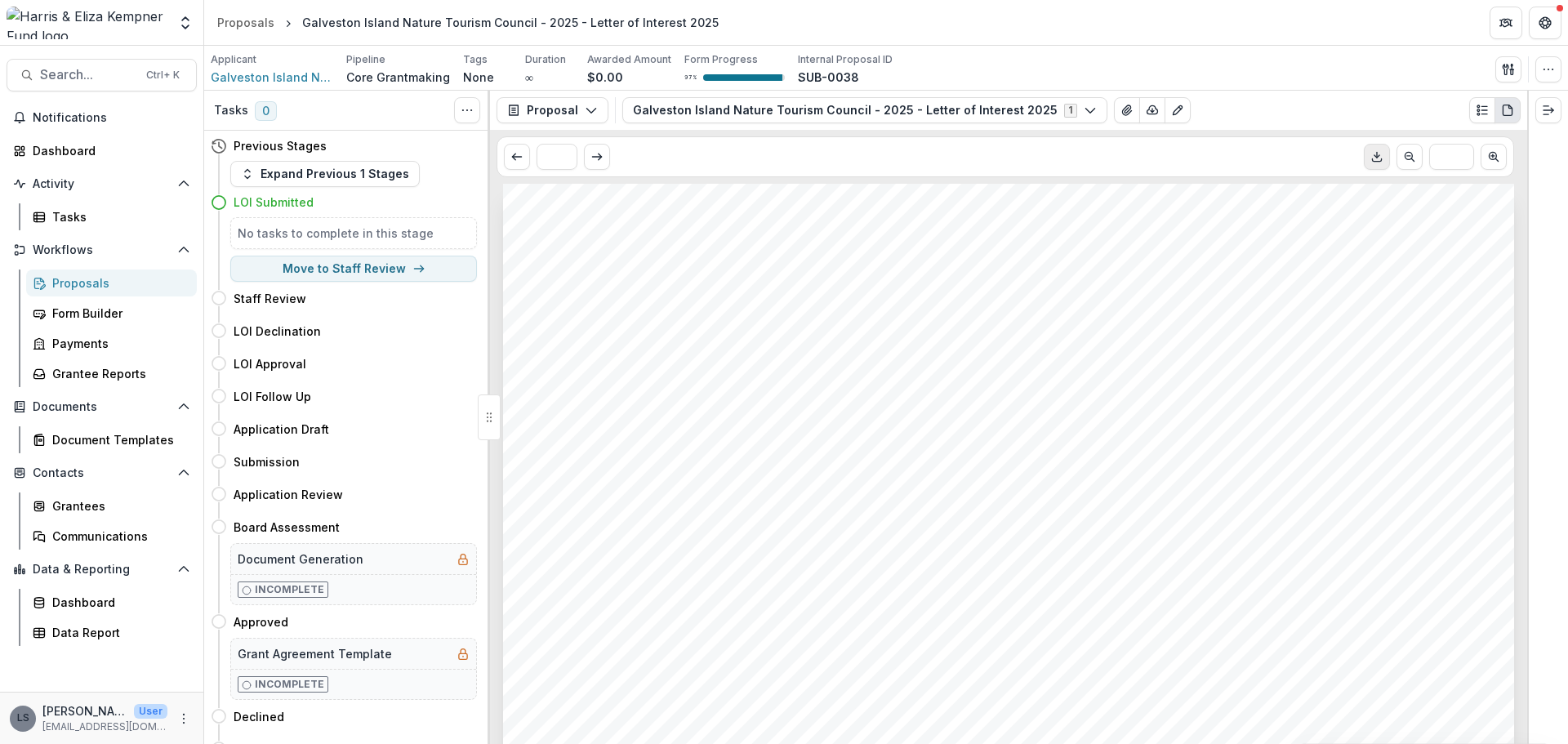
click at [1376, 157] on icon "Download PDF" at bounding box center [1377, 157] width 13 height 13
